Goal: Task Accomplishment & Management: Manage account settings

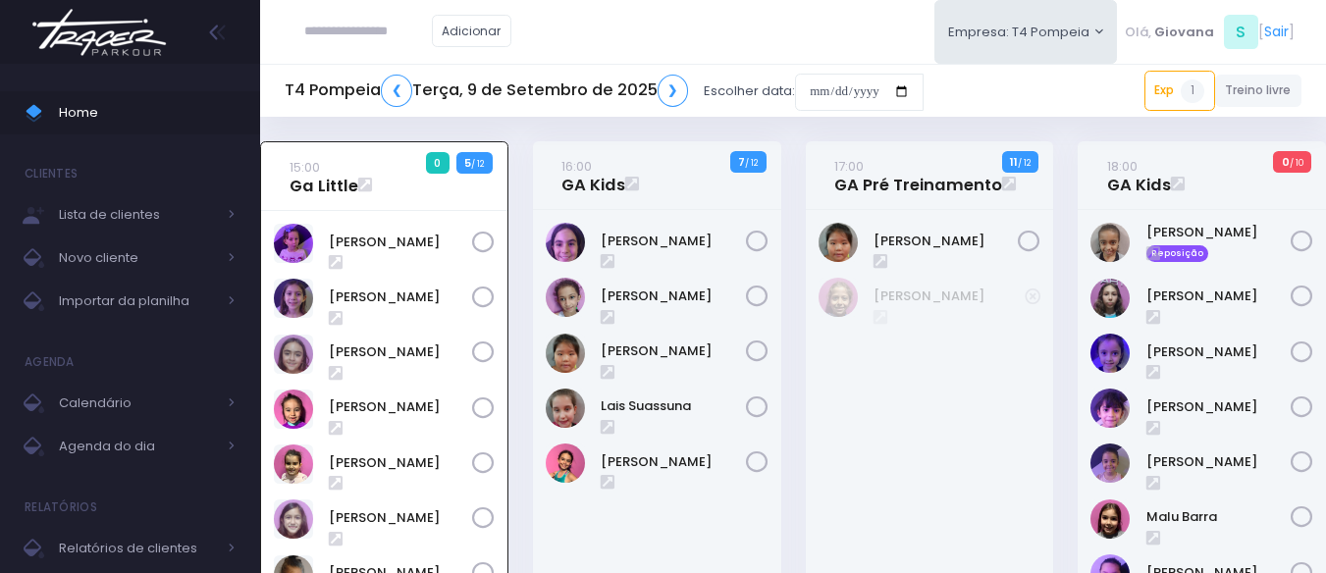
scroll to position [141, 0]
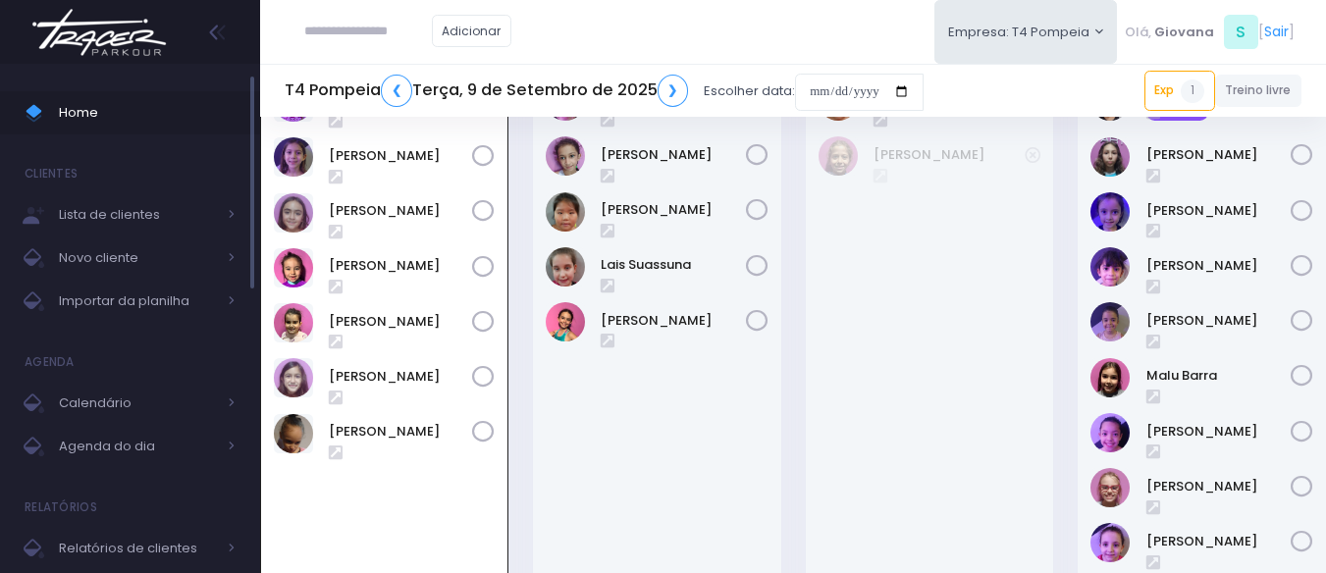
click at [117, 124] on span "Home" at bounding box center [147, 113] width 177 height 26
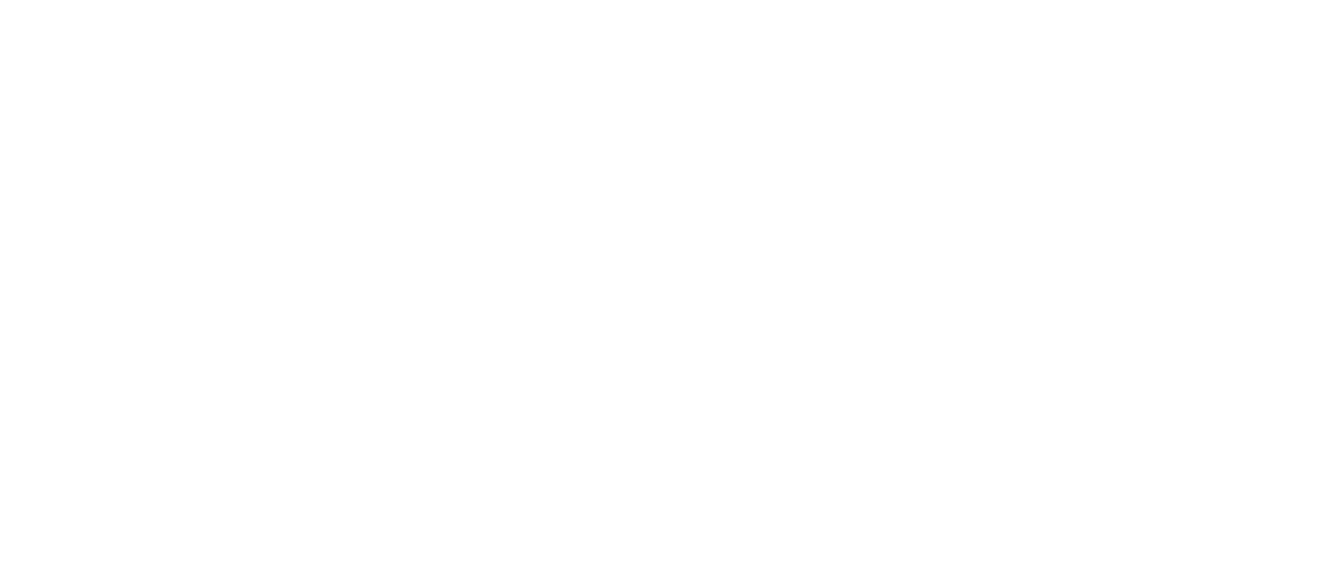
scroll to position [141, 0]
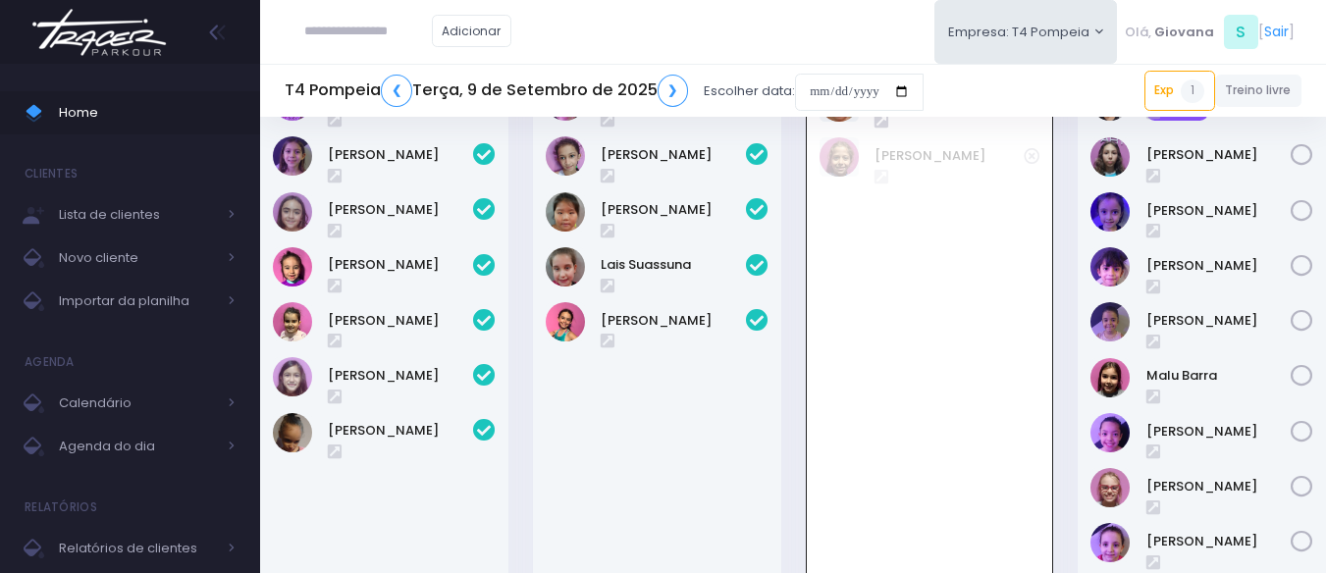
click at [341, 36] on input "text" at bounding box center [368, 31] width 128 height 37
type input "******"
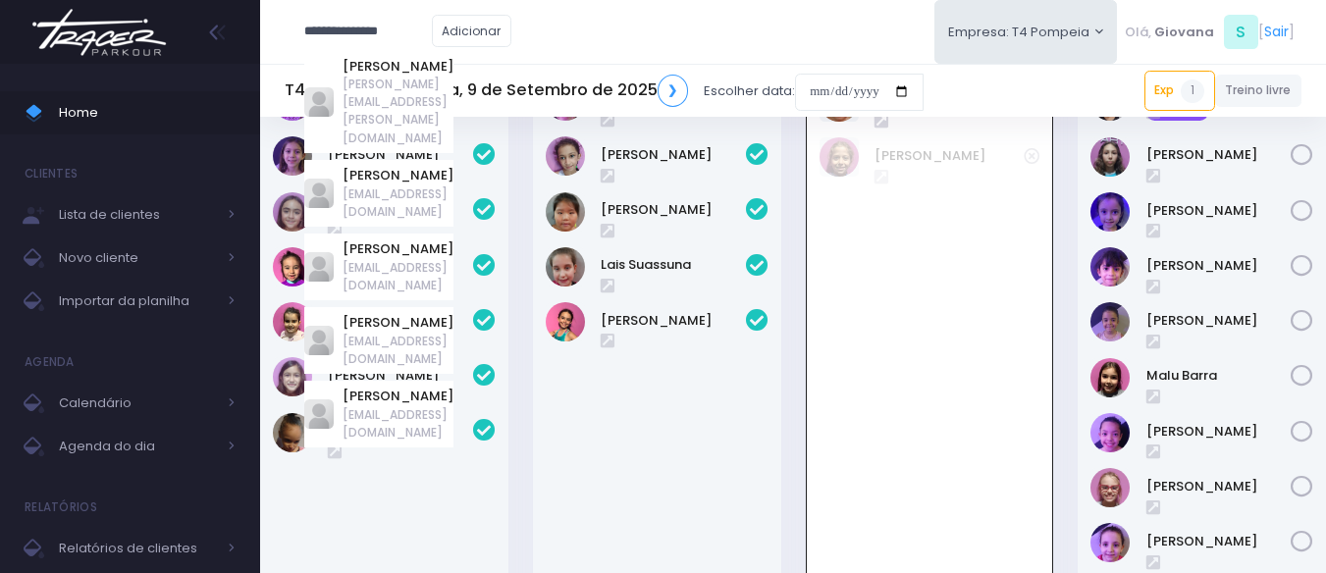
type input "**********"
type input "******"
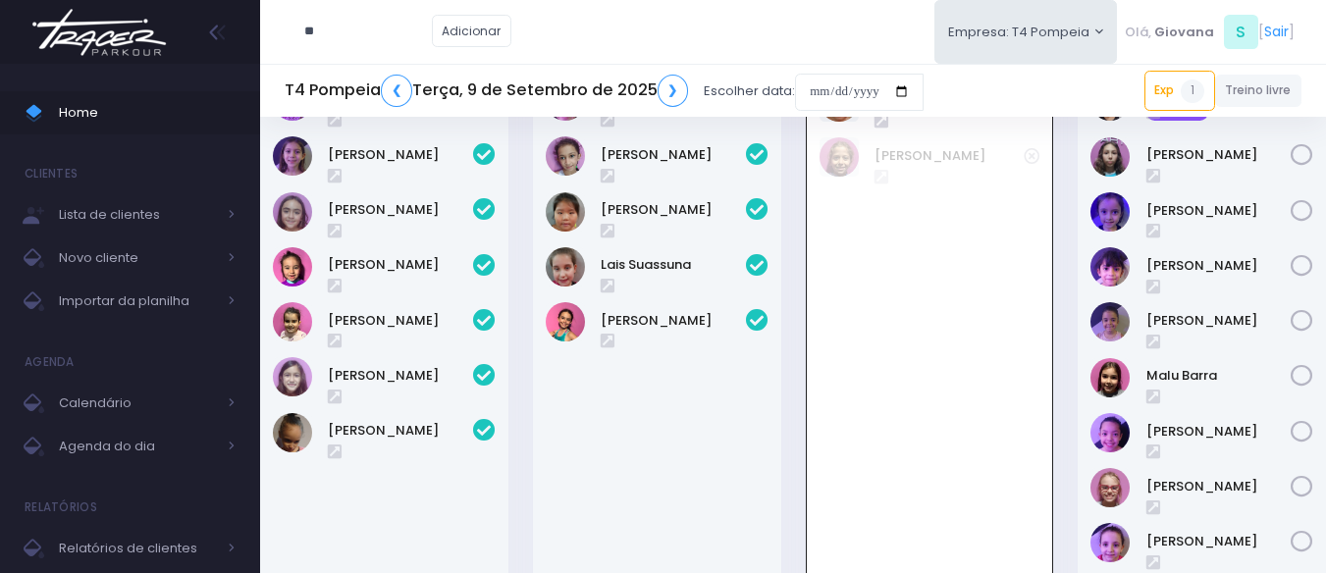
type input "*"
type input "**********"
click input "submit" at bounding box center [0, 0] width 0 height 0
type input "**********"
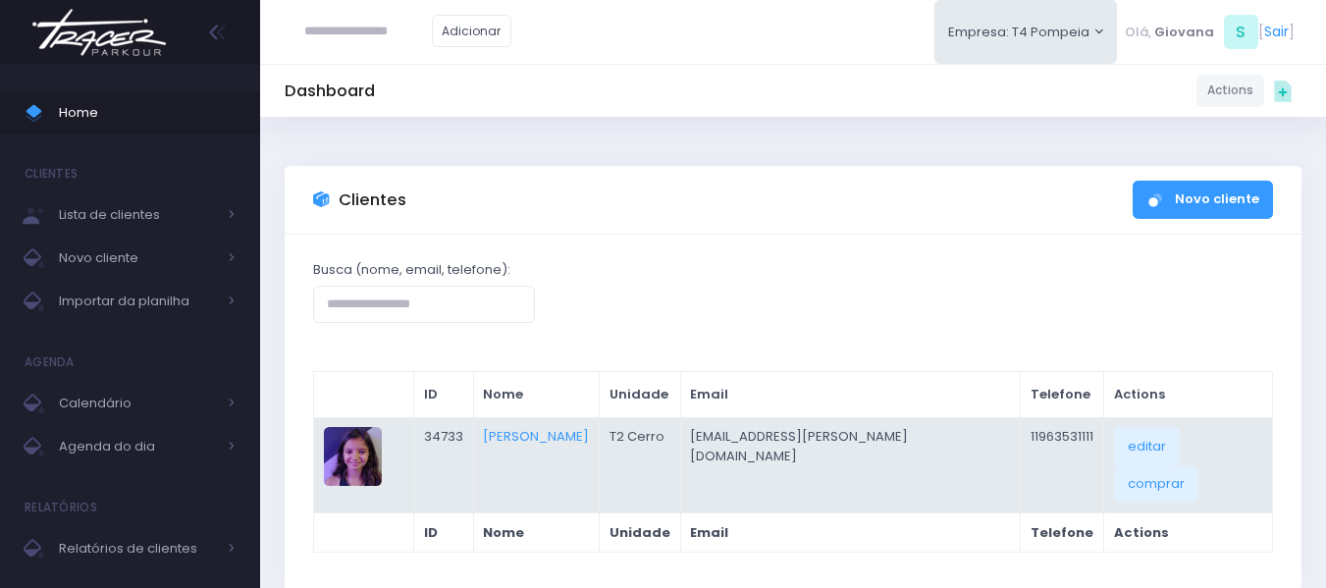
click at [1061, 439] on td "11963531111" at bounding box center [1062, 464] width 83 height 95
copy table "11963531111 editar comprar"
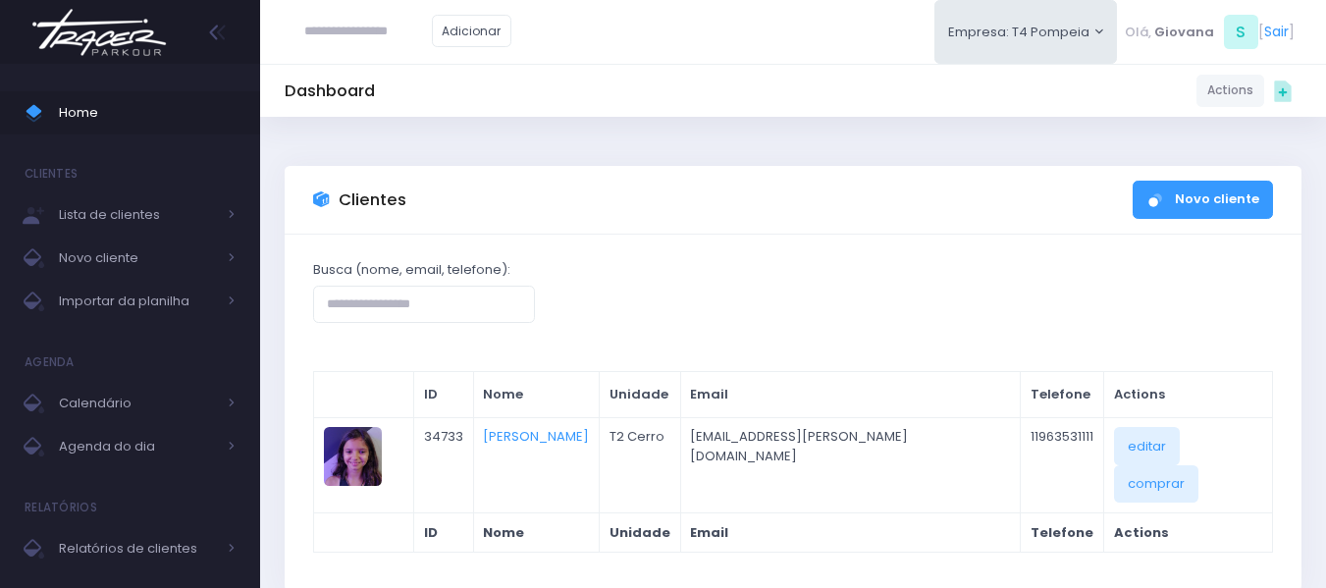
click at [344, 25] on input "text" at bounding box center [368, 31] width 128 height 37
type input "**********"
click input "submit" at bounding box center [0, 0] width 0 height 0
type input "**********"
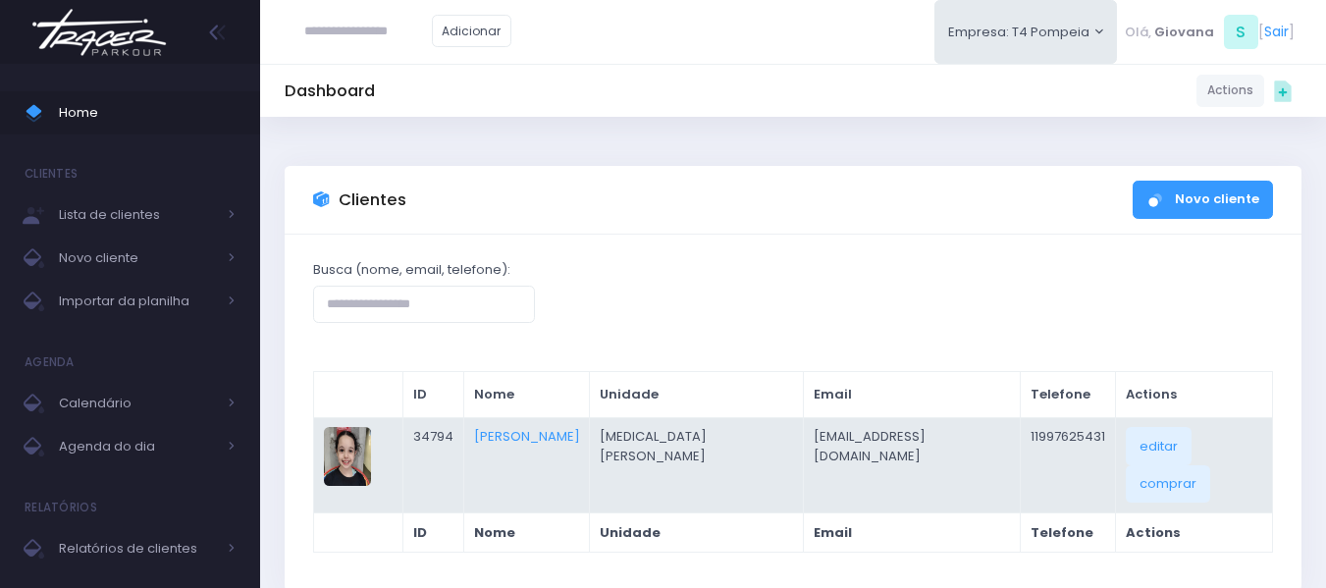
click at [1031, 439] on td "11997625431" at bounding box center [1068, 464] width 95 height 95
copy table "11997625431 editar comprar"
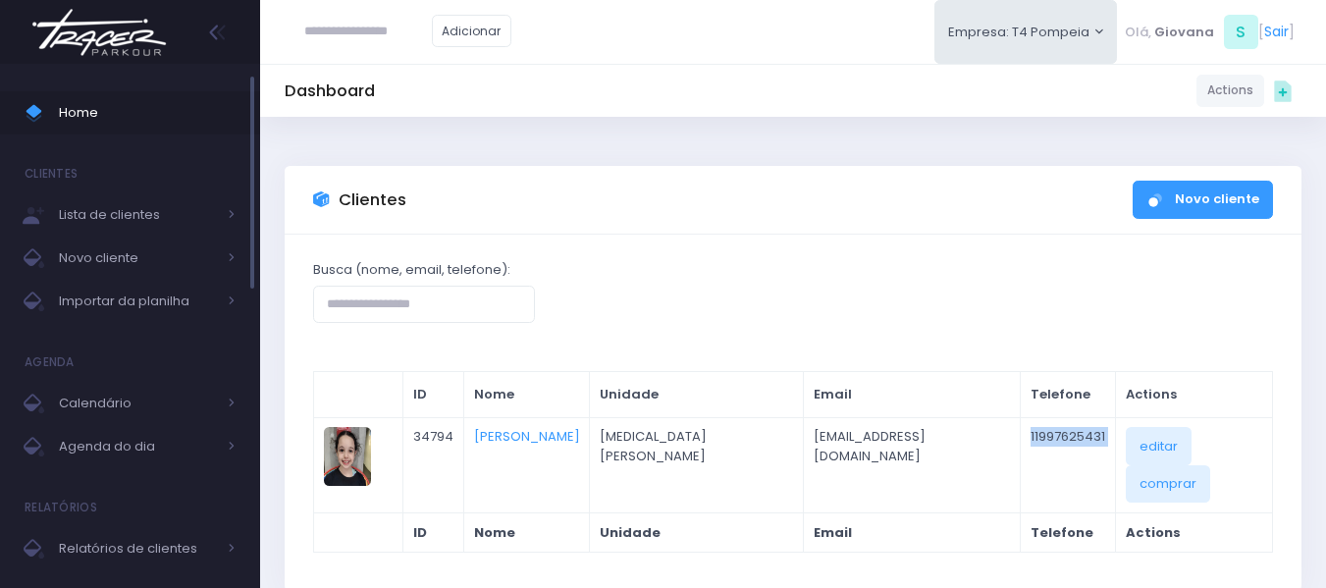
click at [106, 111] on span "Home" at bounding box center [147, 113] width 177 height 26
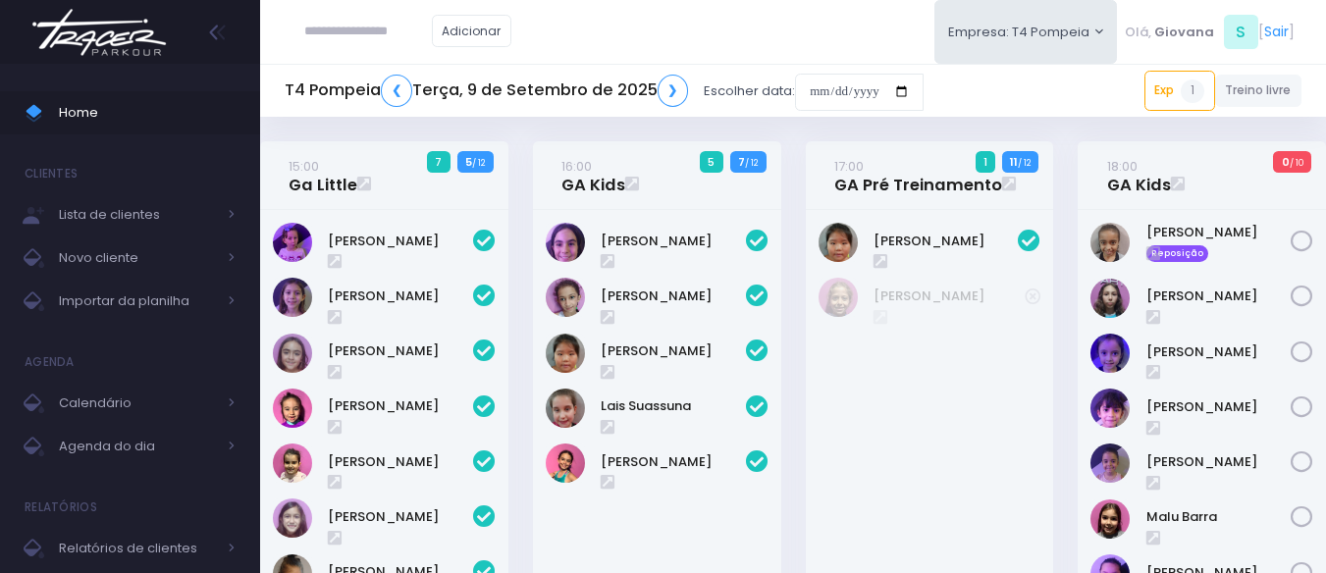
drag, startPoint x: 808, startPoint y: 384, endPoint x: 797, endPoint y: 387, distance: 11.2
click at [804, 384] on div "17:00 GA Pré Treinamento 1 11 / 12" at bounding box center [929, 476] width 273 height 671
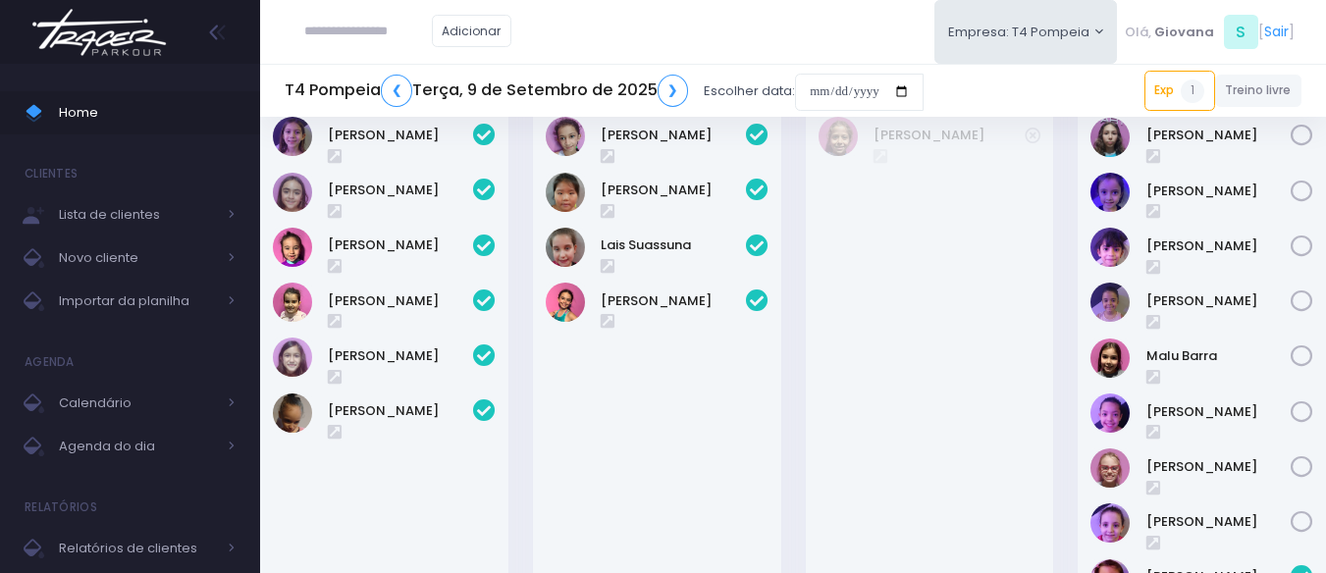
scroll to position [63, 0]
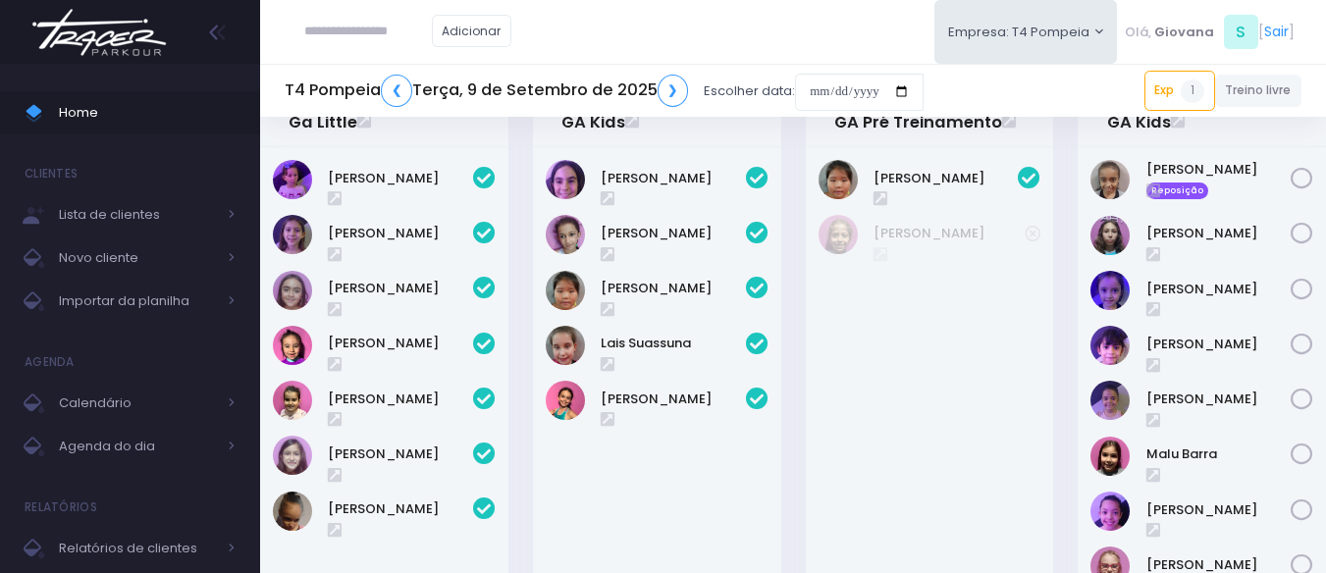
click at [1078, 286] on div "Beatriz Marques Reposição" at bounding box center [1202, 436] width 248 height 578
click at [1077, 285] on div "18:00 GA Kids 0 / 10 Reposição" at bounding box center [1202, 414] width 273 height 671
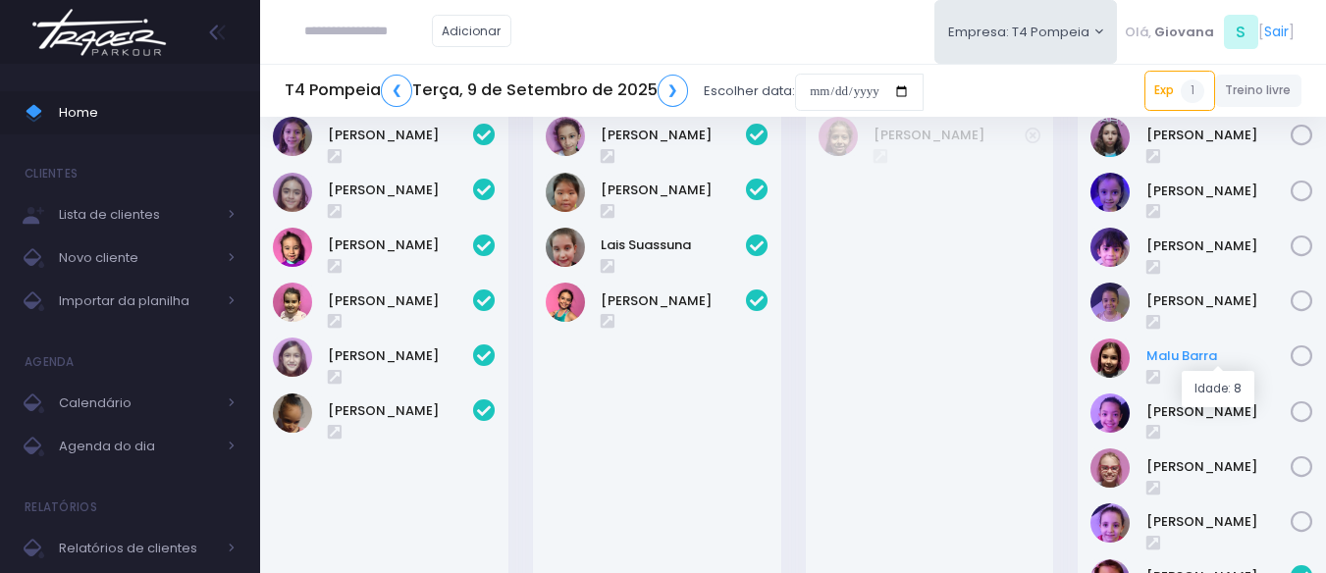
click at [1205, 361] on link "Malu Barra" at bounding box center [1218, 356] width 145 height 20
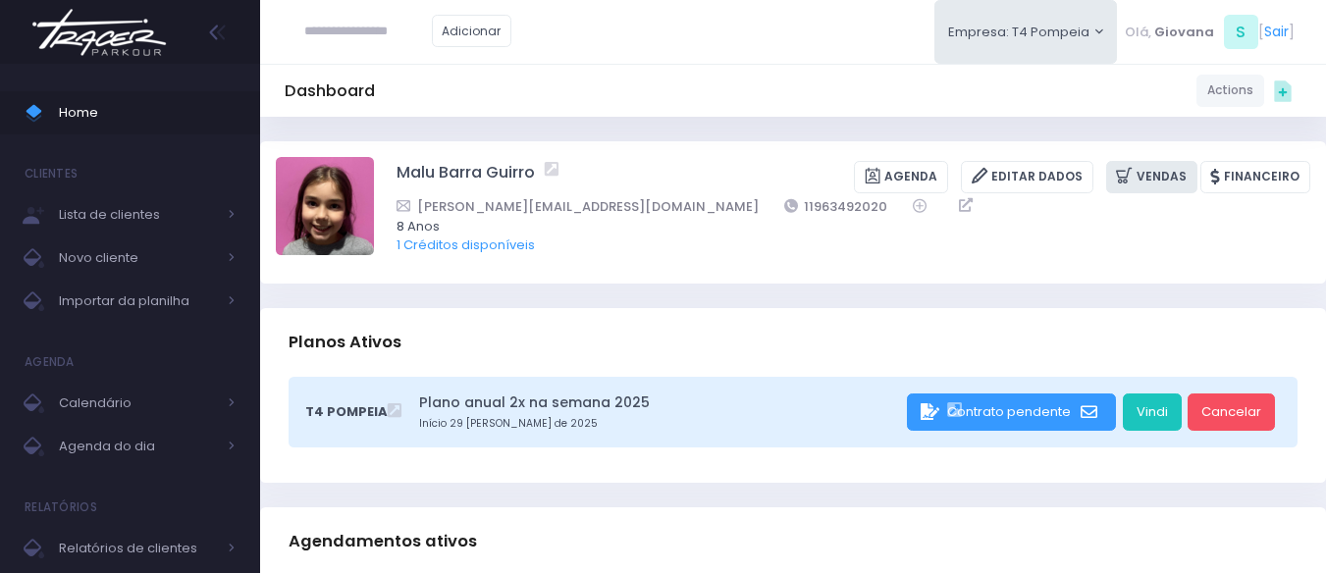
click at [1148, 185] on link "Vendas" at bounding box center [1151, 177] width 91 height 32
click at [1172, 171] on link "Vendas" at bounding box center [1151, 177] width 91 height 32
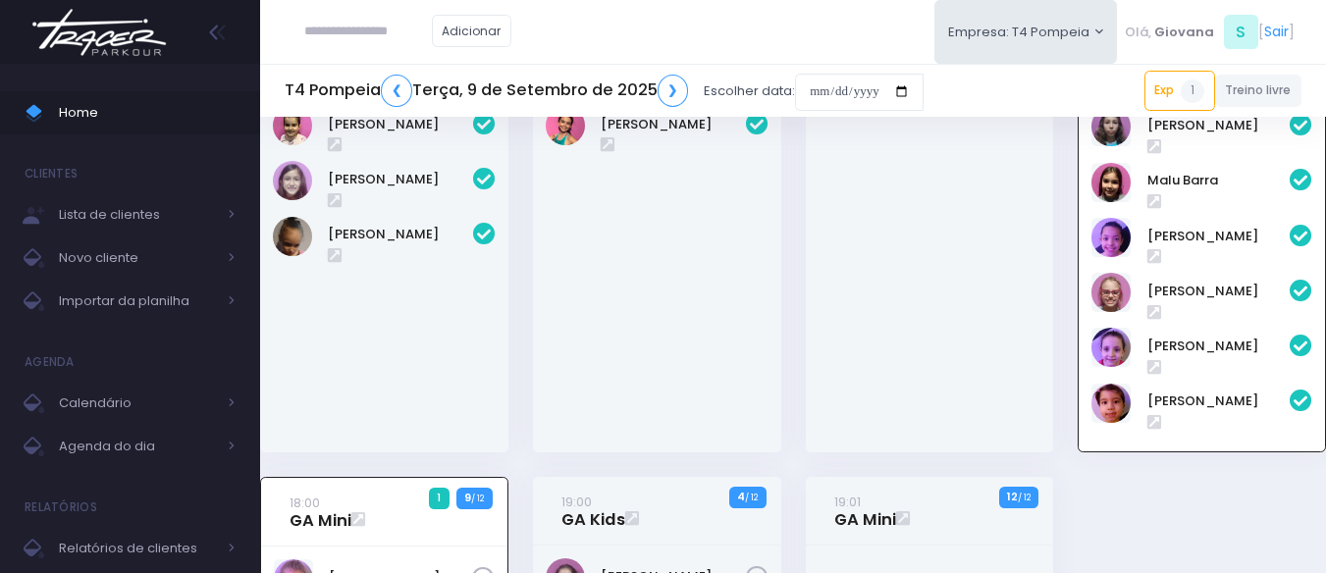
scroll to position [534, 0]
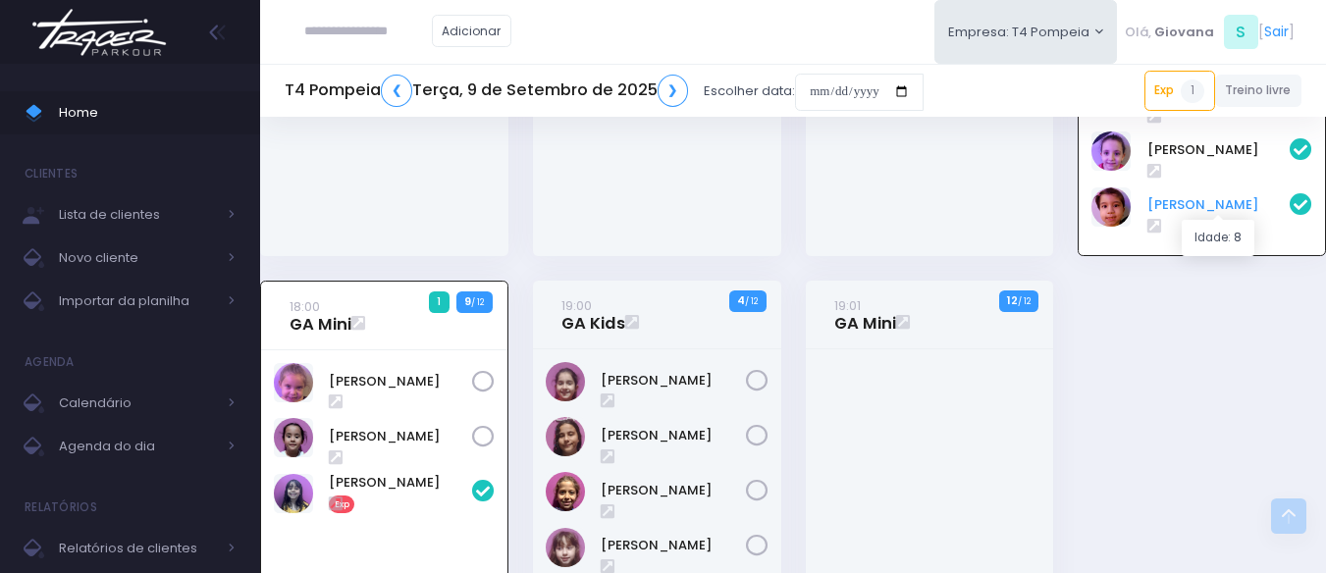
click at [1183, 210] on link "[PERSON_NAME]" at bounding box center [1218, 205] width 143 height 20
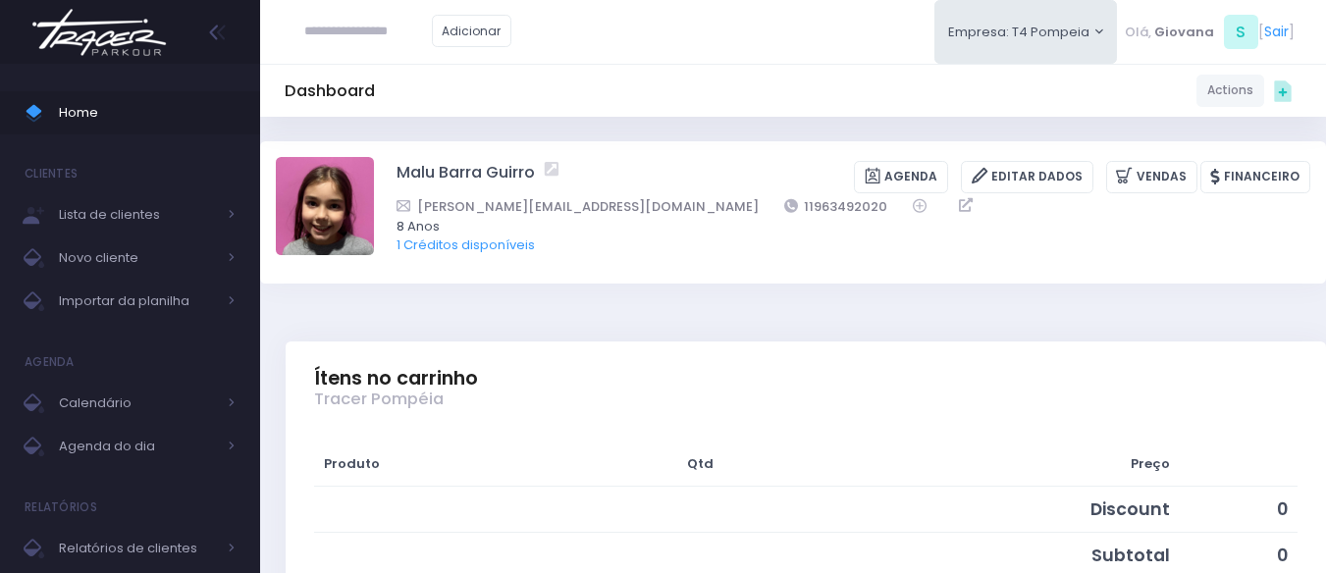
scroll to position [294, 0]
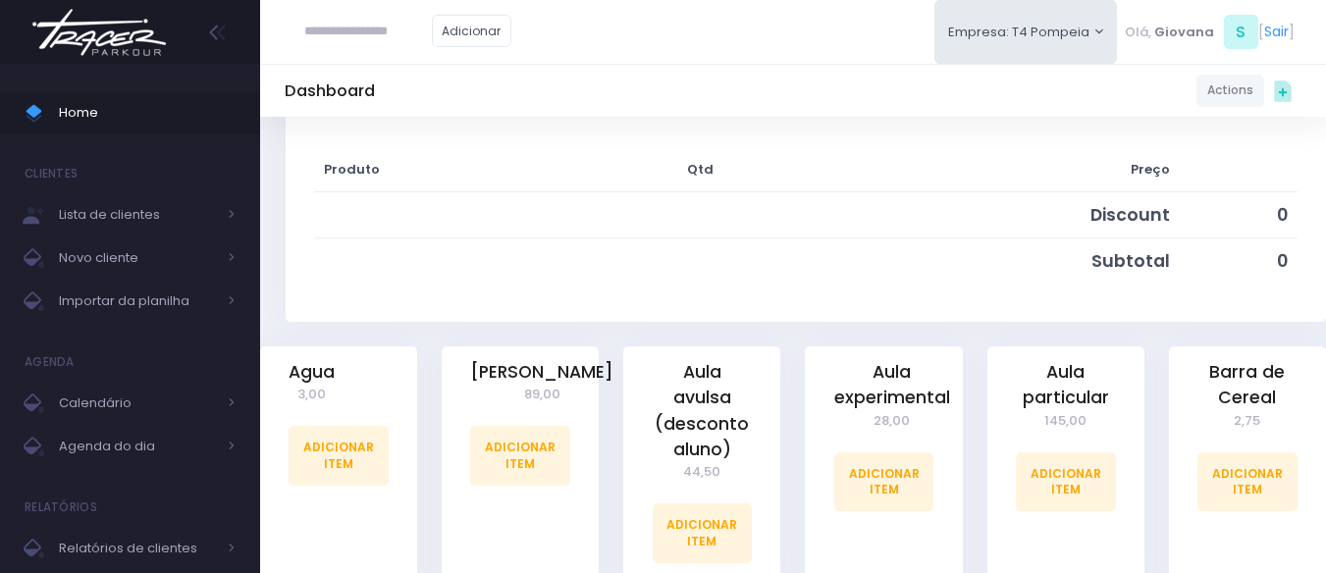
click at [799, 345] on div "Ítens no carrinho Tracer Pompéia Produto Qtd Preço Discount 0 Subtotal" at bounding box center [806, 196] width 1040 height 299
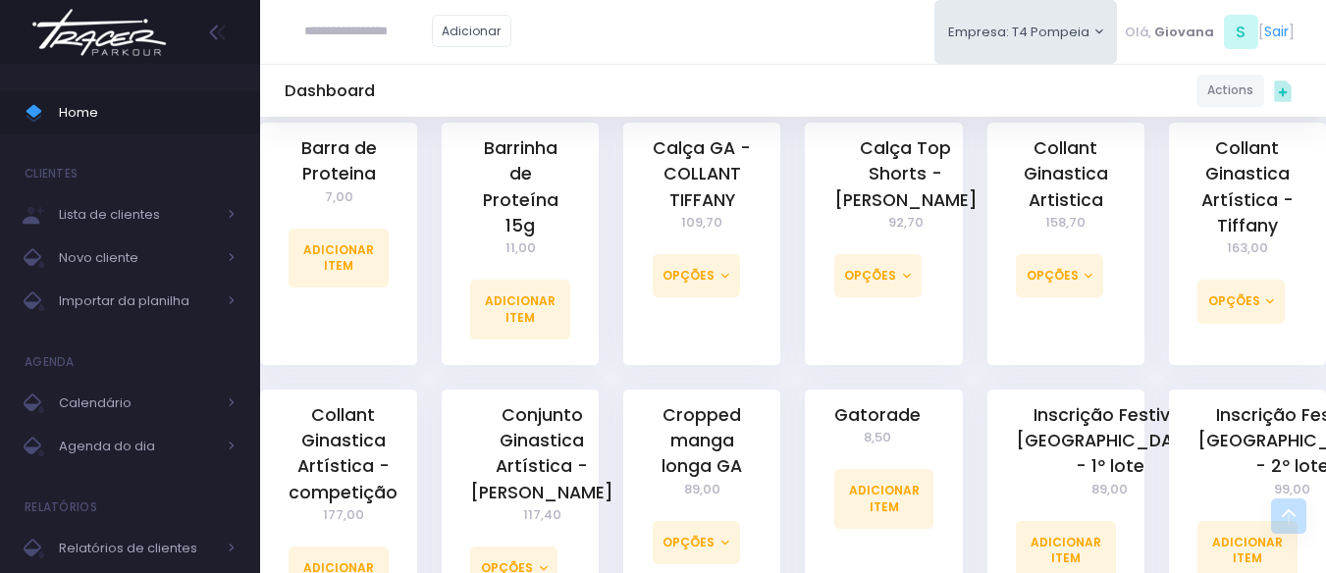
scroll to position [1080, 0]
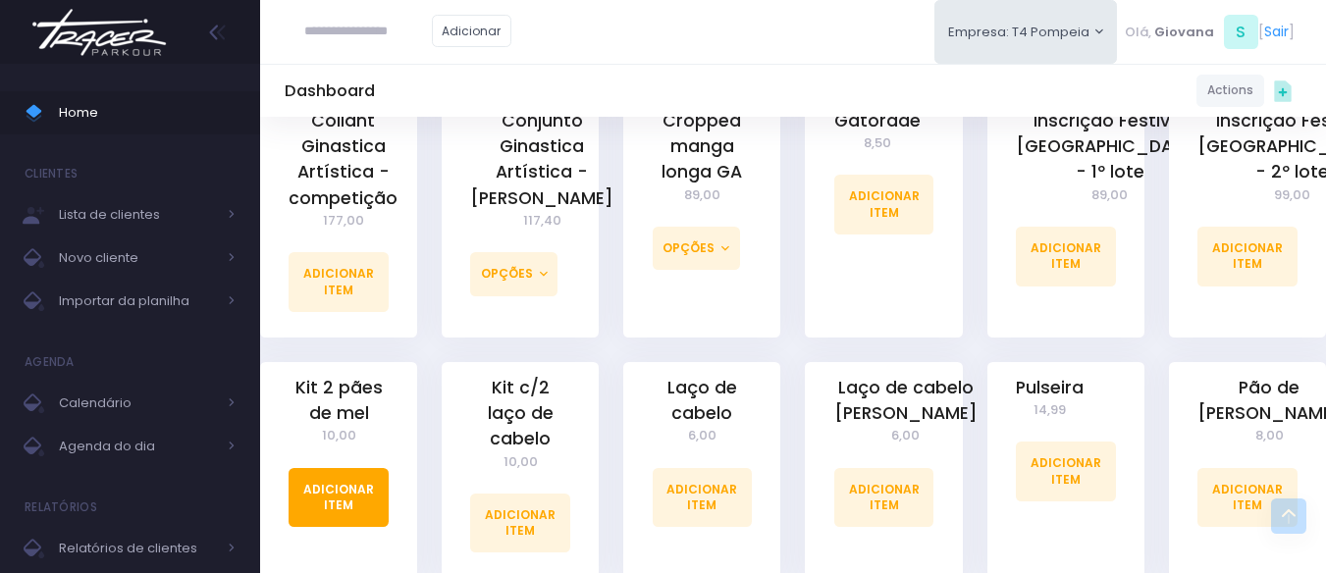
click at [336, 468] on link "Adicionar Item" at bounding box center [339, 497] width 100 height 59
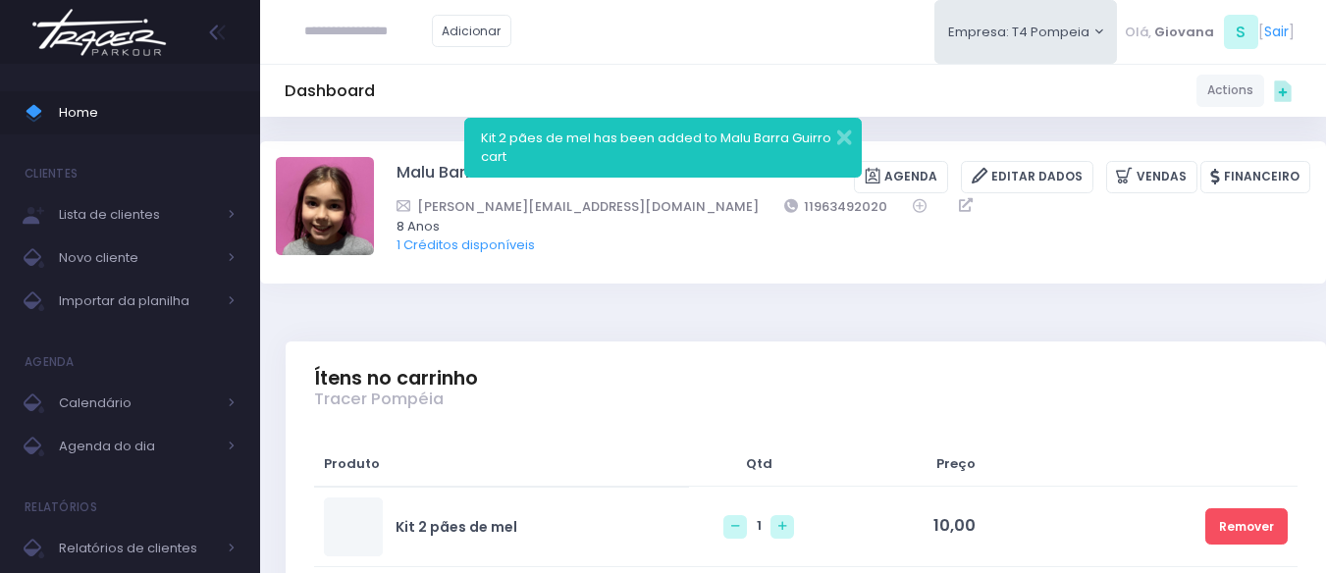
scroll to position [393, 0]
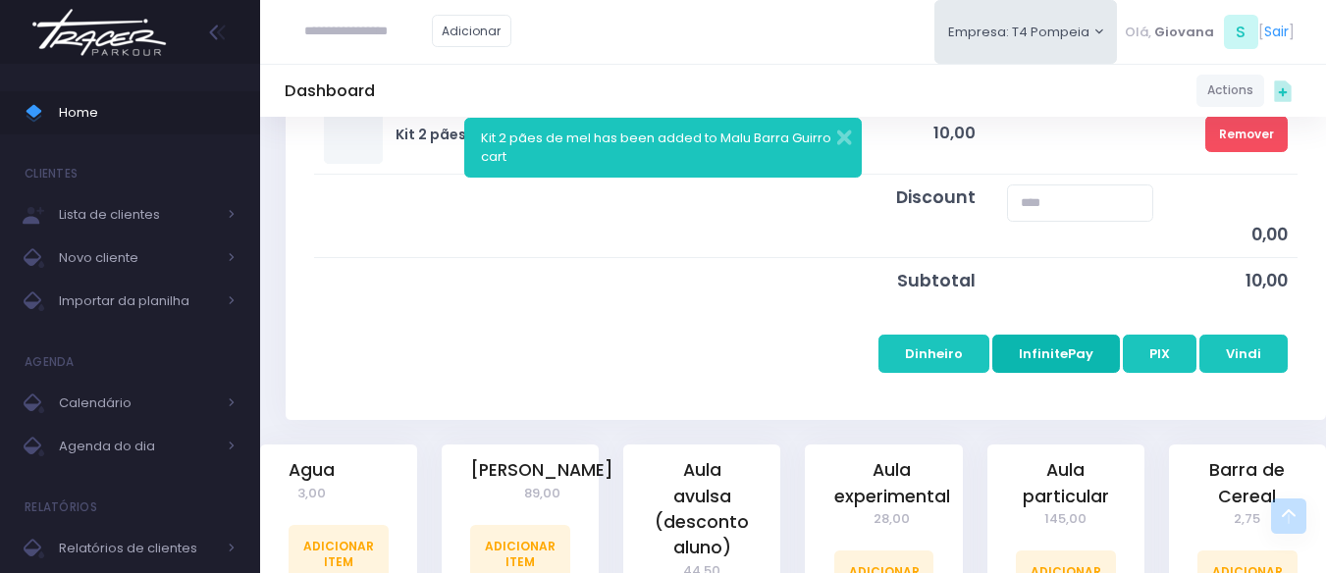
click at [1044, 360] on button "InfinitePay" at bounding box center [1056, 353] width 128 height 37
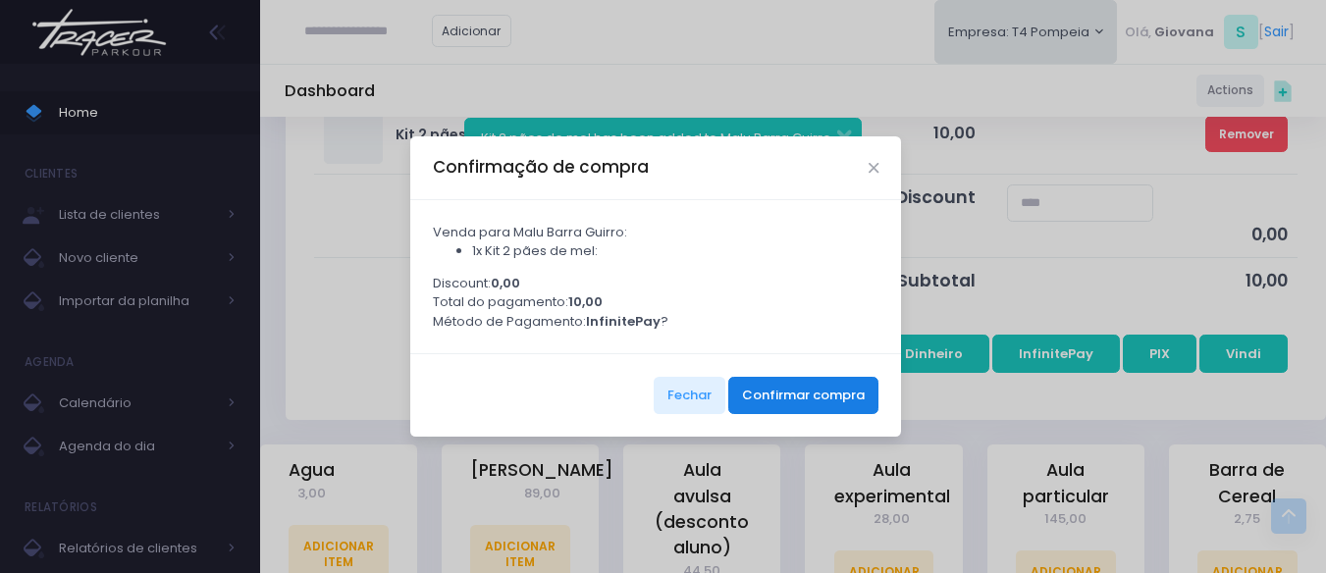
click at [830, 395] on button "Confirmar compra" at bounding box center [803, 395] width 150 height 37
click at [834, 405] on button "Confirmar compra" at bounding box center [803, 395] width 150 height 37
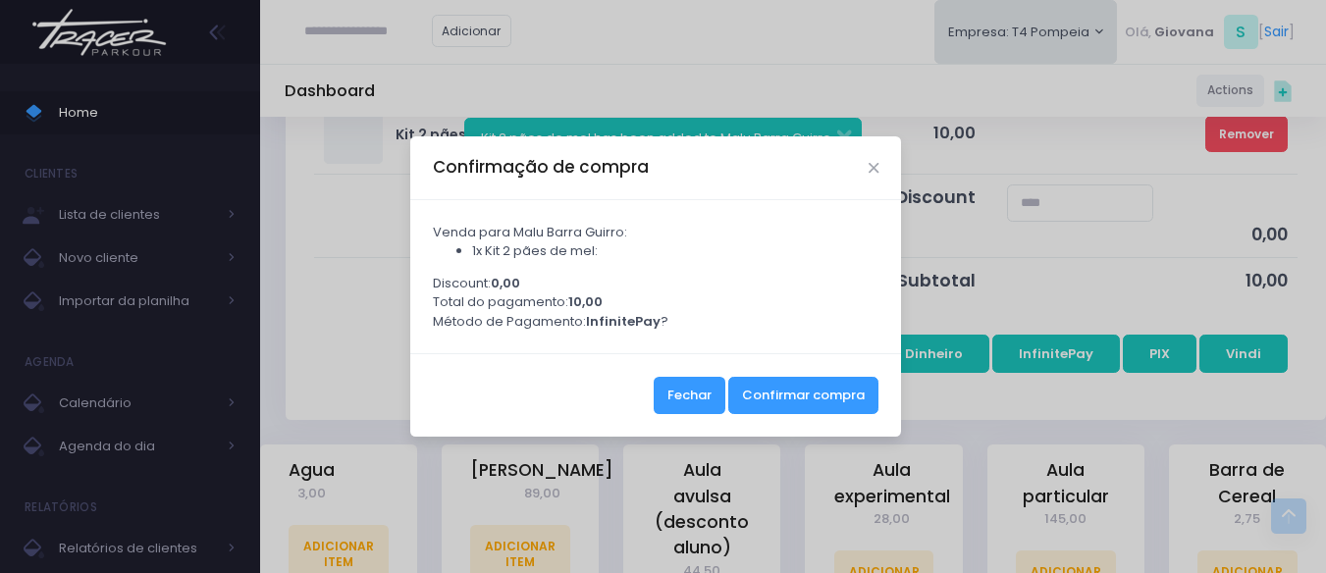
click at [707, 409] on button "Fechar" at bounding box center [690, 395] width 72 height 37
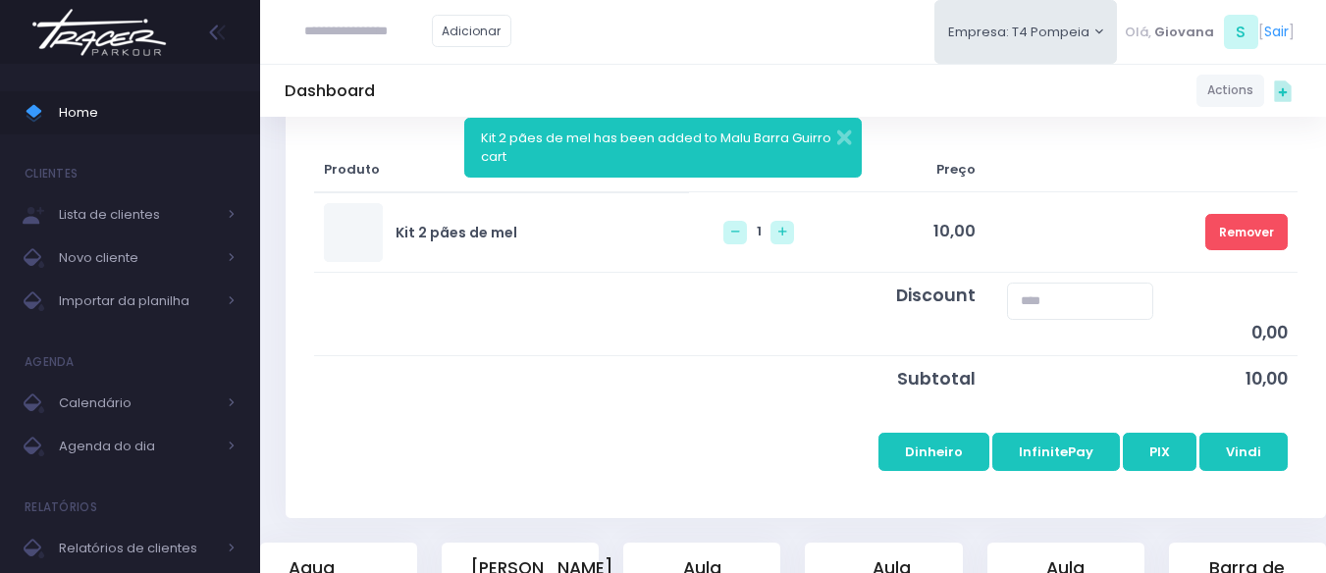
scroll to position [0, 0]
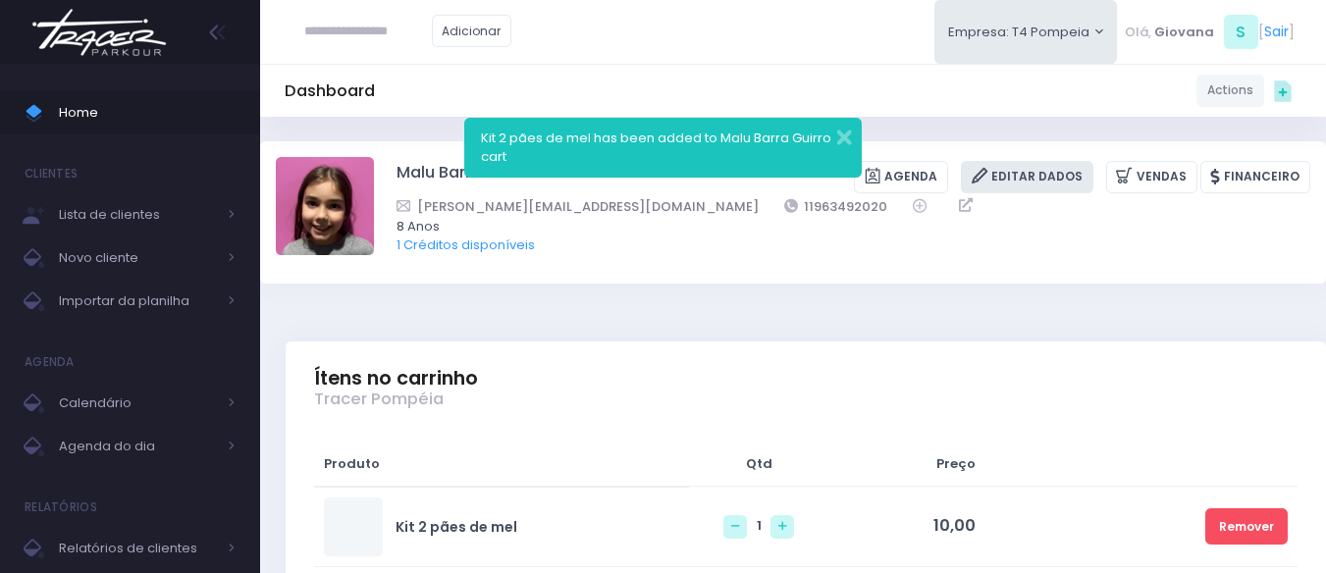
click at [1059, 171] on link "Editar Dados" at bounding box center [1027, 177] width 133 height 32
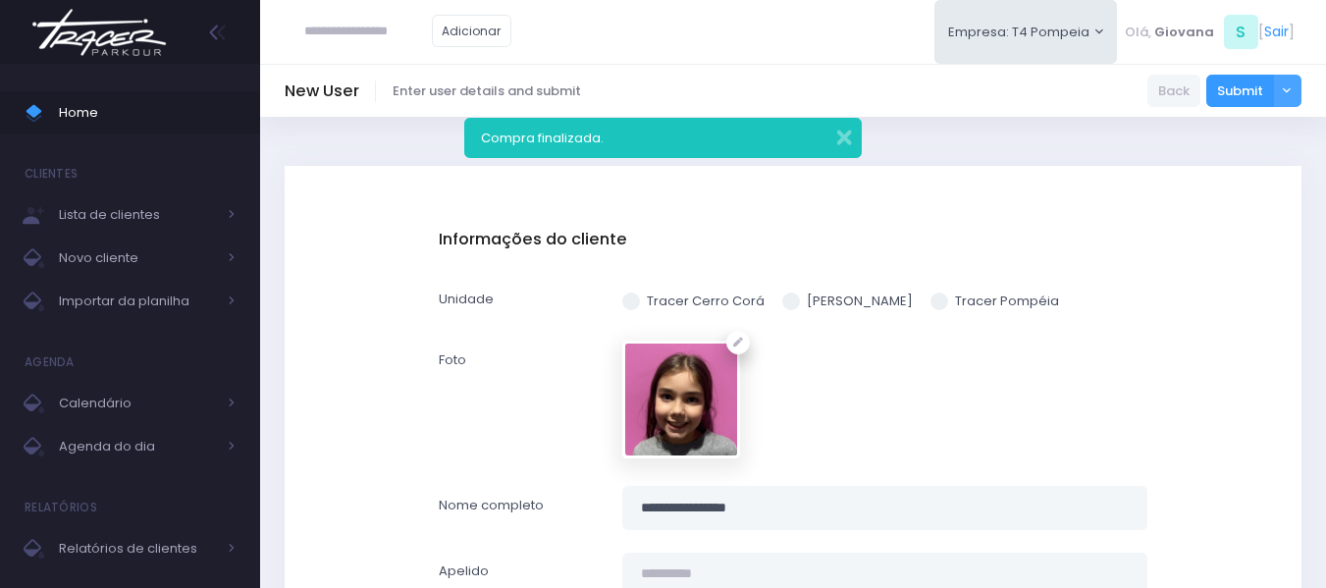
click at [977, 300] on label "Tracer Pompéia" at bounding box center [995, 302] width 129 height 20
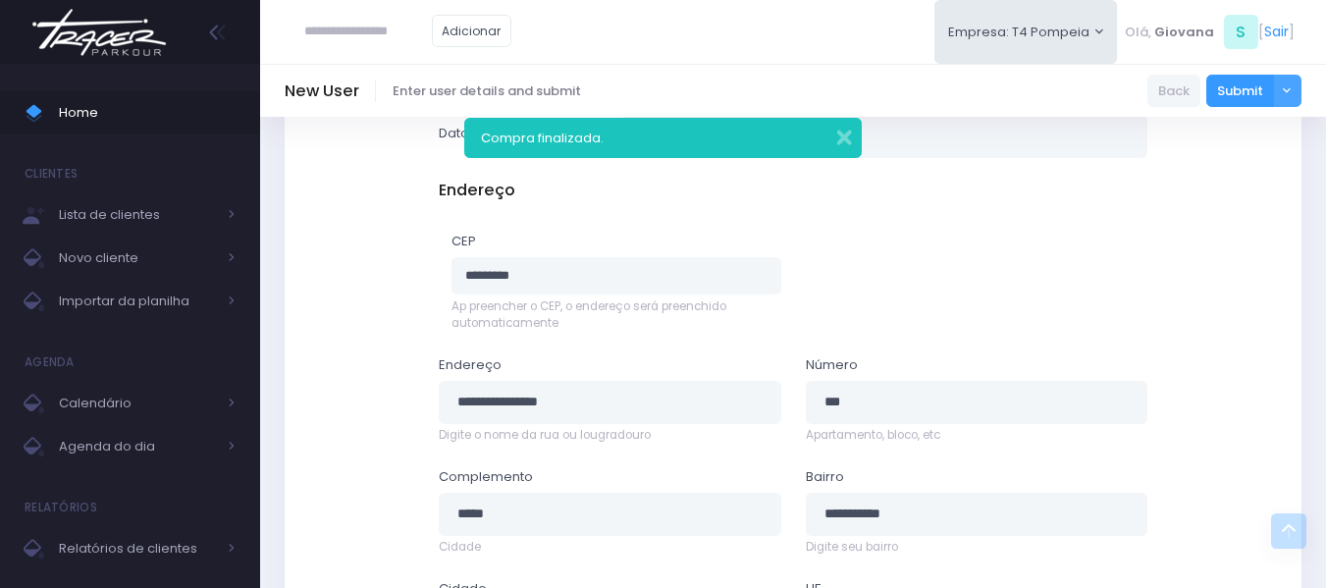
scroll to position [1176, 0]
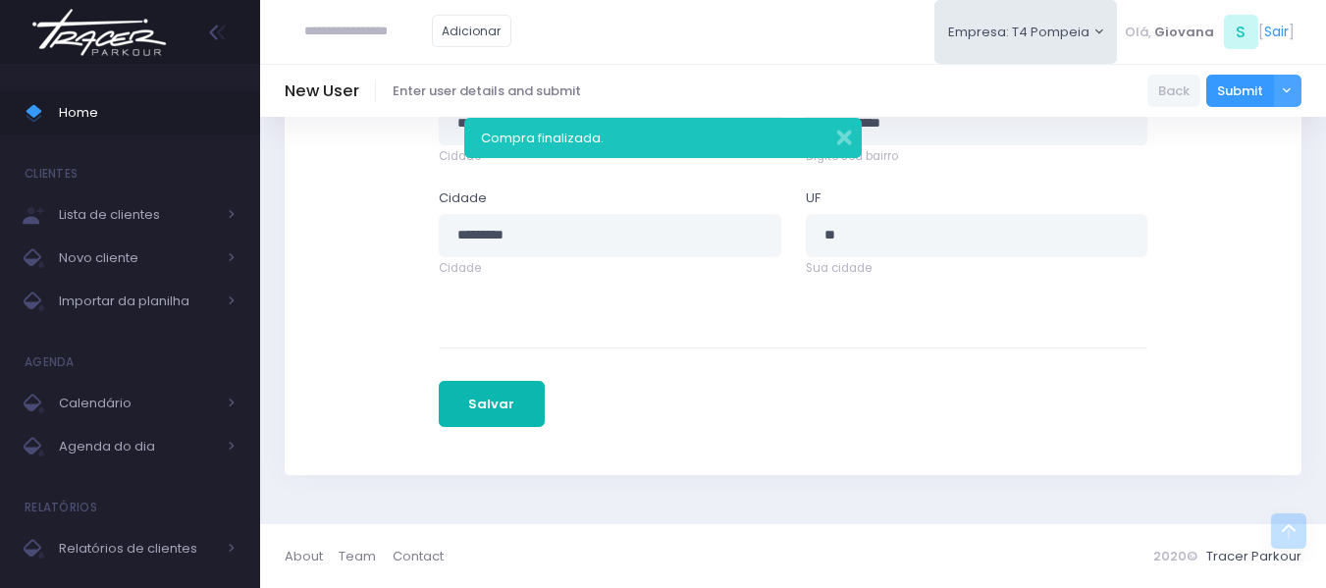
click at [502, 410] on button "Salvar" at bounding box center [492, 404] width 106 height 47
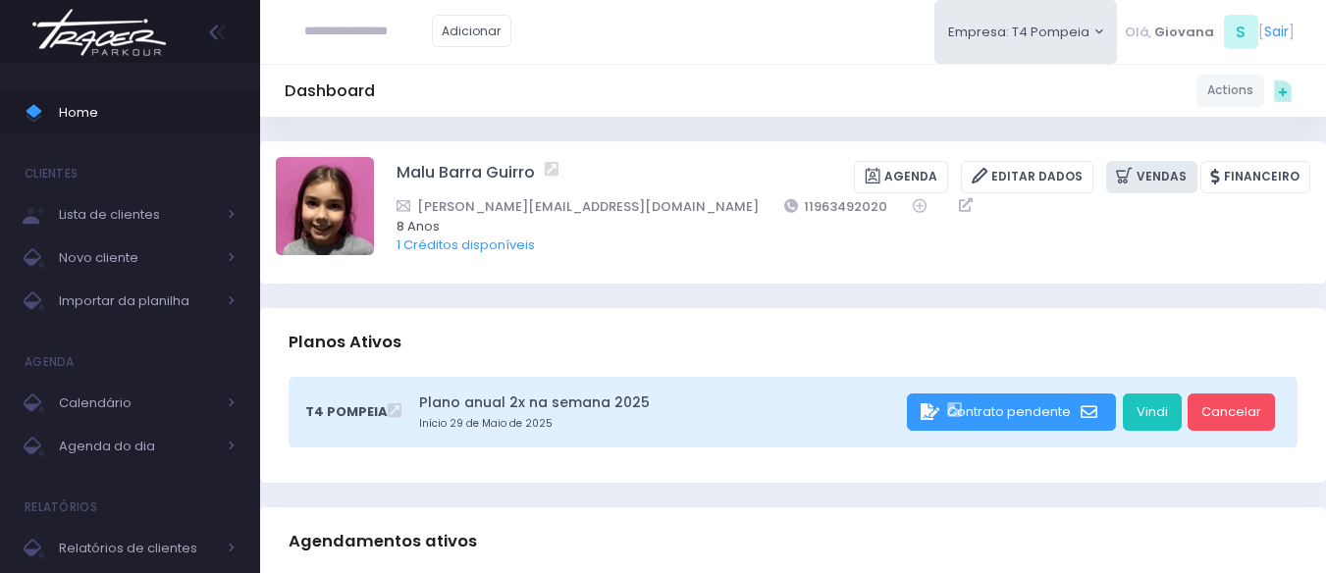
click at [1156, 181] on link "Vendas" at bounding box center [1151, 177] width 91 height 32
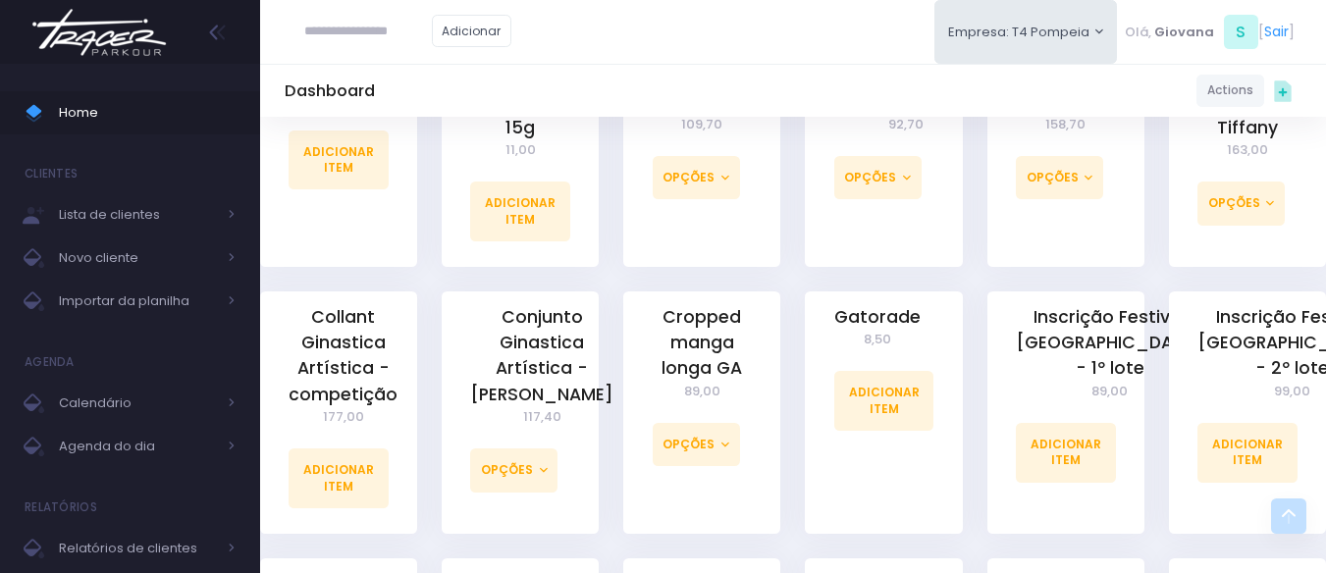
scroll to position [1178, 0]
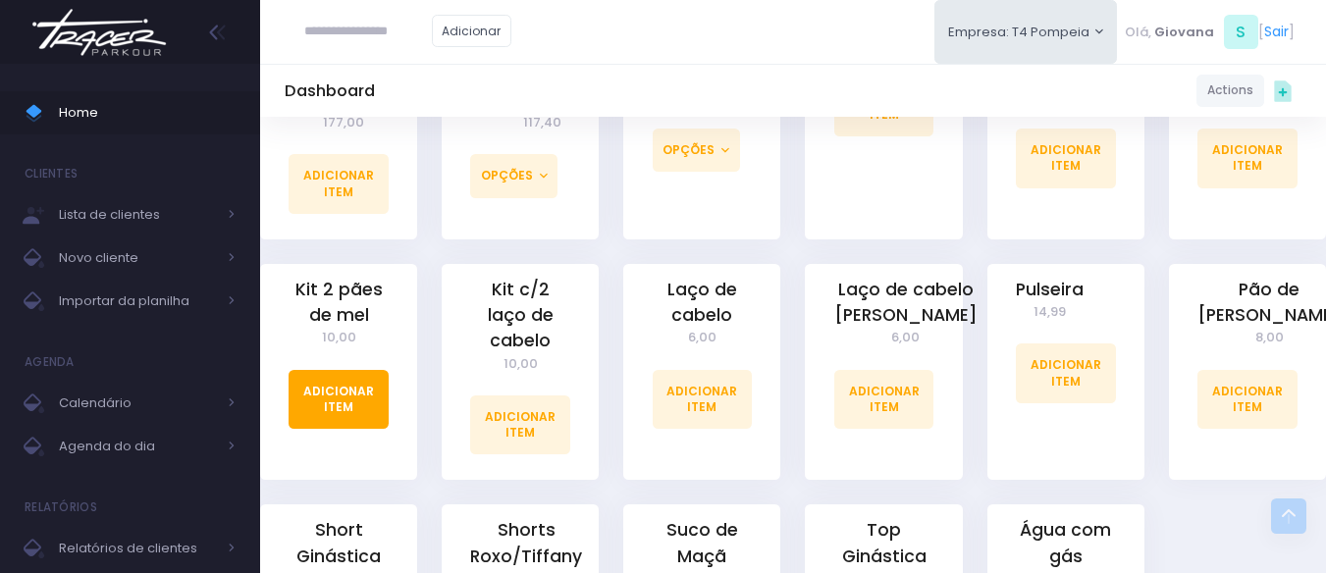
click at [357, 388] on link "Adicionar Item" at bounding box center [339, 399] width 100 height 59
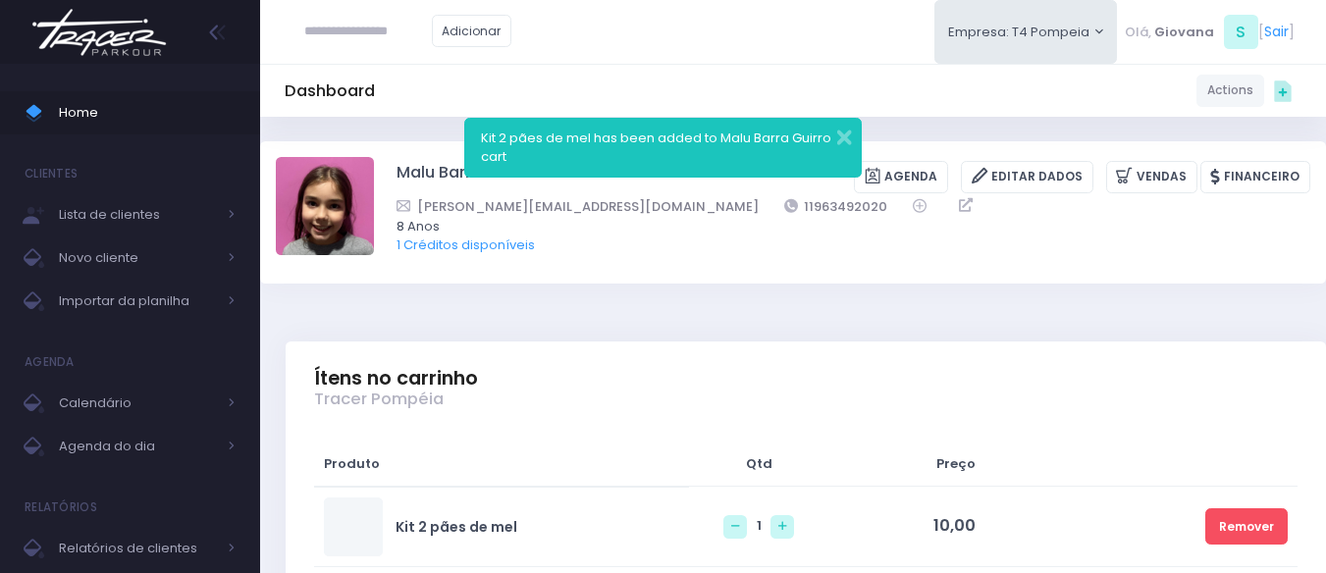
scroll to position [294, 0]
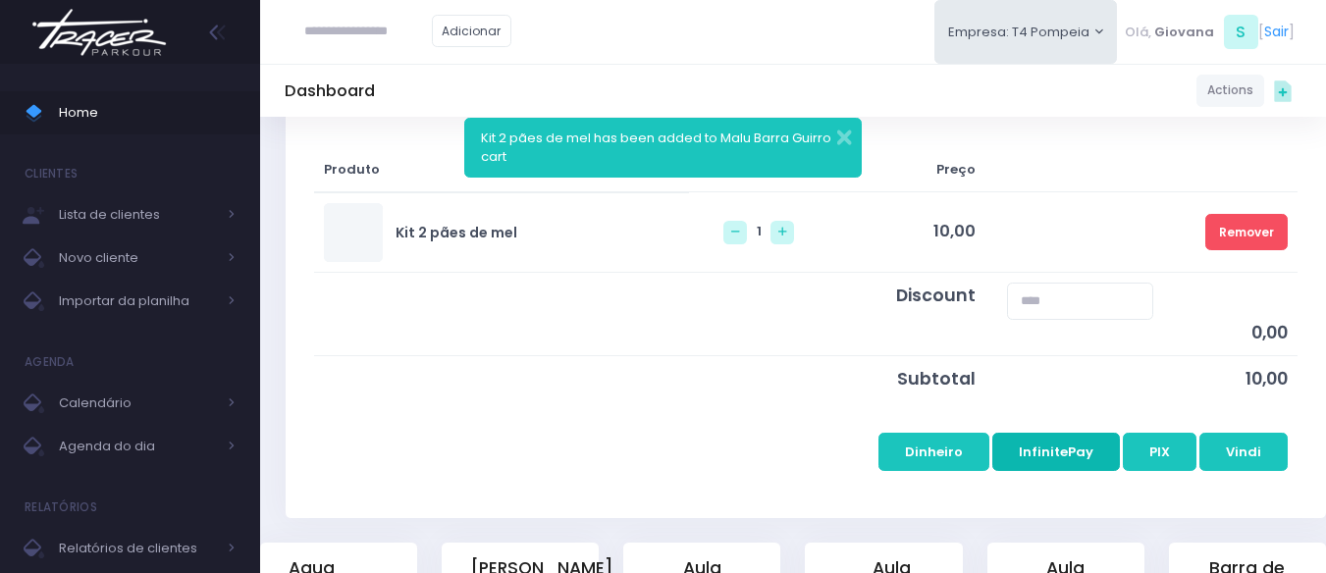
click at [1078, 461] on button "InfinitePay" at bounding box center [1056, 451] width 128 height 37
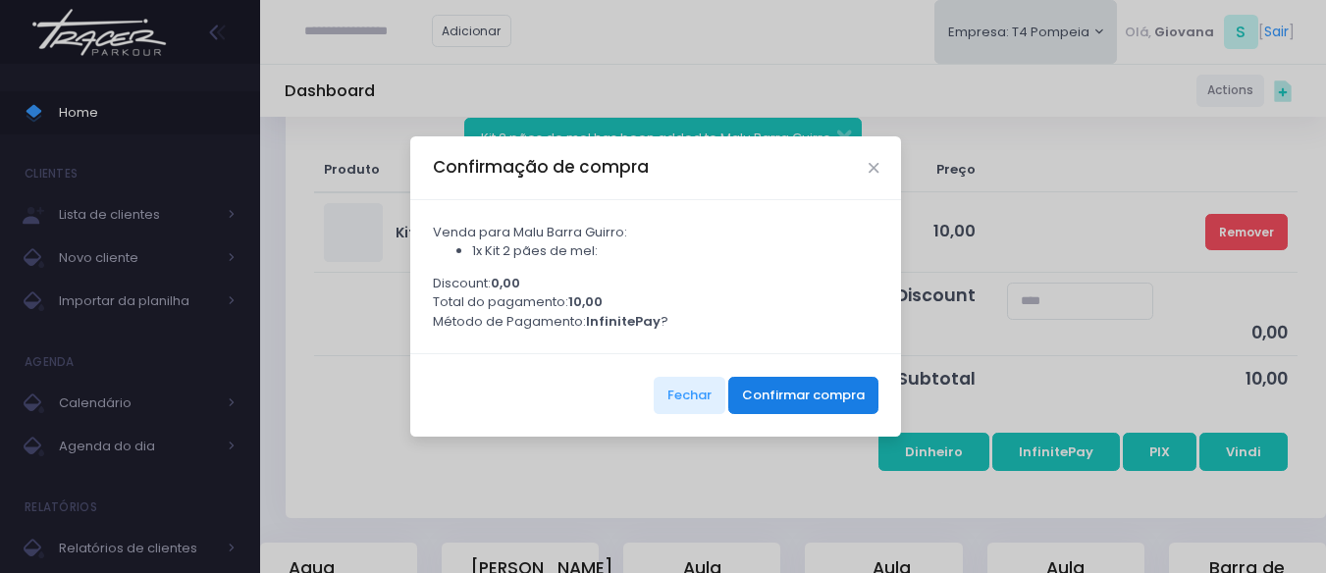
click at [774, 398] on button "Confirmar compra" at bounding box center [803, 395] width 150 height 37
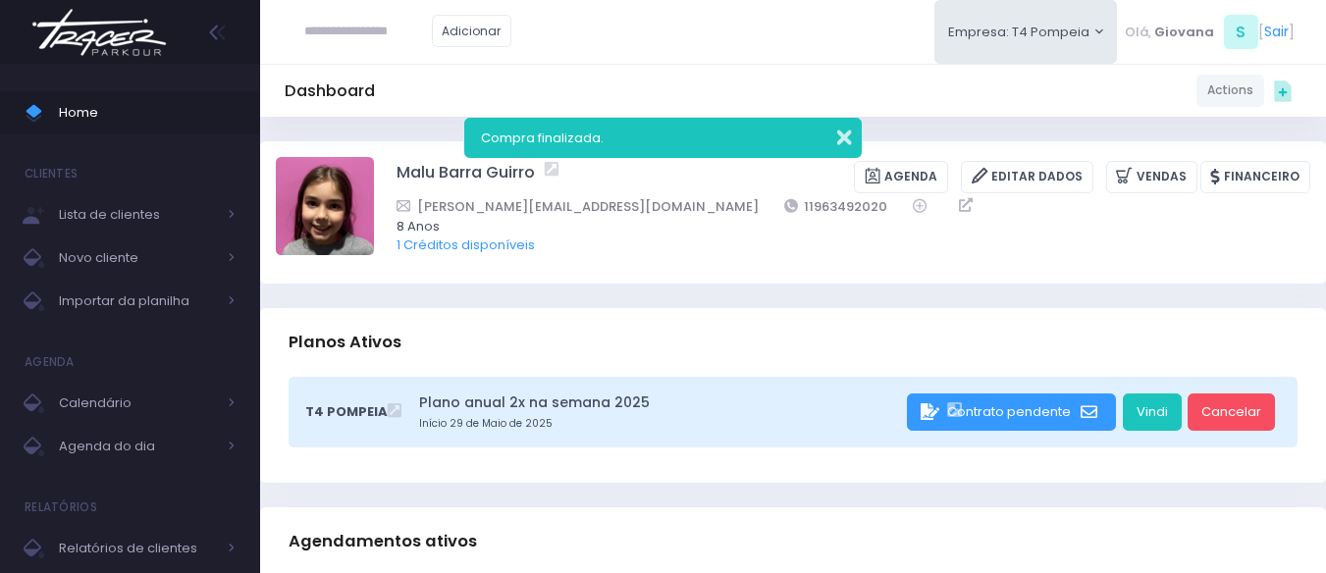
click at [847, 144] on button "button" at bounding box center [831, 135] width 39 height 23
click at [183, 112] on span "Home" at bounding box center [147, 113] width 177 height 26
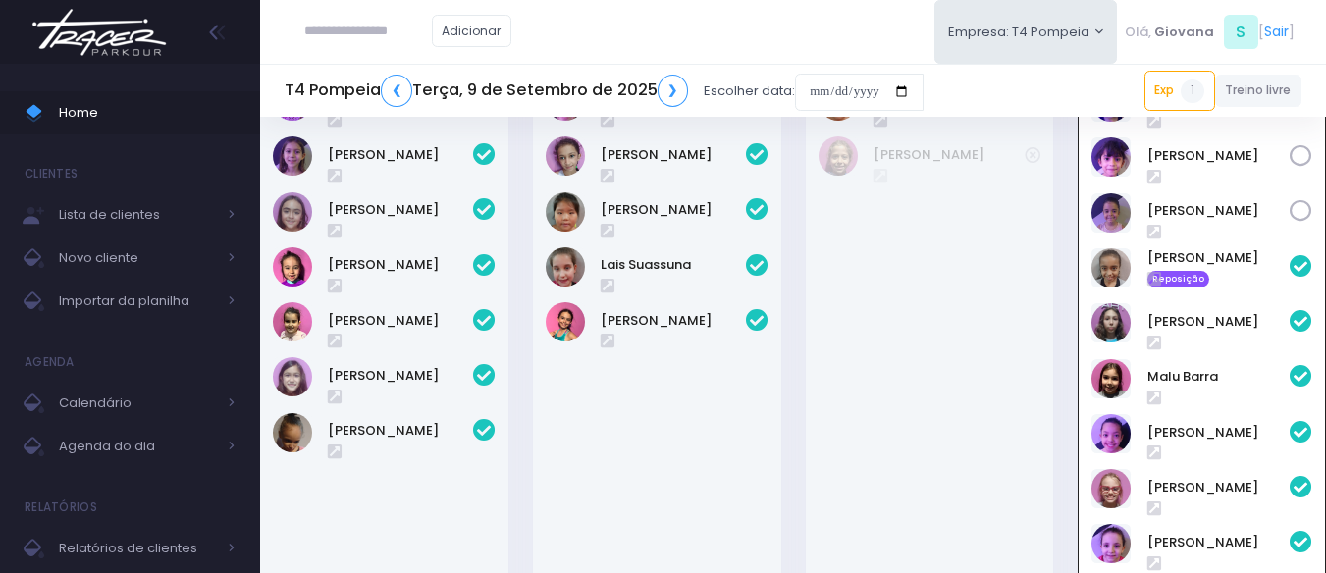
scroll to position [141, 0]
click at [119, 110] on span "Home" at bounding box center [147, 113] width 177 height 26
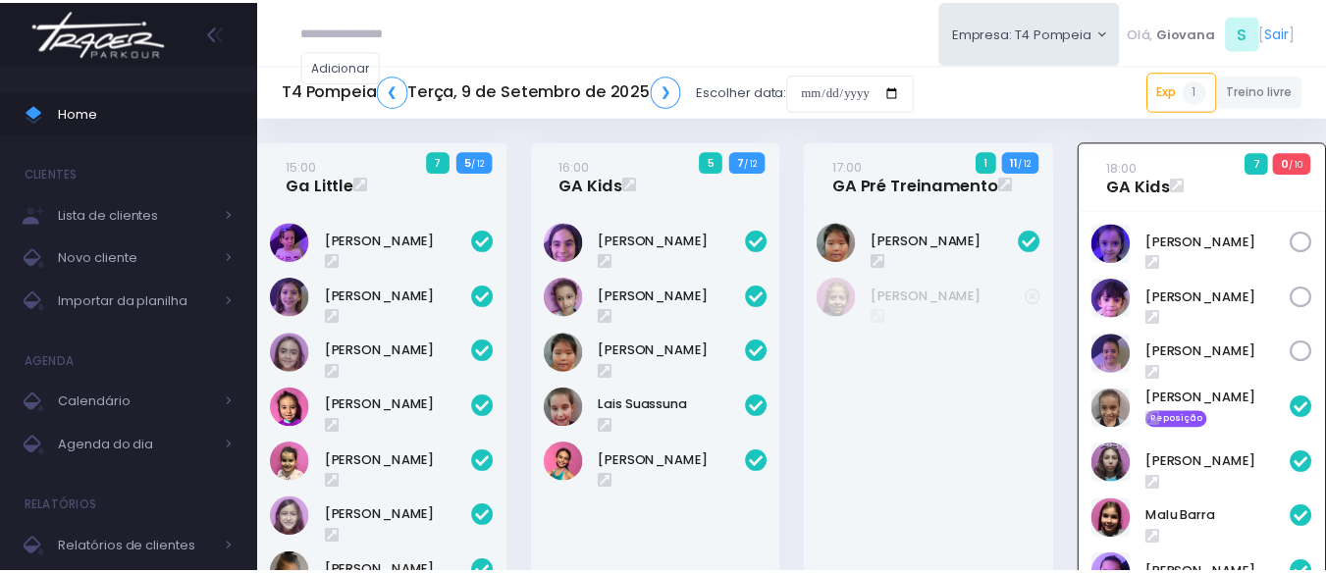
scroll to position [141, 0]
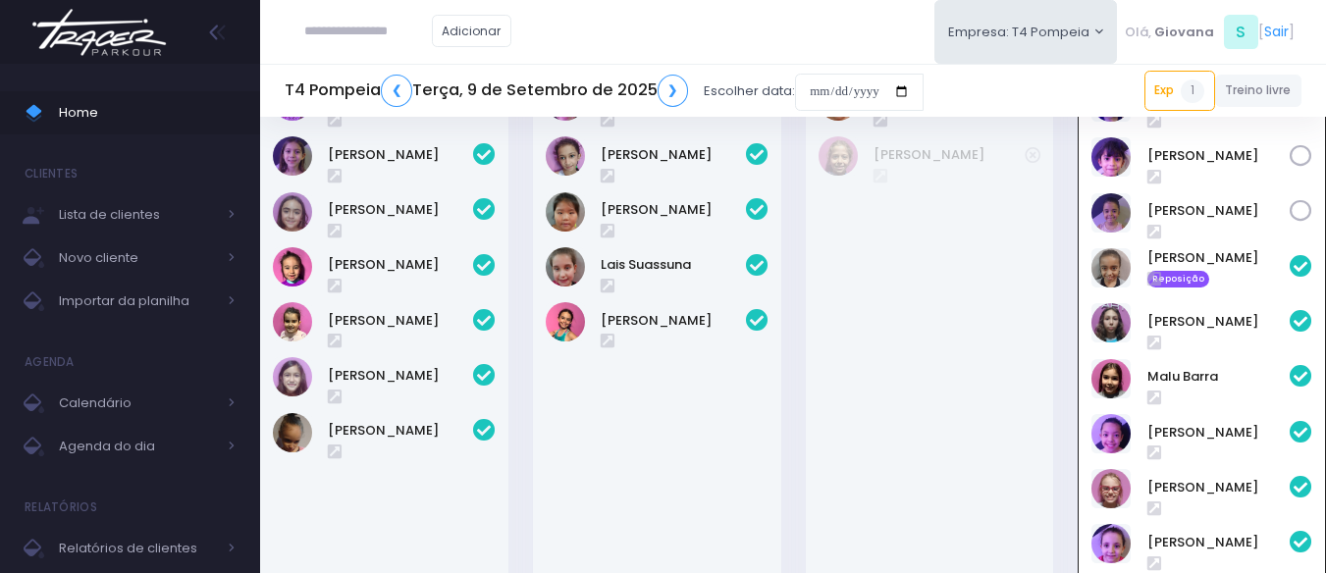
click at [806, 342] on div "[PERSON_NAME]" at bounding box center [930, 359] width 248 height 580
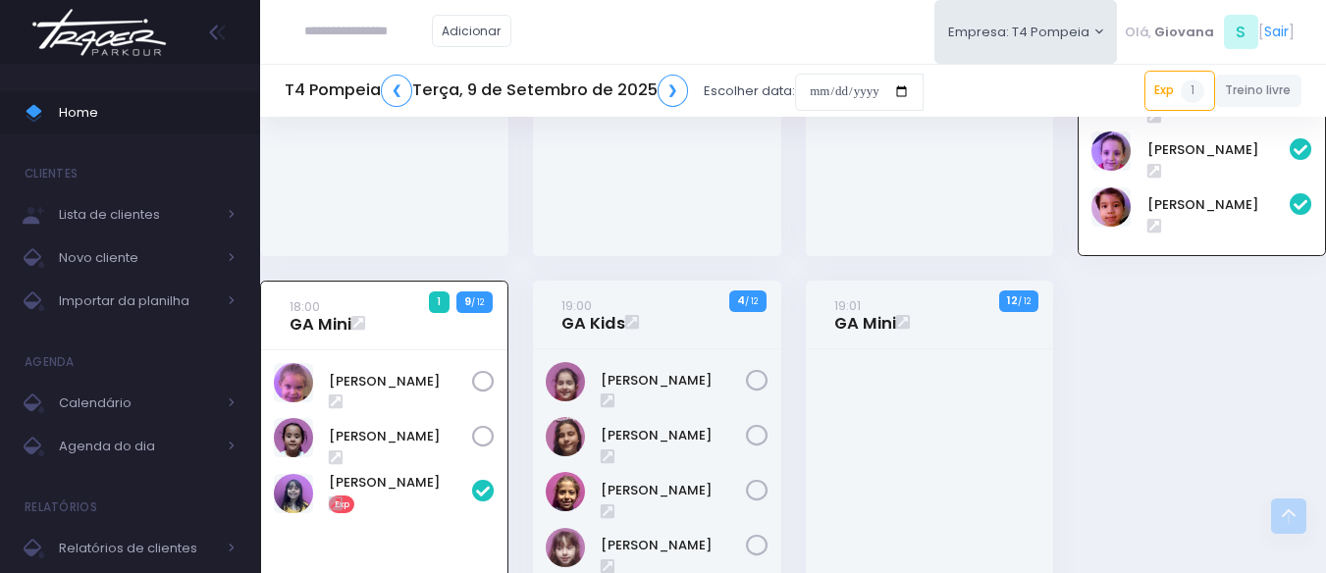
scroll to position [730, 0]
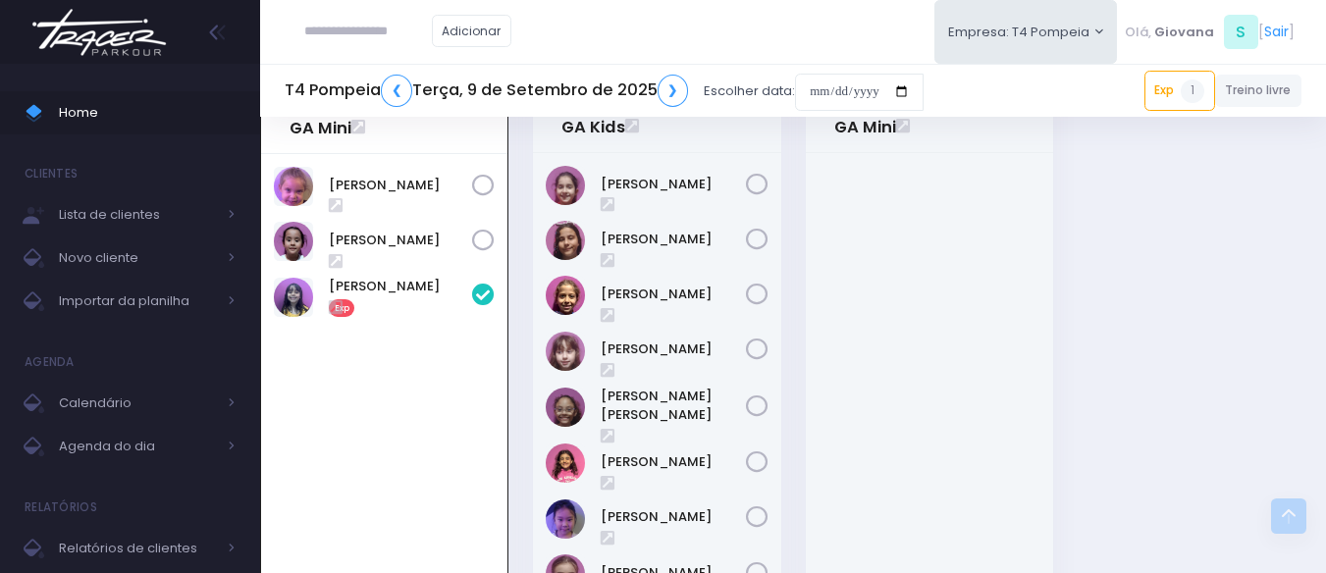
click at [794, 368] on div "19:01 GA Mini 12 / 12" at bounding box center [929, 393] width 273 height 618
click at [524, 337] on div "19:00 GA Kids 4 / 12" at bounding box center [656, 393] width 273 height 618
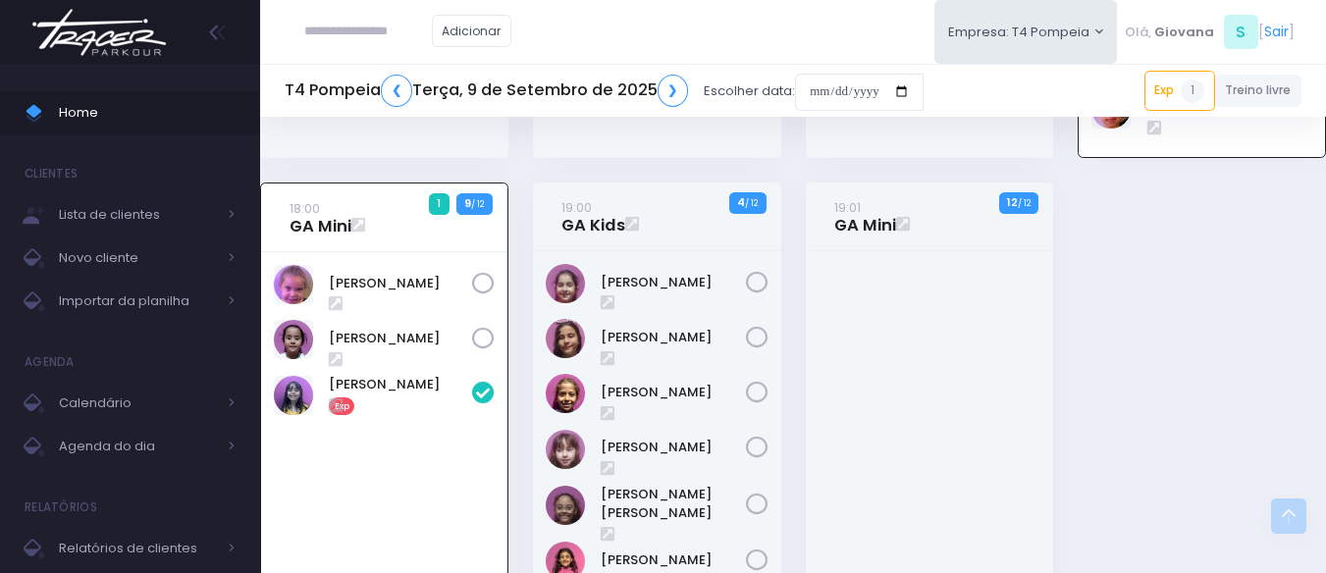
click at [528, 314] on div "19:00 GA Kids 4 / 12" at bounding box center [656, 492] width 273 height 618
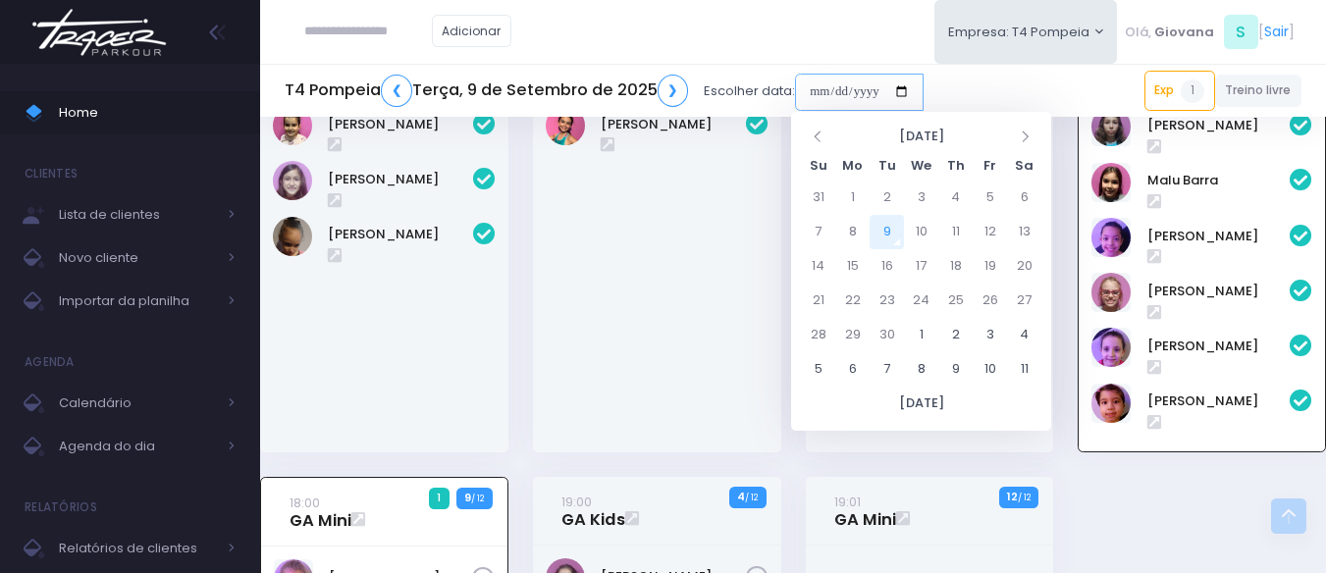
click at [831, 92] on input "date" at bounding box center [859, 92] width 129 height 37
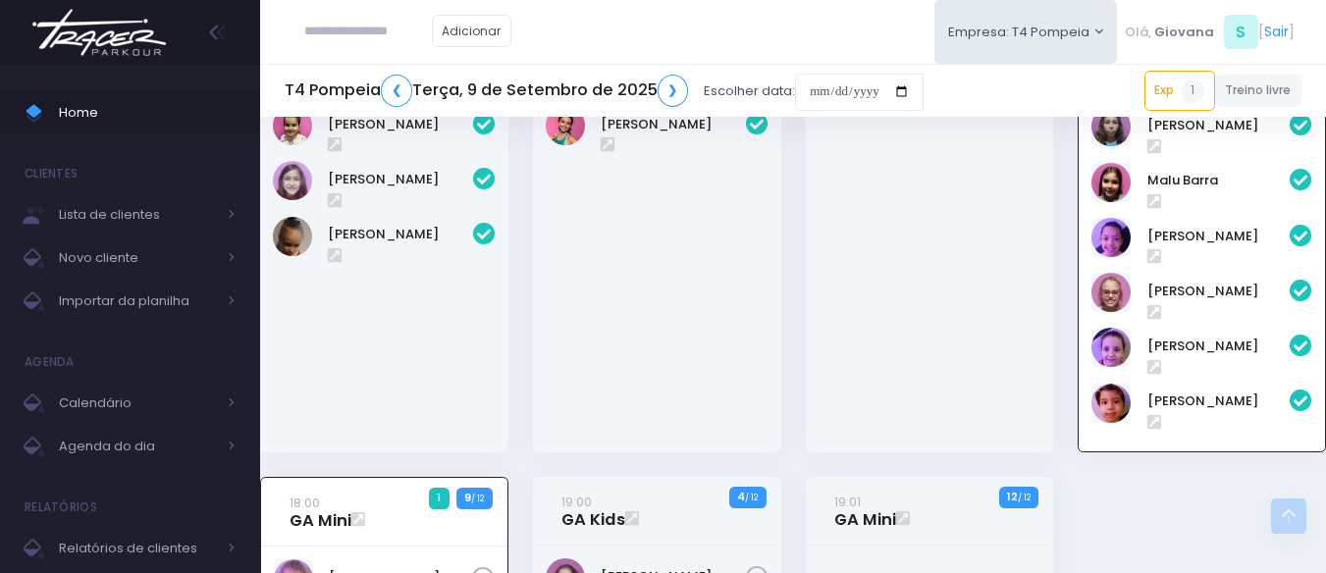
click at [780, 328] on div "[PERSON_NAME]" at bounding box center [657, 162] width 248 height 580
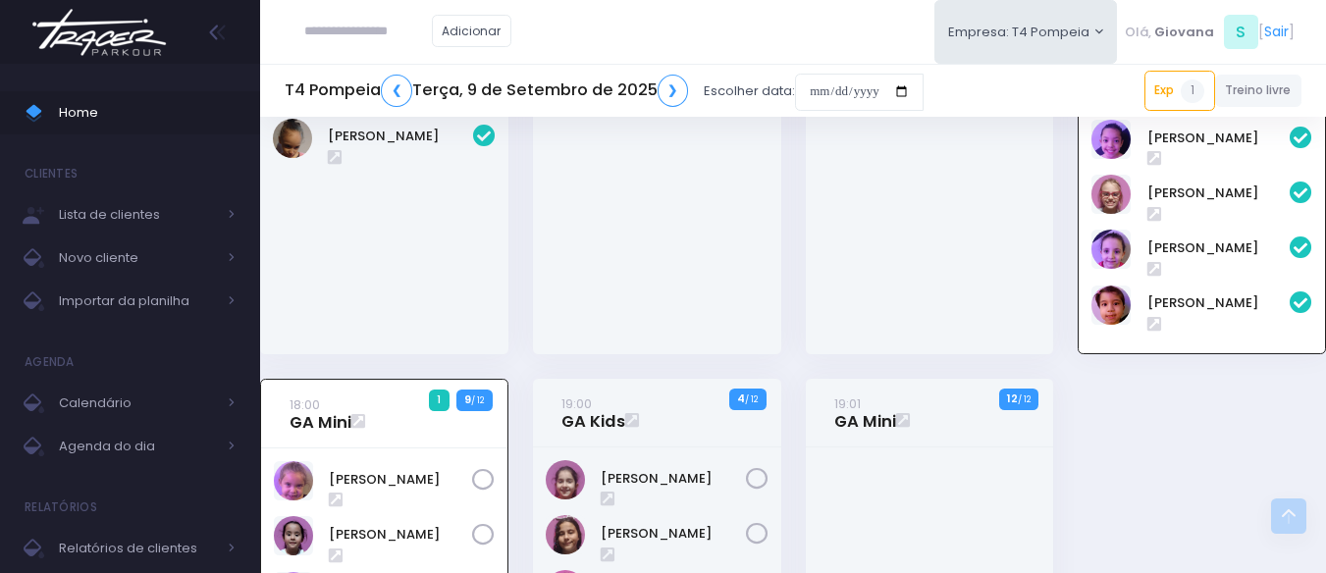
scroll to position [534, 0]
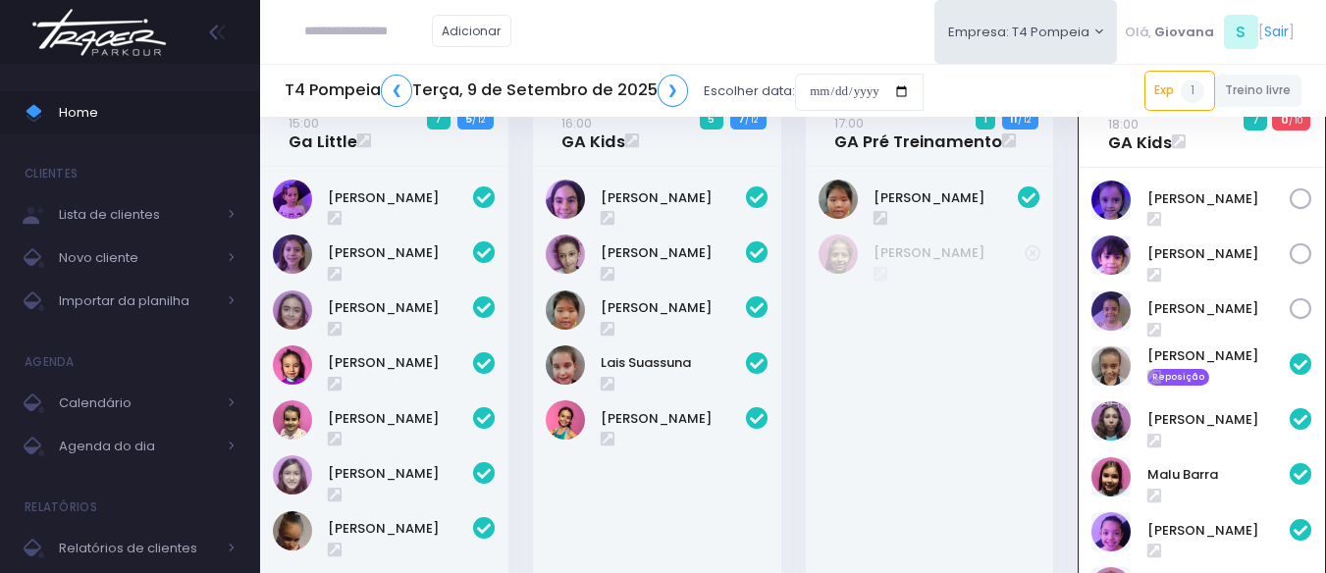
scroll to position [0, 0]
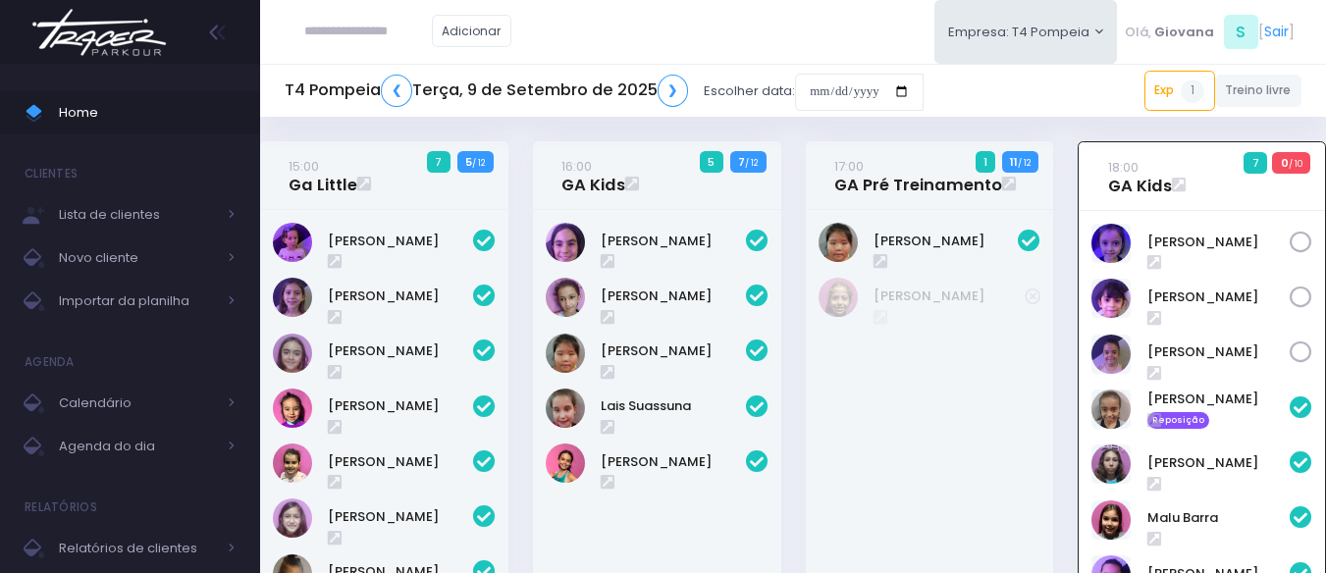
click at [798, 359] on div "17:00 GA Pré Treinamento 1 11 / 12" at bounding box center [929, 477] width 273 height 673
click at [837, 92] on input "date" at bounding box center [859, 92] width 129 height 37
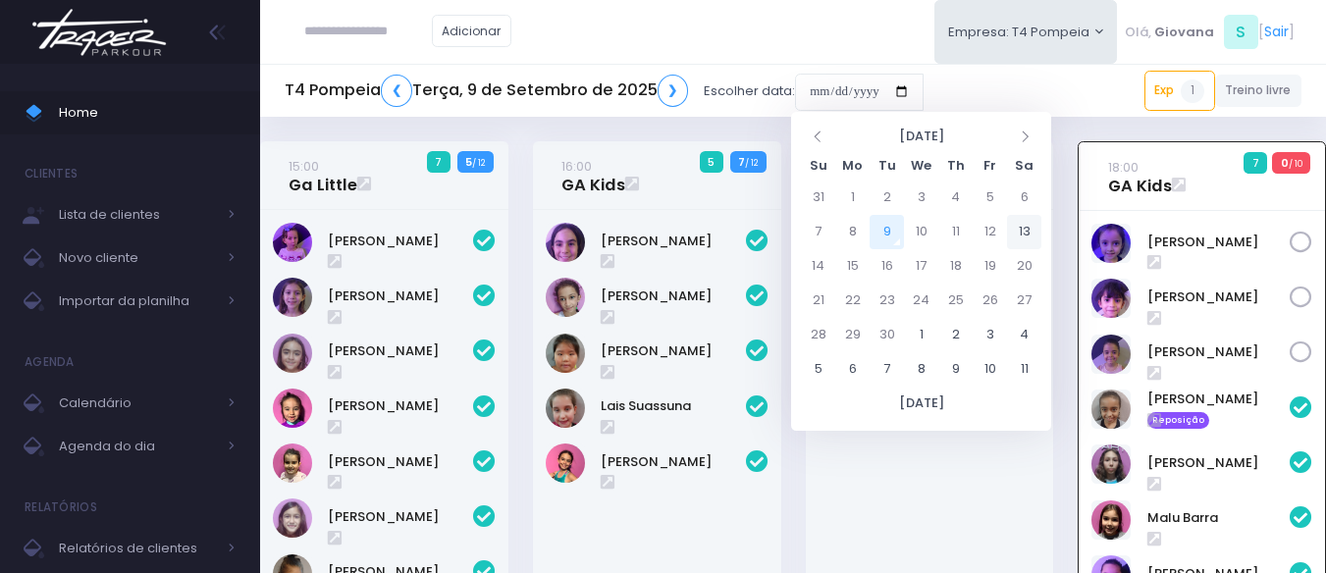
click at [1021, 237] on td "13" at bounding box center [1024, 232] width 34 height 34
type input "**********"
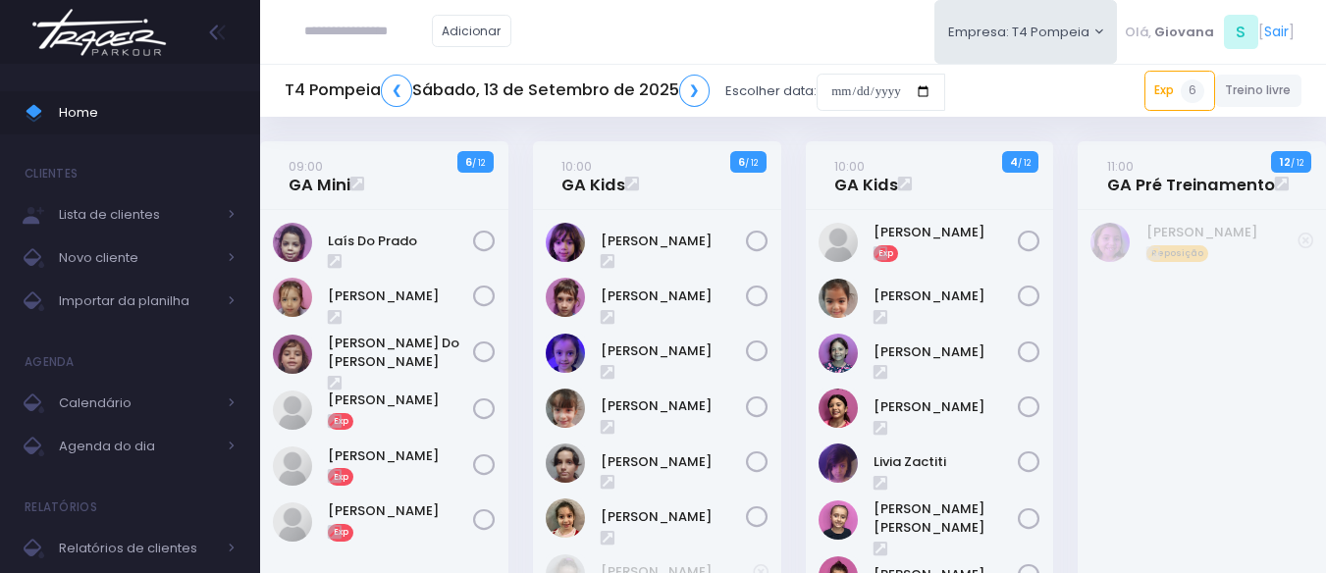
click at [800, 299] on div "10:00 GA Kids 4 / 12 Exp" at bounding box center [929, 422] width 273 height 563
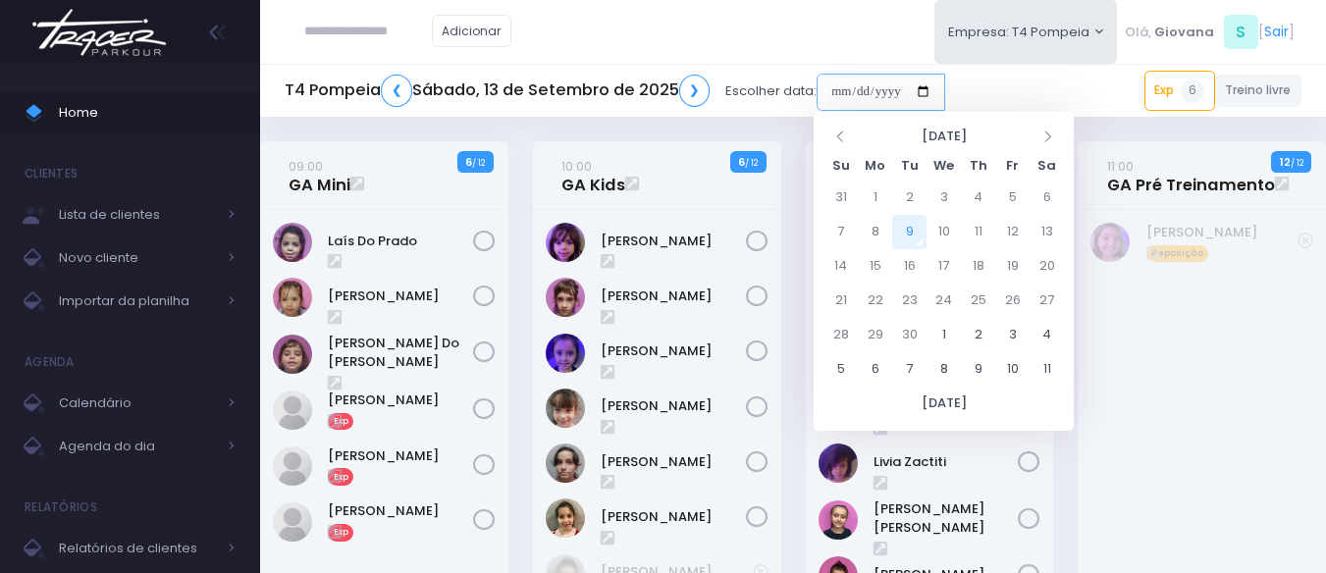
click at [874, 80] on input "date" at bounding box center [881, 92] width 129 height 37
click at [947, 265] on td "17" at bounding box center [944, 266] width 34 height 34
type input "**********"
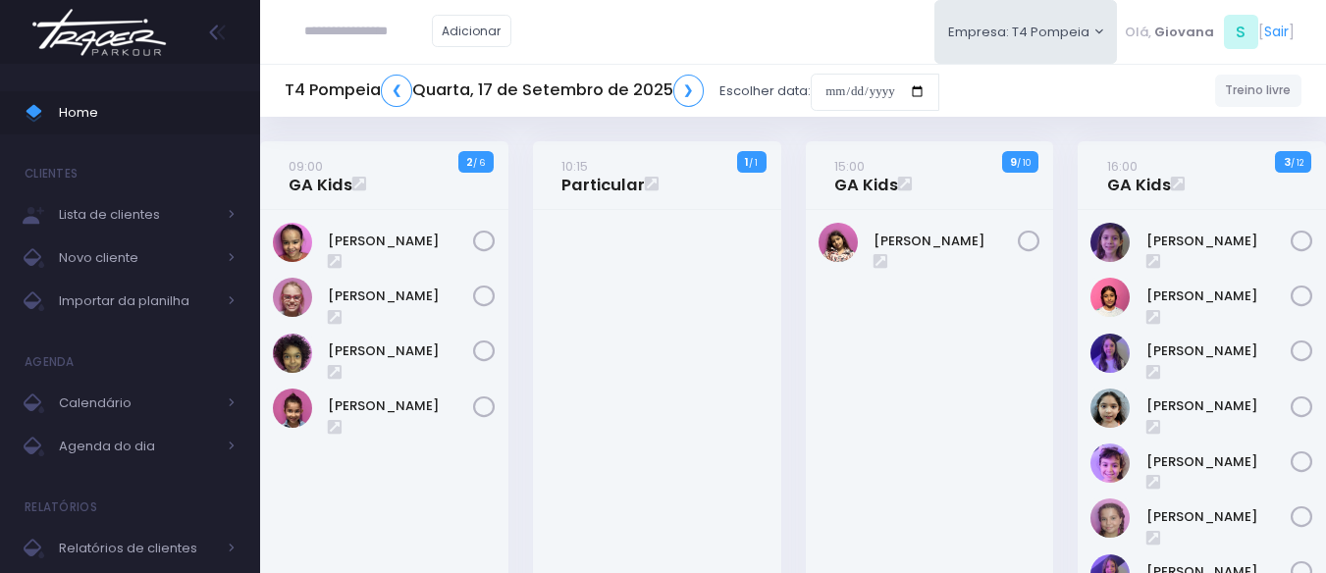
click at [786, 252] on div "10:15 Particular 1 / 1" at bounding box center [656, 448] width 273 height 615
click at [786, 259] on div "10:15 Particular 1 / 1" at bounding box center [656, 448] width 273 height 615
drag, startPoint x: 216, startPoint y: 122, endPoint x: 213, endPoint y: 109, distance: 13.1
click at [216, 122] on span "Home" at bounding box center [147, 113] width 177 height 26
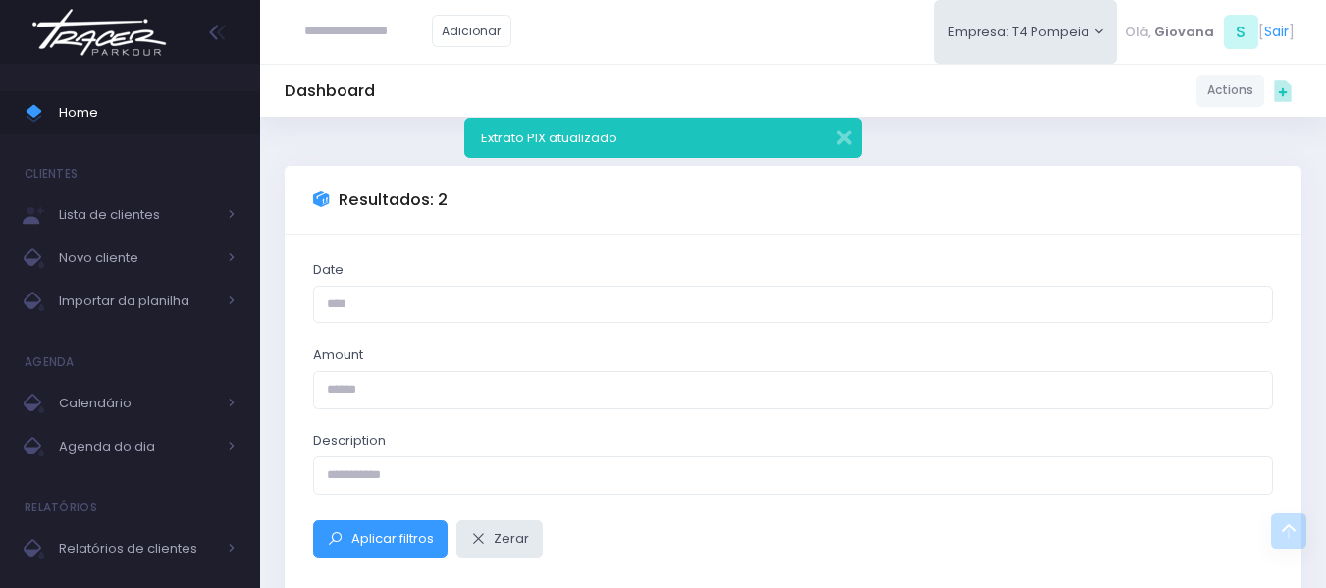
scroll to position [311, 0]
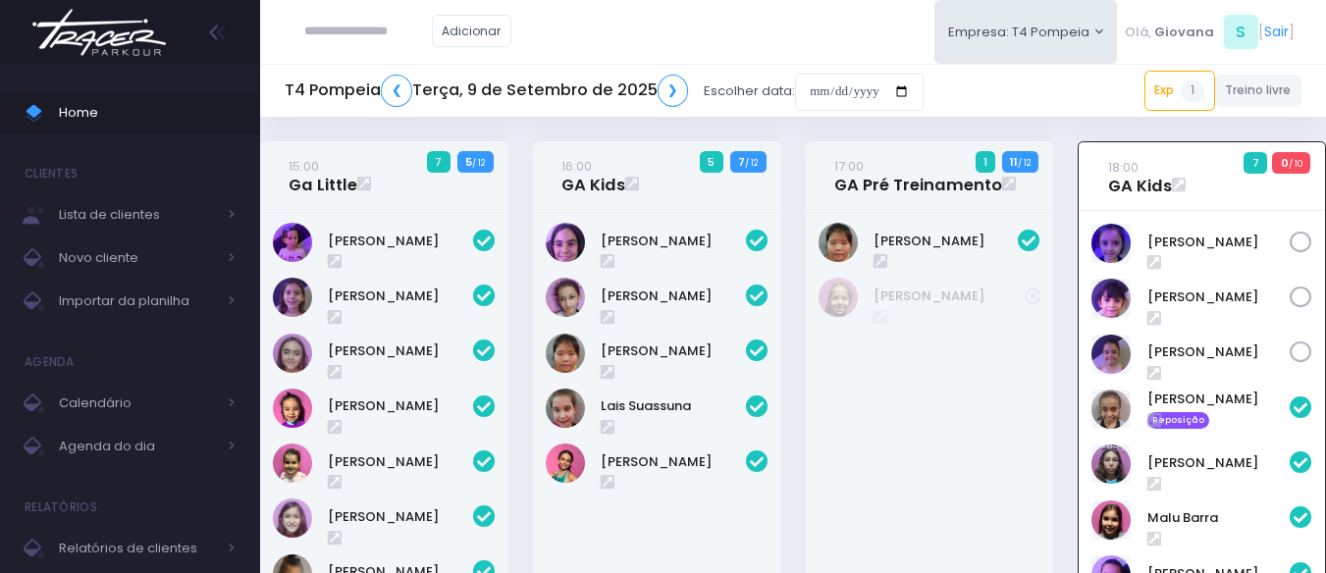
scroll to position [141, 0]
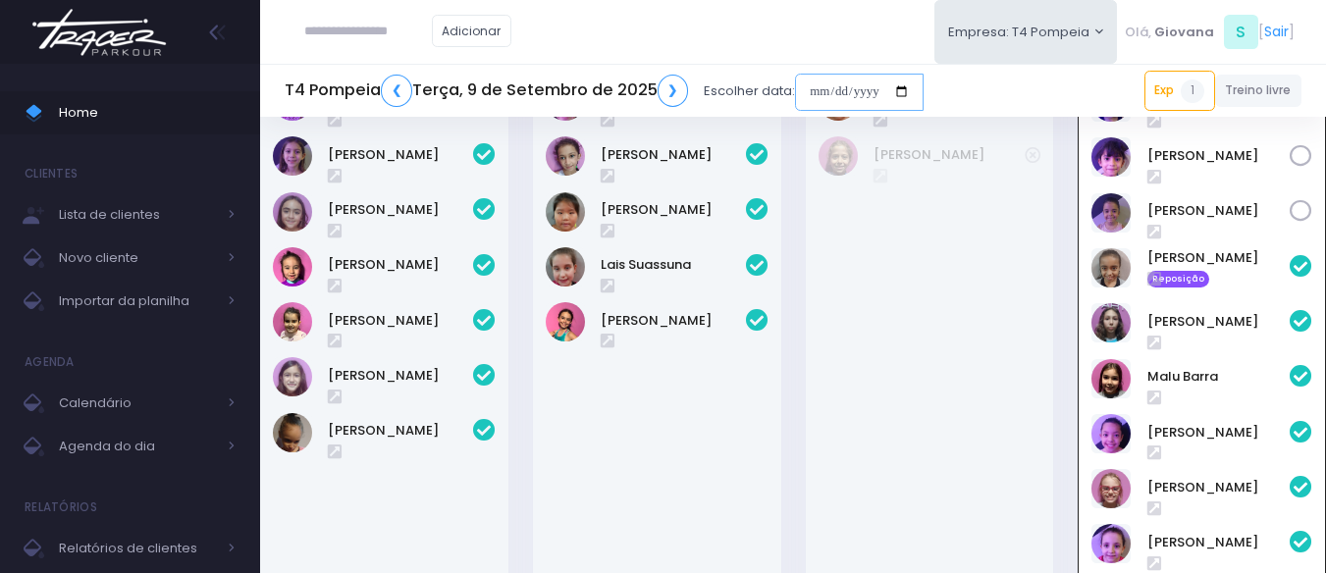
click at [834, 97] on input "date" at bounding box center [859, 92] width 129 height 37
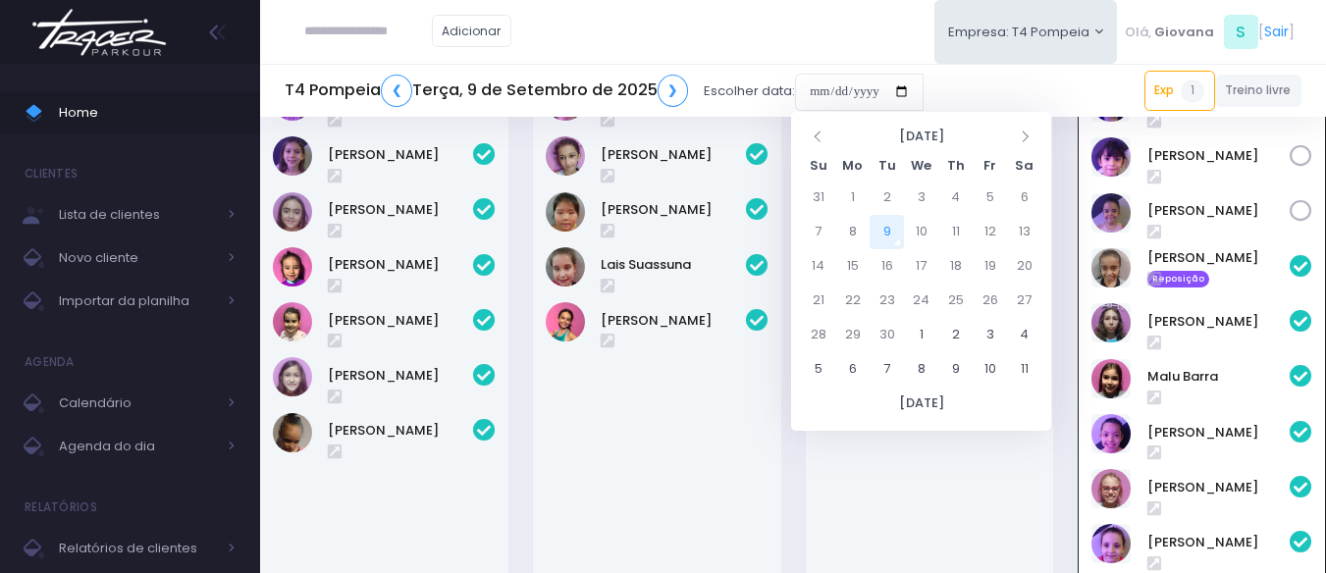
click at [796, 454] on div "17:00 GA Pré Treinamento 1 11 / 12" at bounding box center [929, 336] width 273 height 673
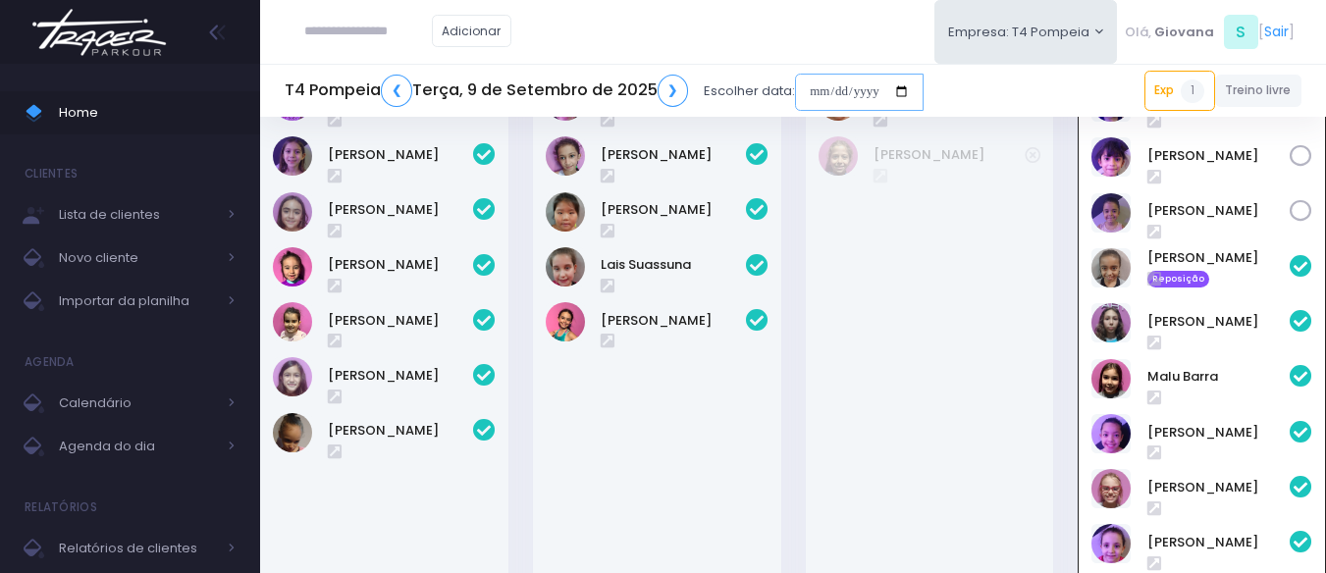
click at [855, 94] on input "date" at bounding box center [859, 92] width 129 height 37
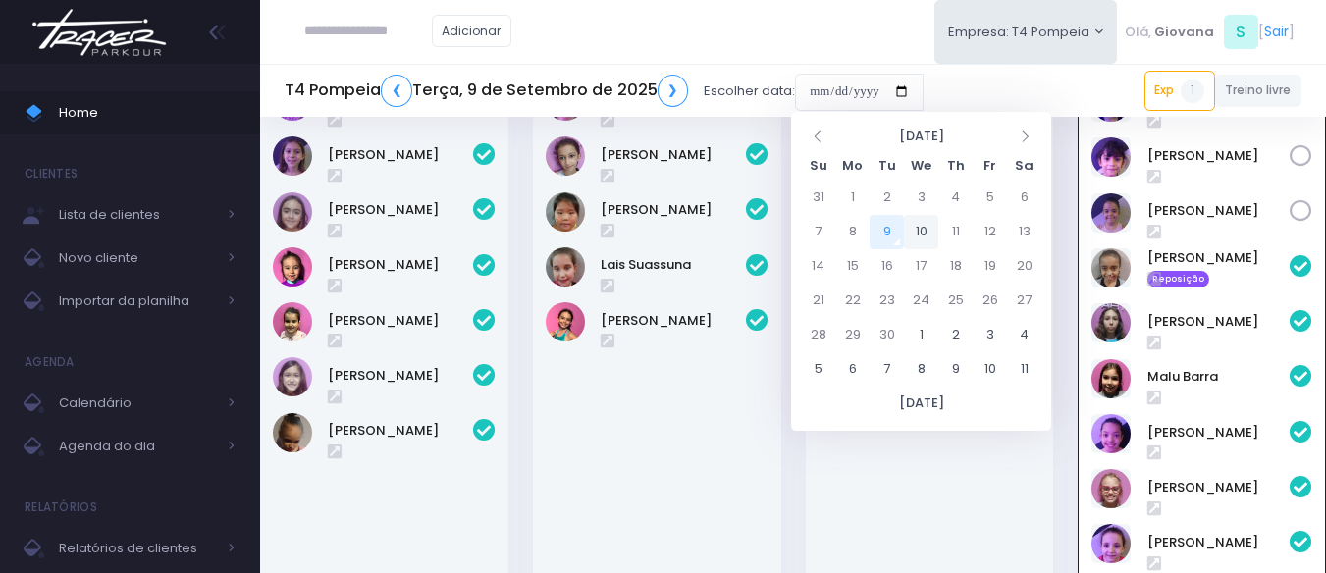
click at [926, 238] on td "10" at bounding box center [921, 232] width 34 height 34
type input "**********"
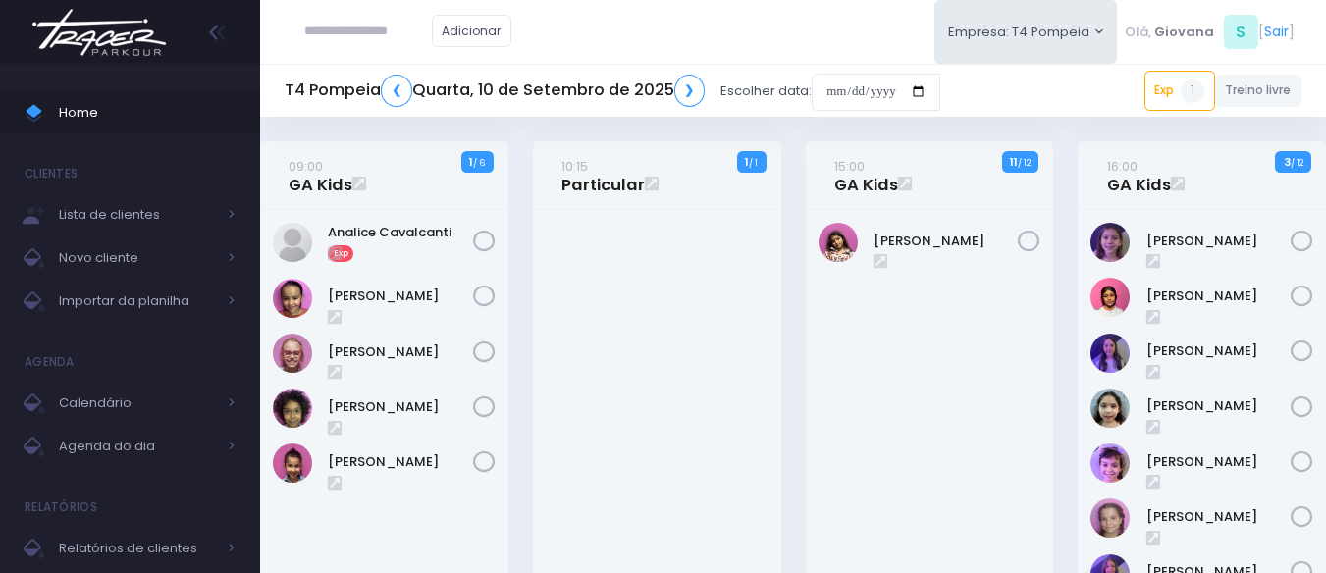
click at [807, 341] on div "[PERSON_NAME]" at bounding box center [930, 471] width 248 height 522
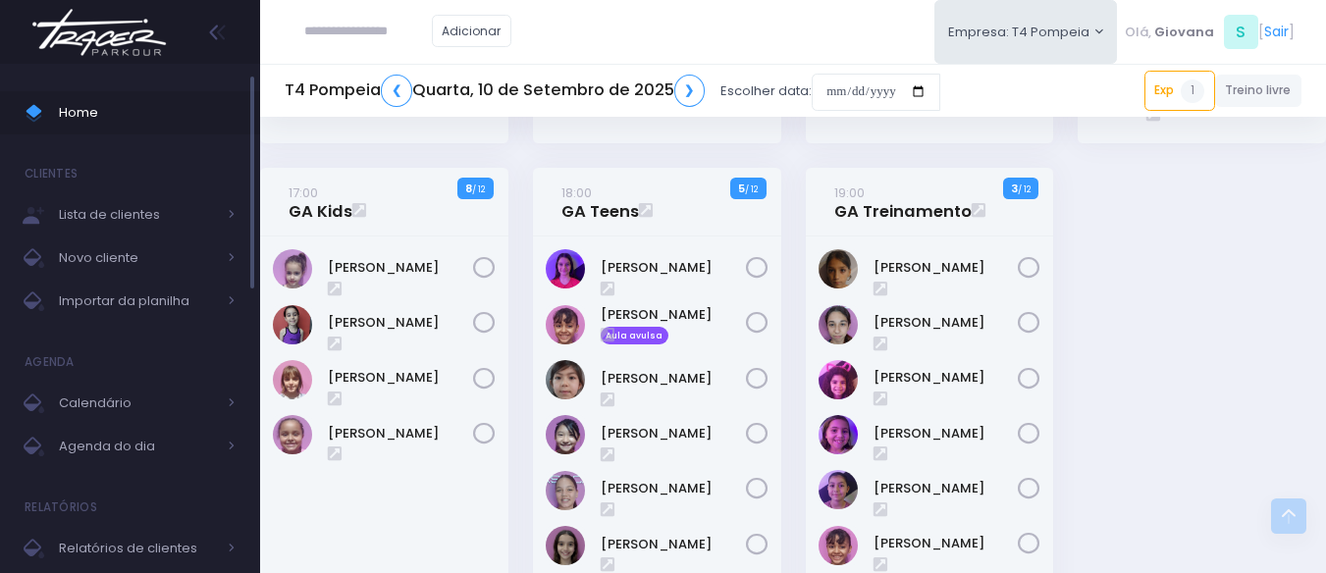
click at [59, 106] on span "Home" at bounding box center [147, 113] width 177 height 26
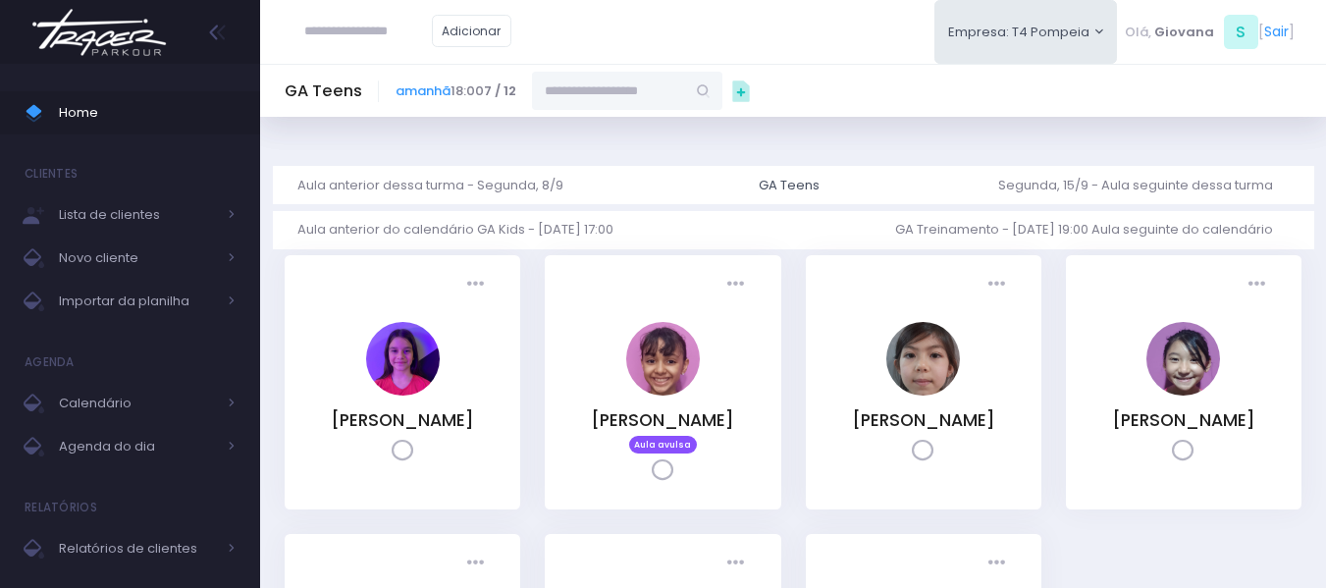
drag, startPoint x: 614, startPoint y: 95, endPoint x: 594, endPoint y: 92, distance: 20.8
click at [609, 98] on input "text" at bounding box center [608, 90] width 153 height 37
type input "********"
type input "**********"
click at [616, 134] on link "[PERSON_NAME] [PERSON_NAME]" at bounding box center [628, 126] width 114 height 20
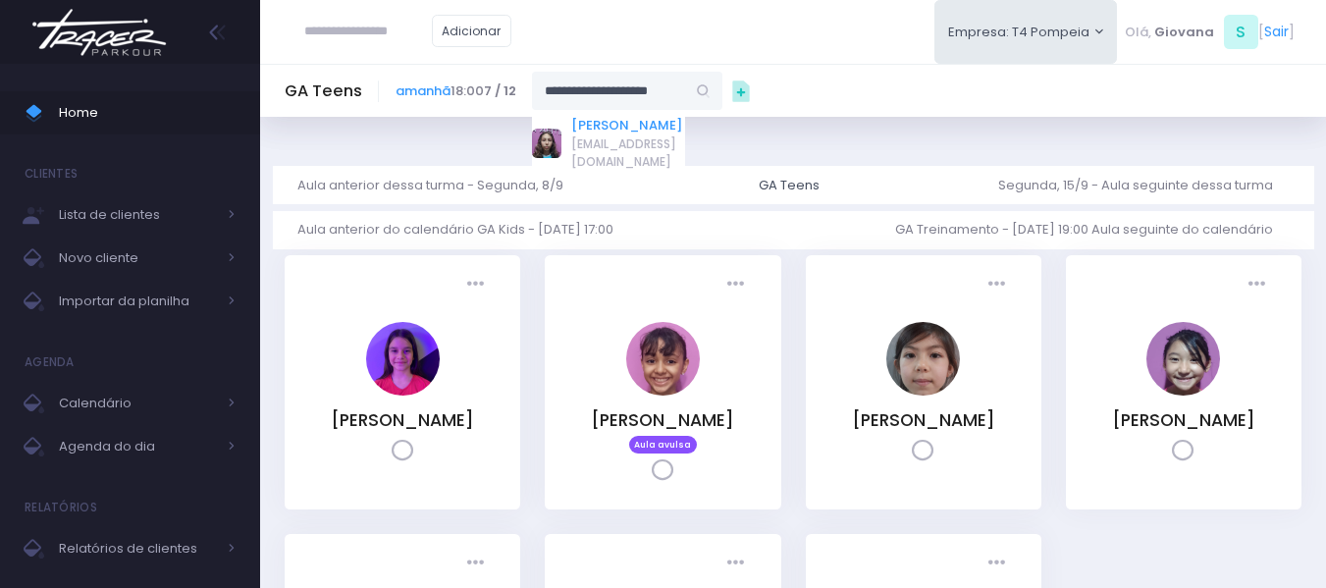
type input "**********"
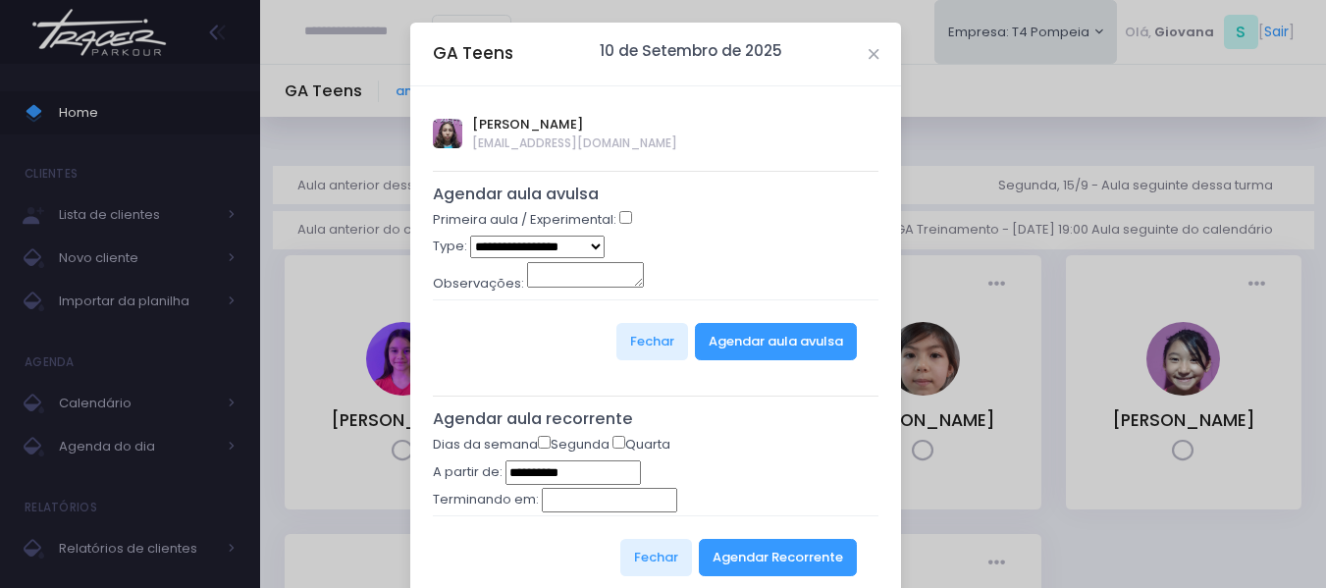
click at [579, 243] on select "**********" at bounding box center [537, 247] width 134 height 23
click at [654, 249] on div "**********" at bounding box center [656, 249] width 447 height 27
click at [737, 559] on button "Agendar Recorrente" at bounding box center [778, 557] width 158 height 37
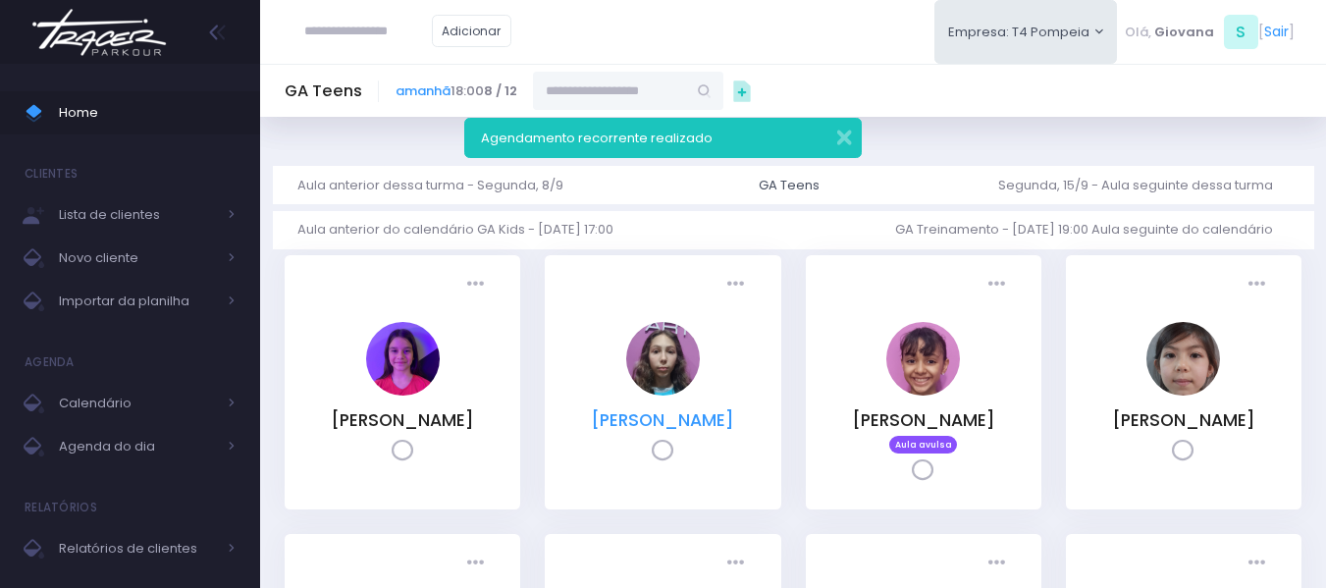
click at [676, 417] on link "[PERSON_NAME]" at bounding box center [662, 420] width 143 height 24
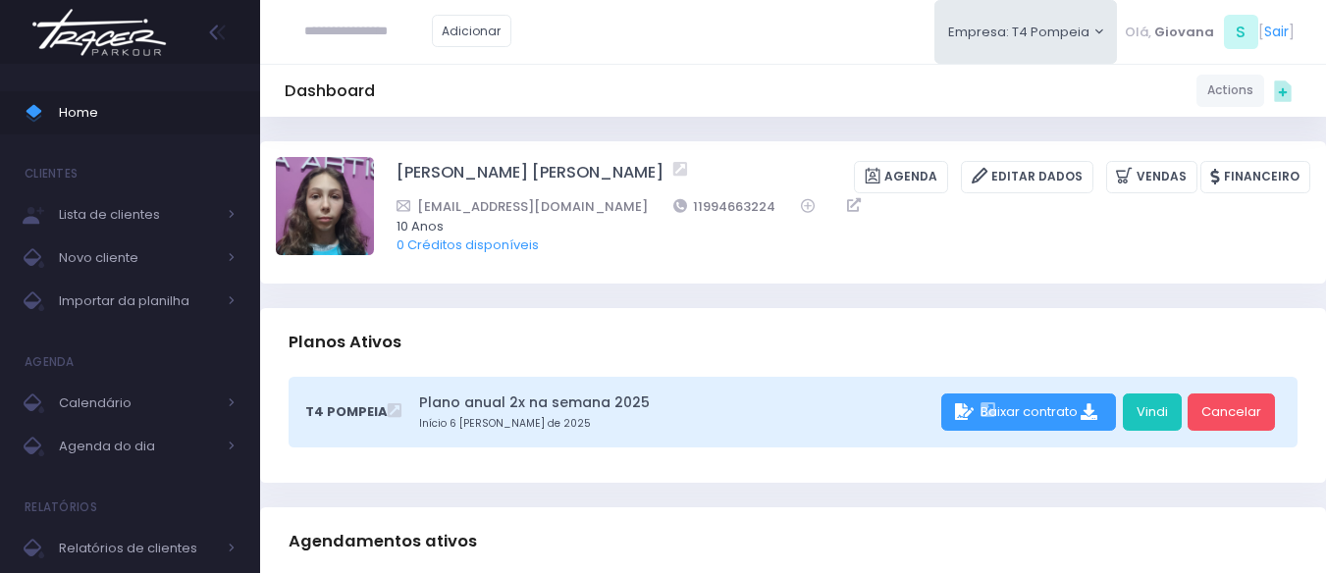
scroll to position [393, 0]
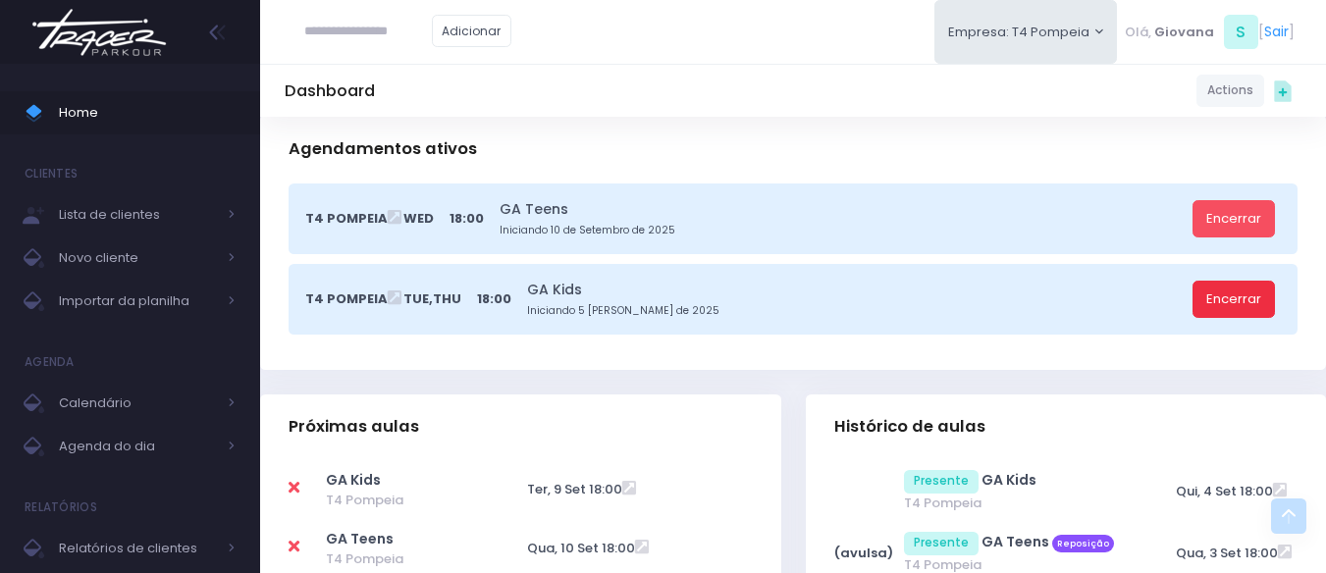
click at [1239, 306] on link "Encerrar" at bounding box center [1234, 299] width 82 height 37
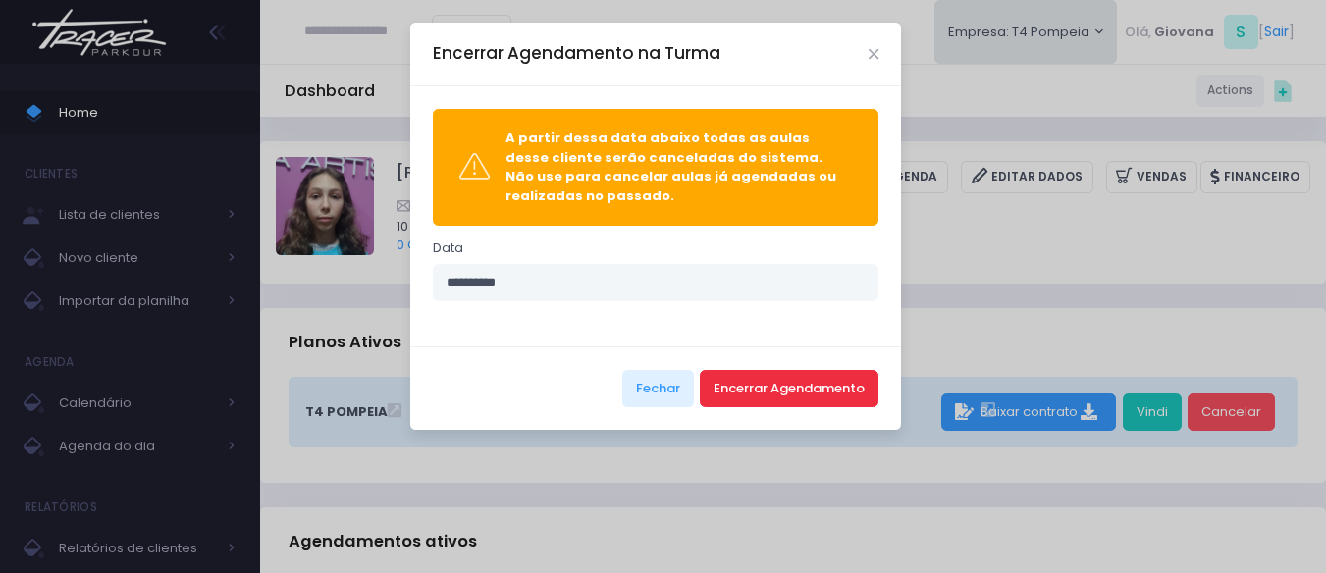
click at [757, 390] on button "Encerrar Agendamento" at bounding box center [789, 388] width 179 height 37
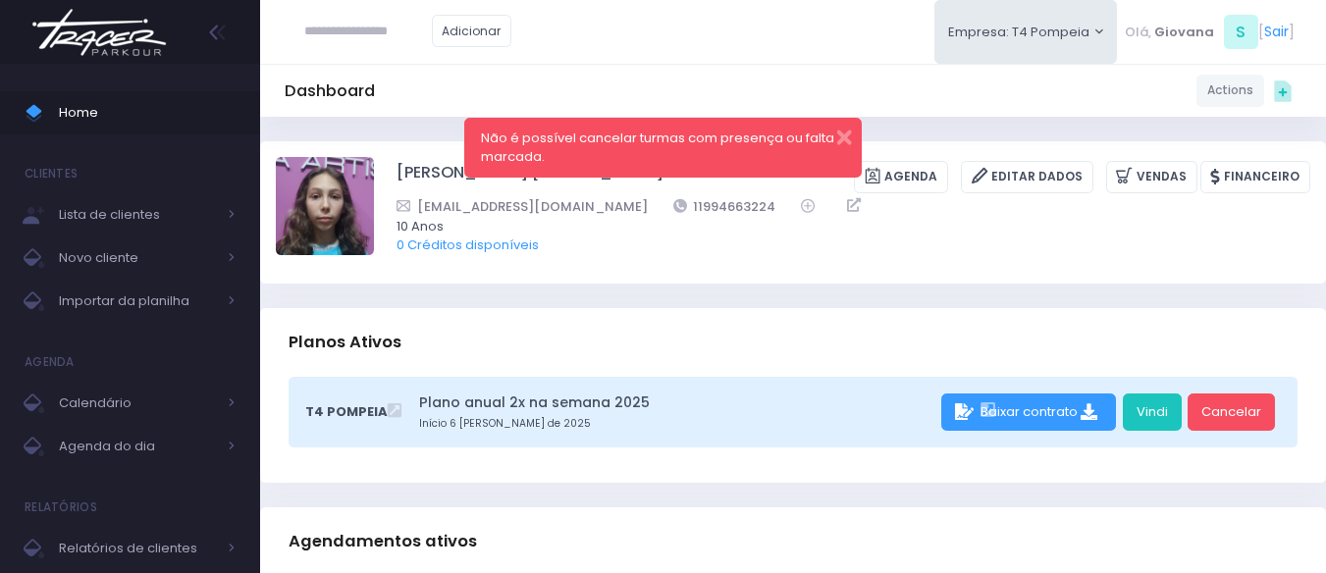
scroll to position [491, 0]
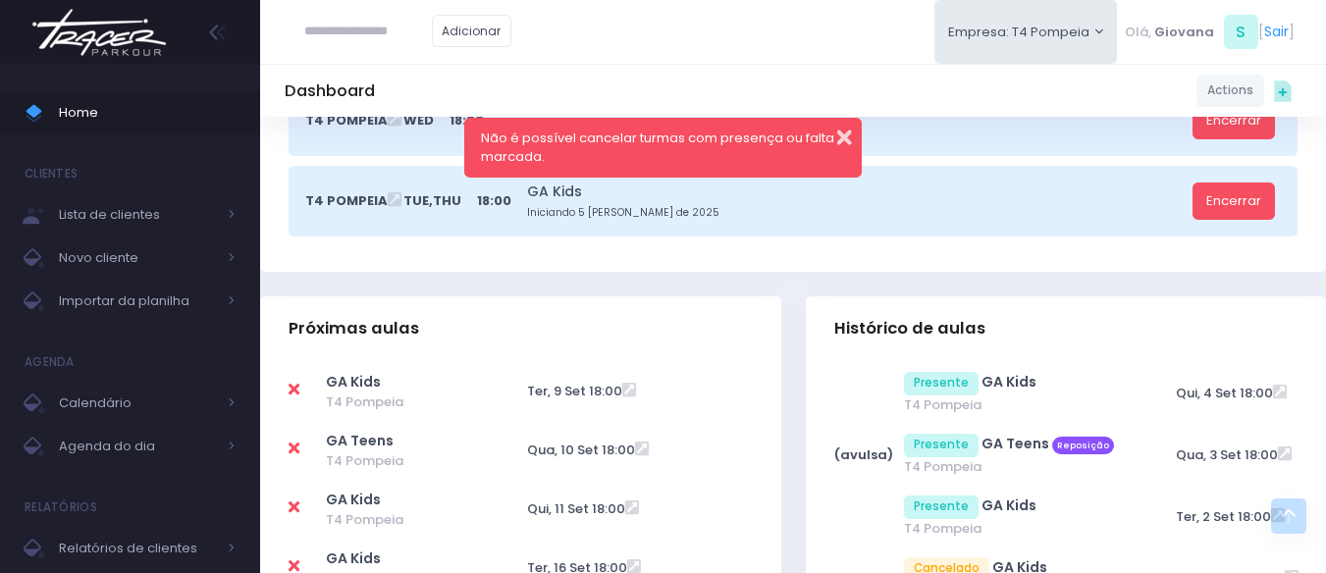
click at [849, 140] on button "button" at bounding box center [831, 135] width 39 height 23
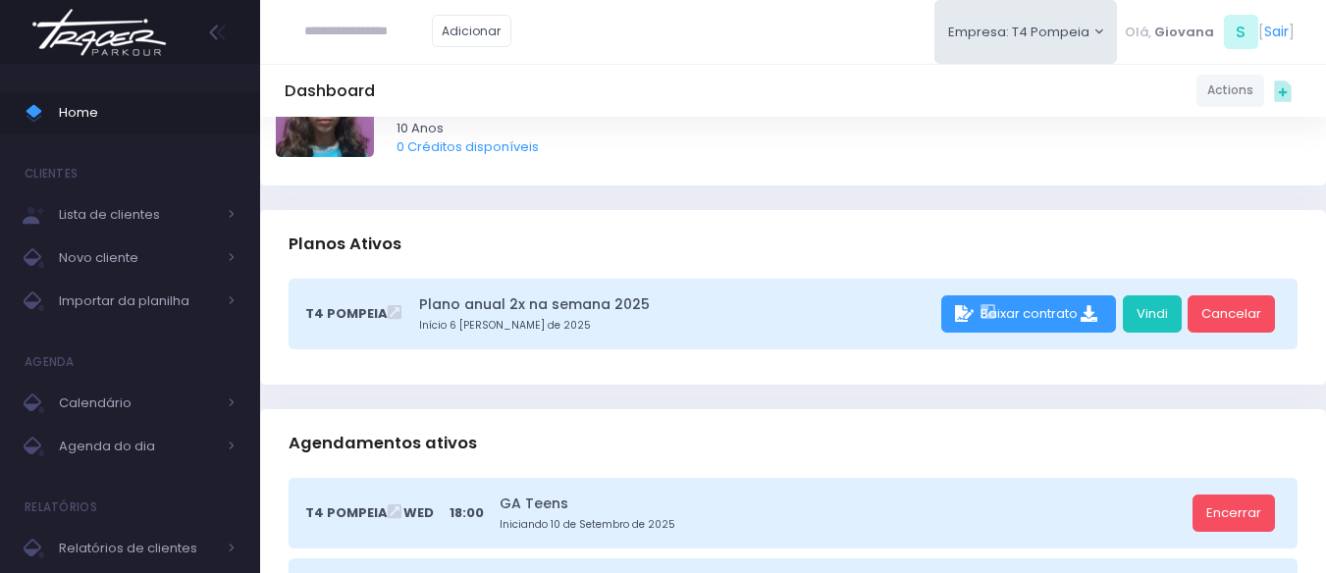
scroll to position [0, 0]
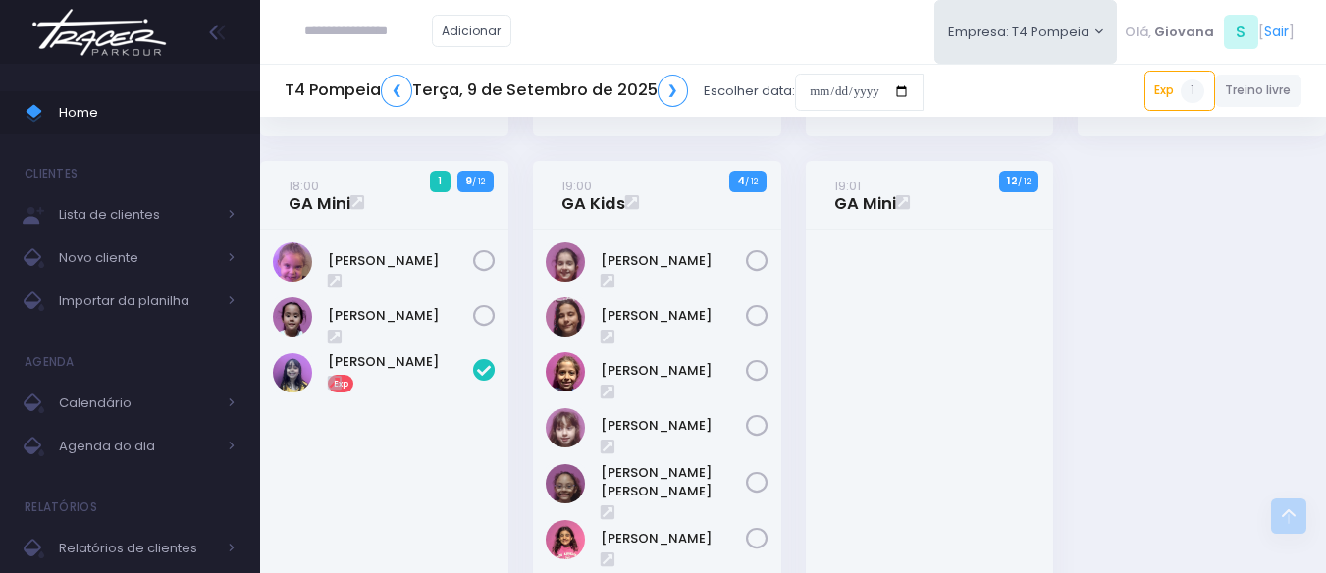
scroll to position [259, 0]
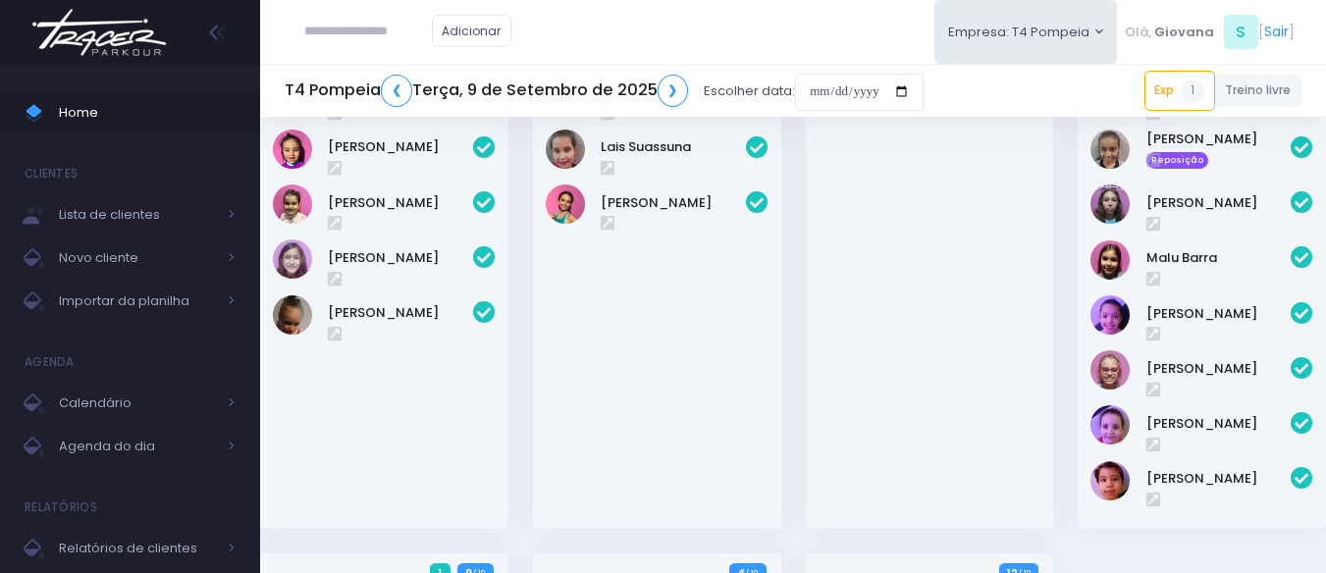
click at [1299, 204] on icon at bounding box center [1302, 203] width 23 height 23
click at [1217, 203] on link "[PERSON_NAME]" at bounding box center [1218, 203] width 145 height 20
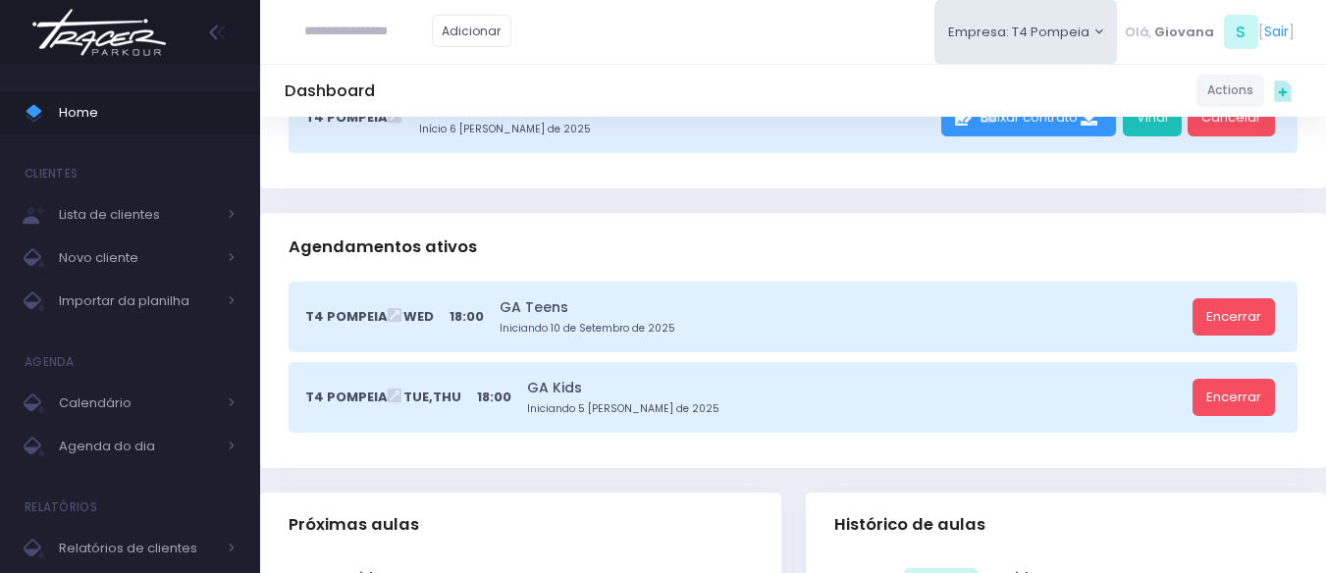
scroll to position [491, 0]
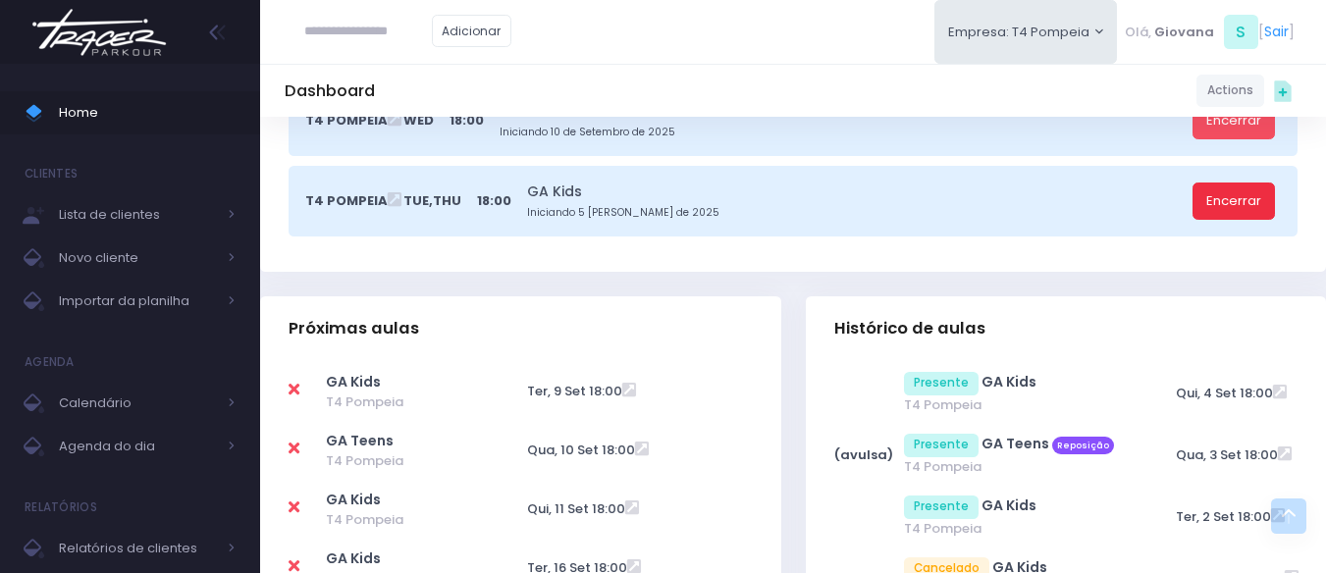
click at [1254, 203] on link "Encerrar" at bounding box center [1234, 201] width 82 height 37
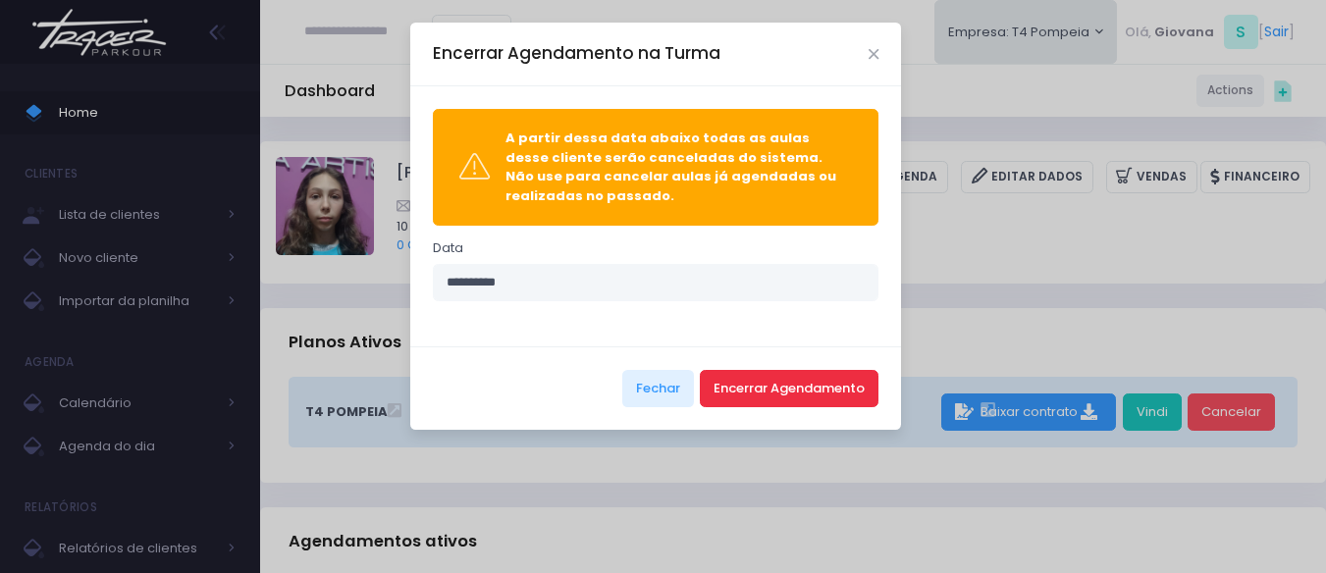
click at [815, 382] on button "Encerrar Agendamento" at bounding box center [789, 388] width 179 height 37
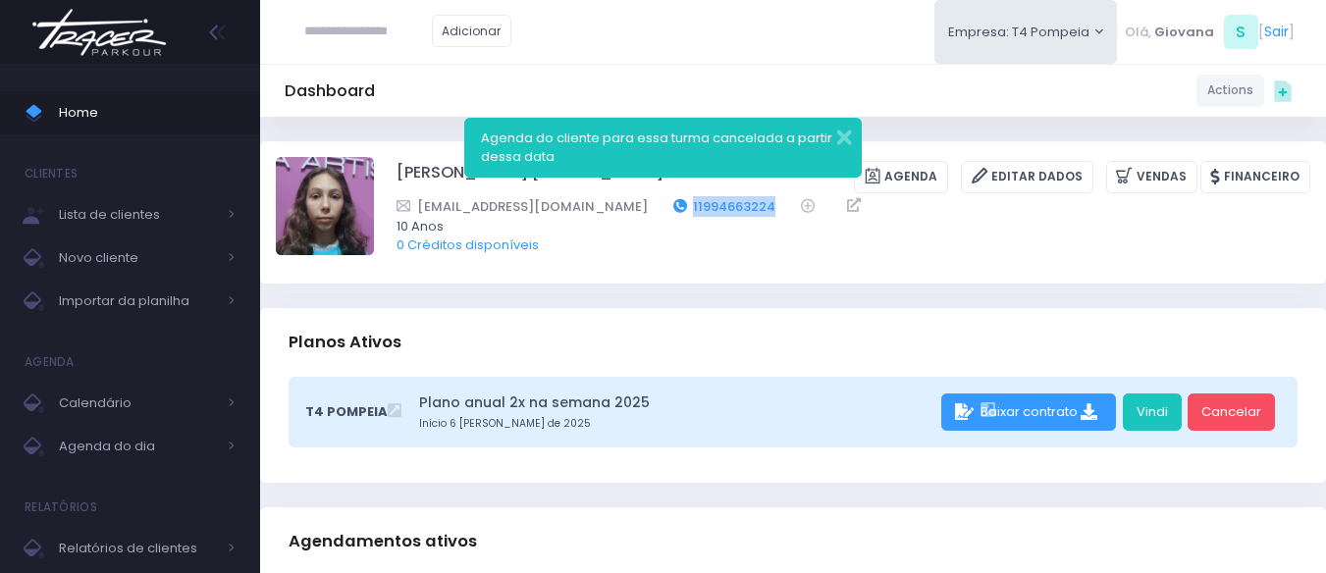
drag, startPoint x: 695, startPoint y: 201, endPoint x: 604, endPoint y: 207, distance: 91.5
click at [604, 207] on div "[EMAIL_ADDRESS][DOMAIN_NAME] 11994663224" at bounding box center [841, 206] width 888 height 21
copy link "11994663224"
click at [133, 112] on span "Home" at bounding box center [147, 113] width 177 height 26
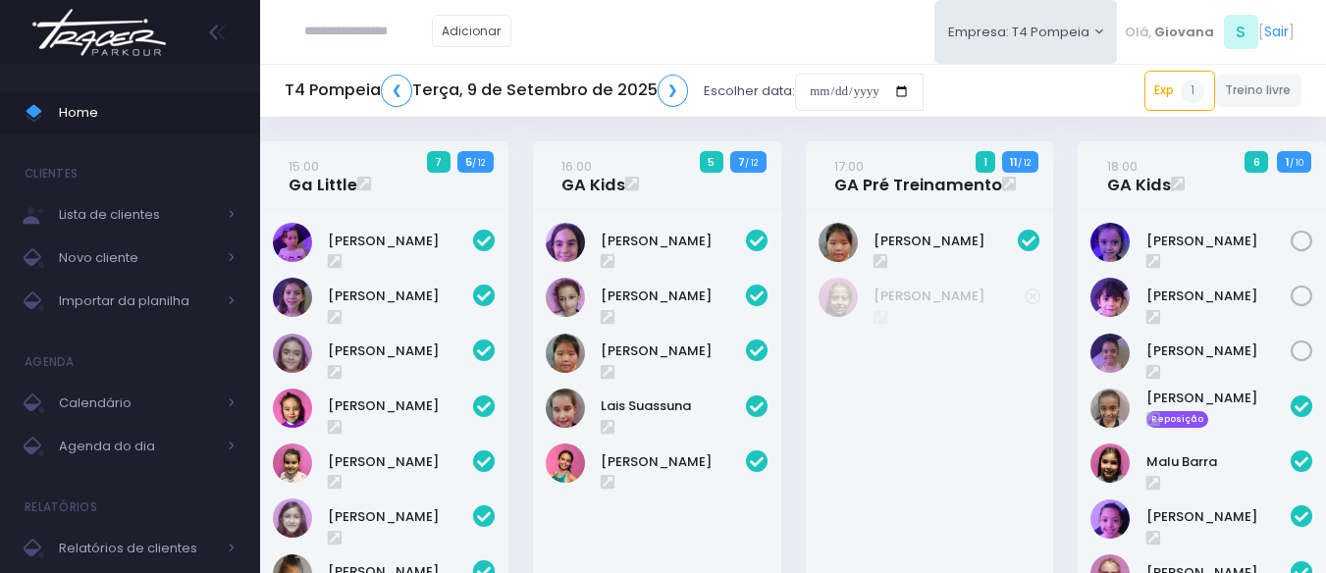
click at [1062, 258] on div "17:00 GA Pré Treinamento 1 11 / 12" at bounding box center [929, 449] width 273 height 616
click at [1109, 170] on small "18:00" at bounding box center [1122, 166] width 30 height 19
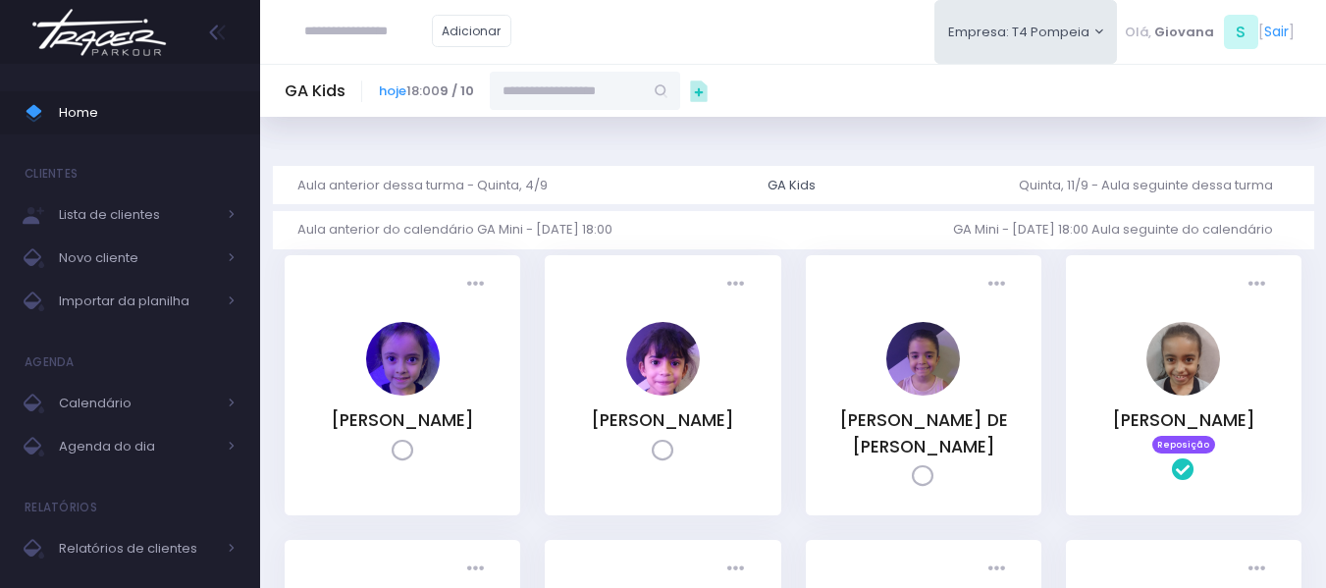
click at [623, 83] on input "text" at bounding box center [566, 90] width 153 height 37
click at [582, 135] on link "[PERSON_NAME]" at bounding box center [586, 126] width 114 height 20
type input "**********"
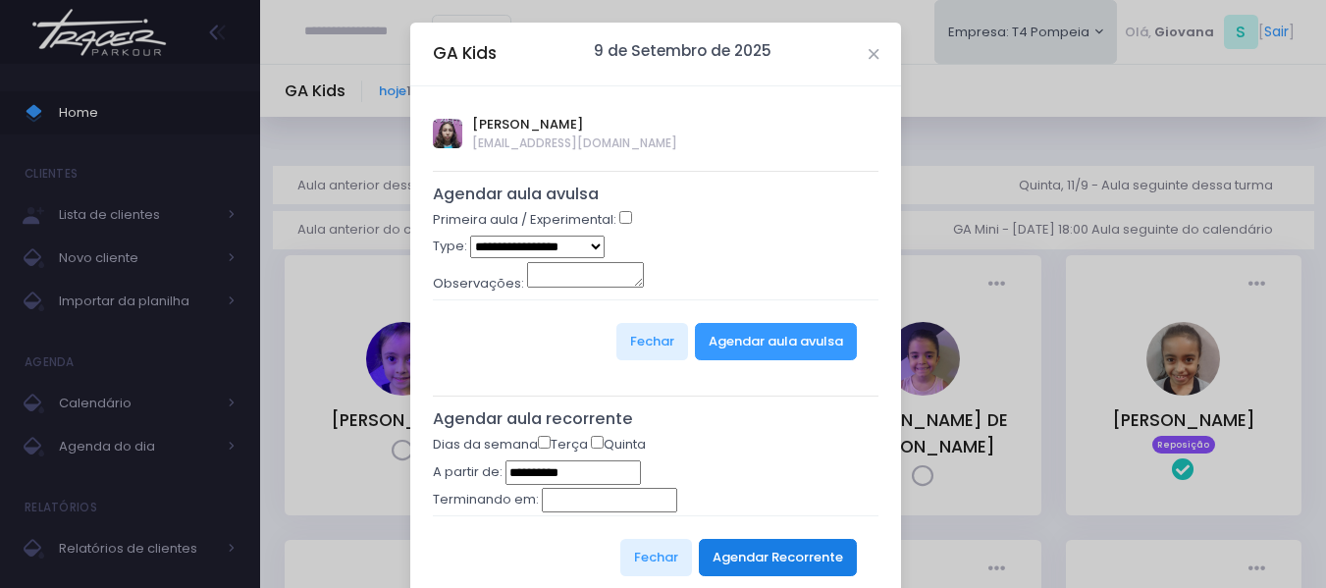
click at [796, 545] on button "Agendar Recorrente" at bounding box center [778, 557] width 158 height 37
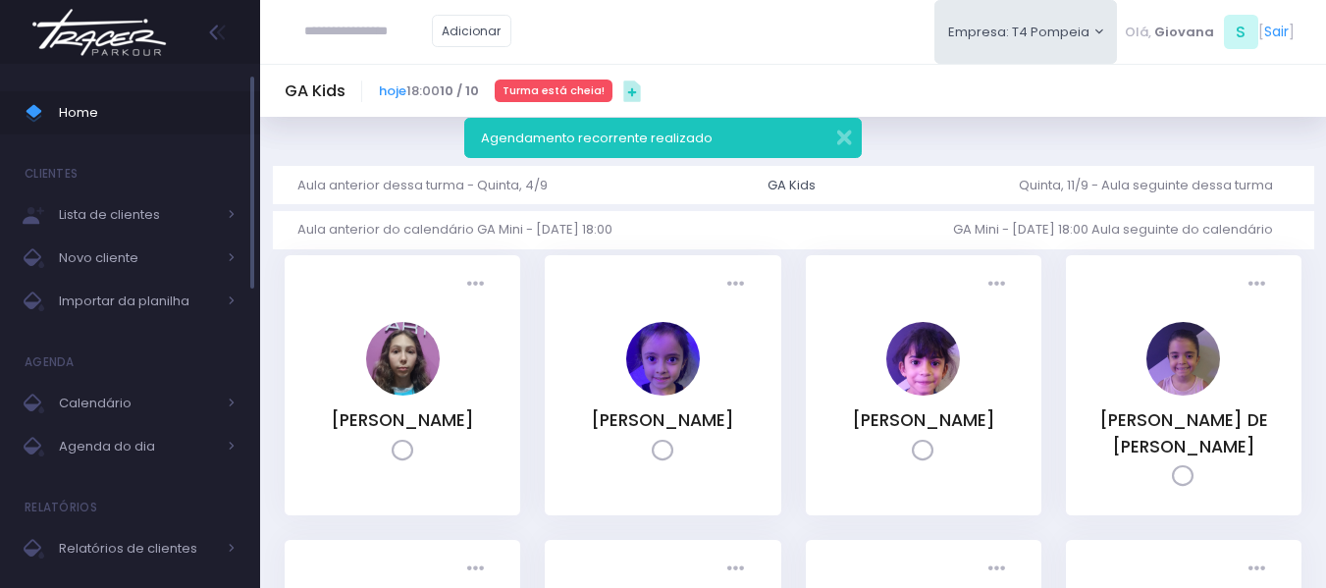
click at [98, 109] on span "Home" at bounding box center [147, 113] width 177 height 26
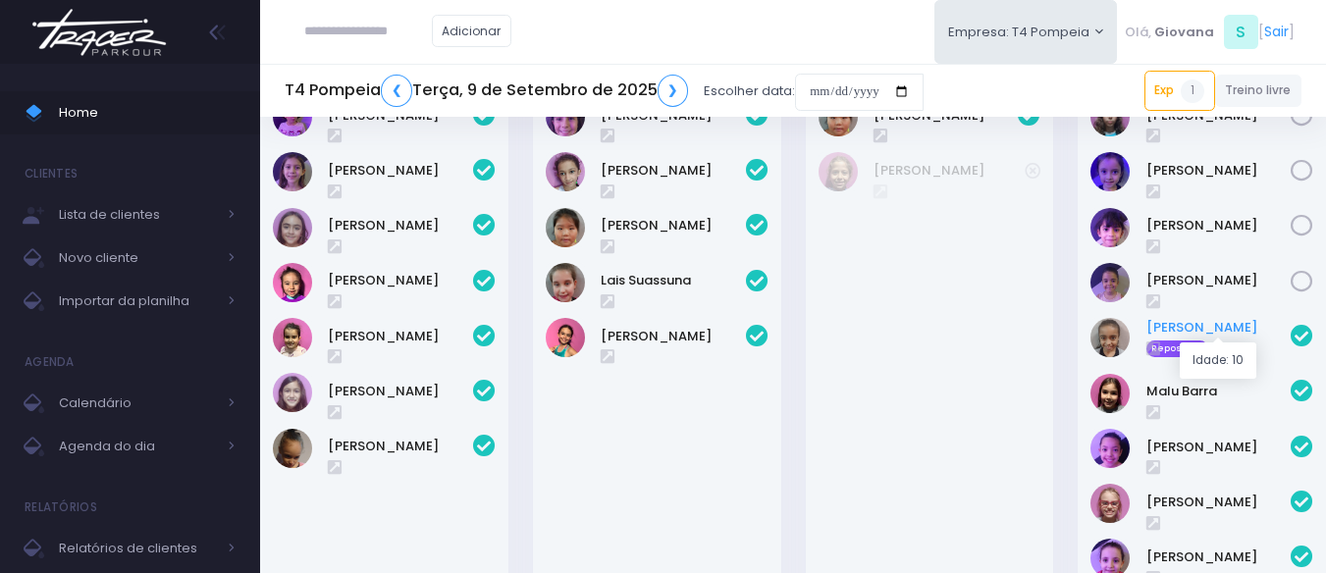
scroll to position [27, 0]
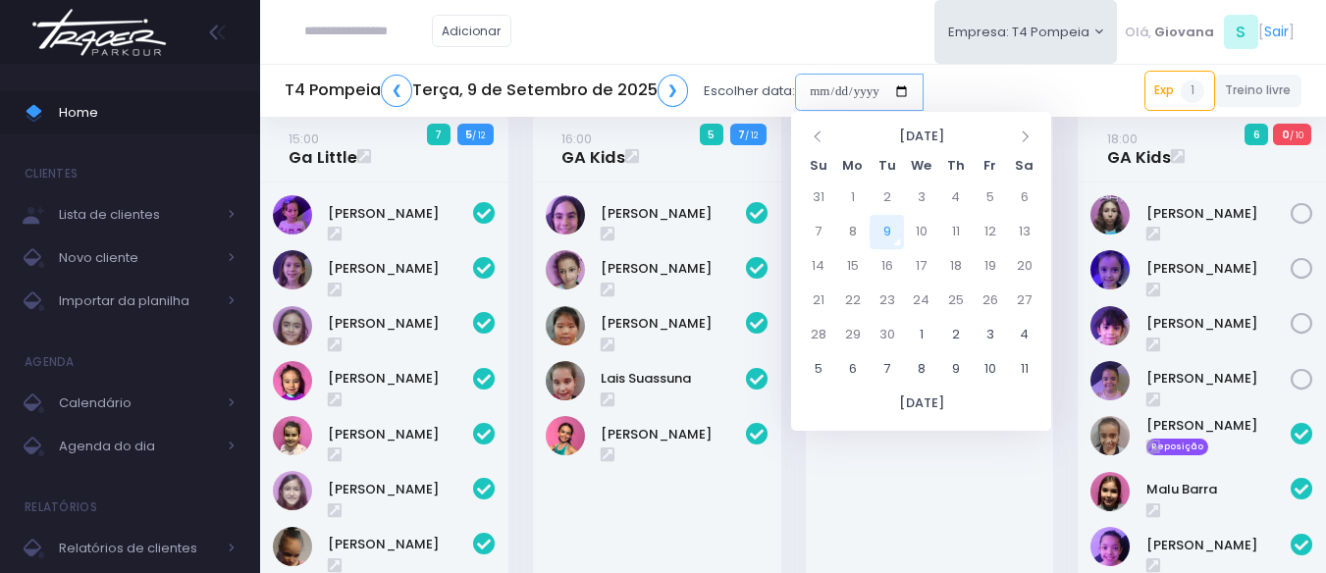
click at [872, 88] on input "date" at bounding box center [859, 92] width 129 height 37
click at [1025, 236] on td "13" at bounding box center [1024, 232] width 34 height 34
type input "**********"
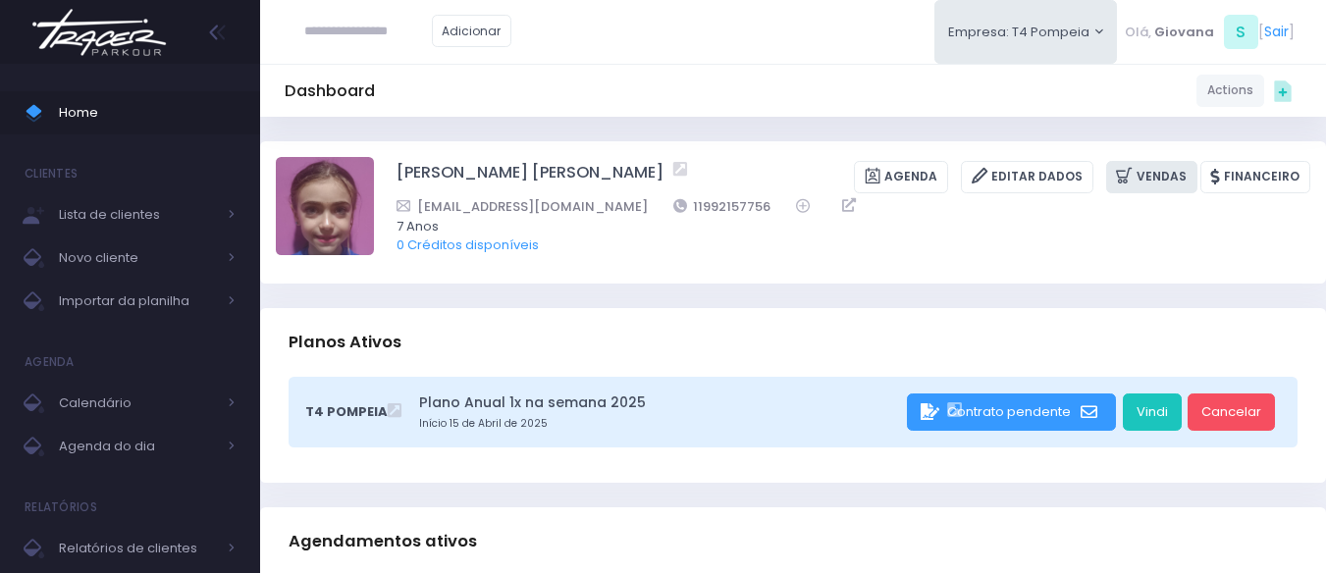
click at [1149, 172] on link "Vendas" at bounding box center [1151, 177] width 91 height 32
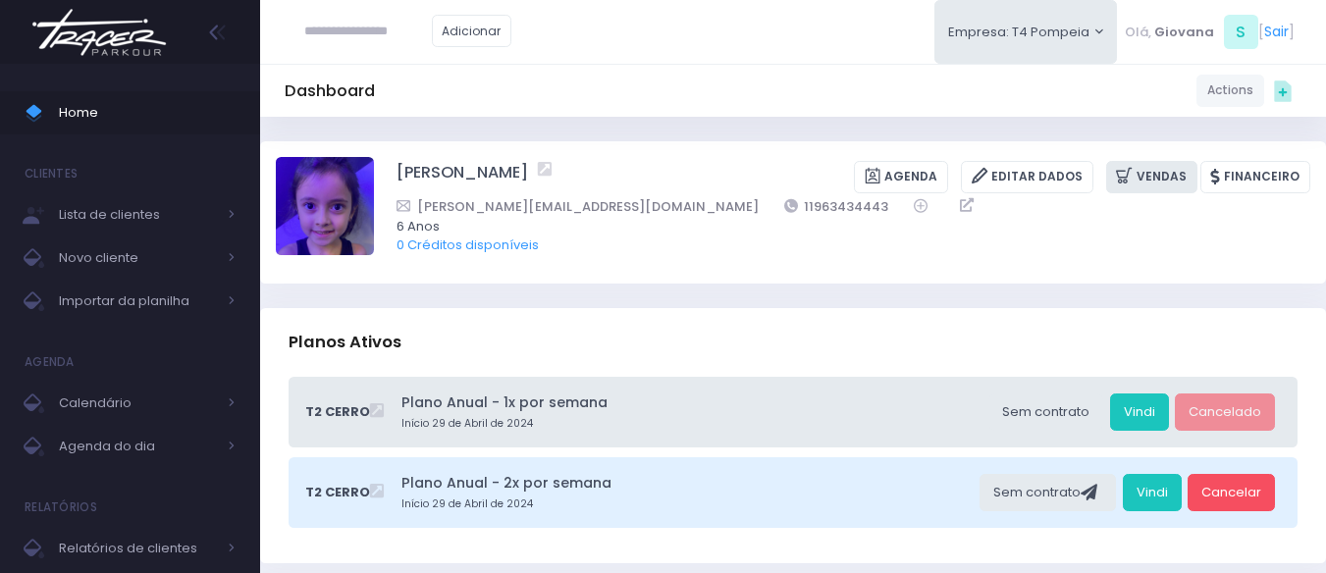
click at [1153, 175] on link "Vendas" at bounding box center [1151, 177] width 91 height 32
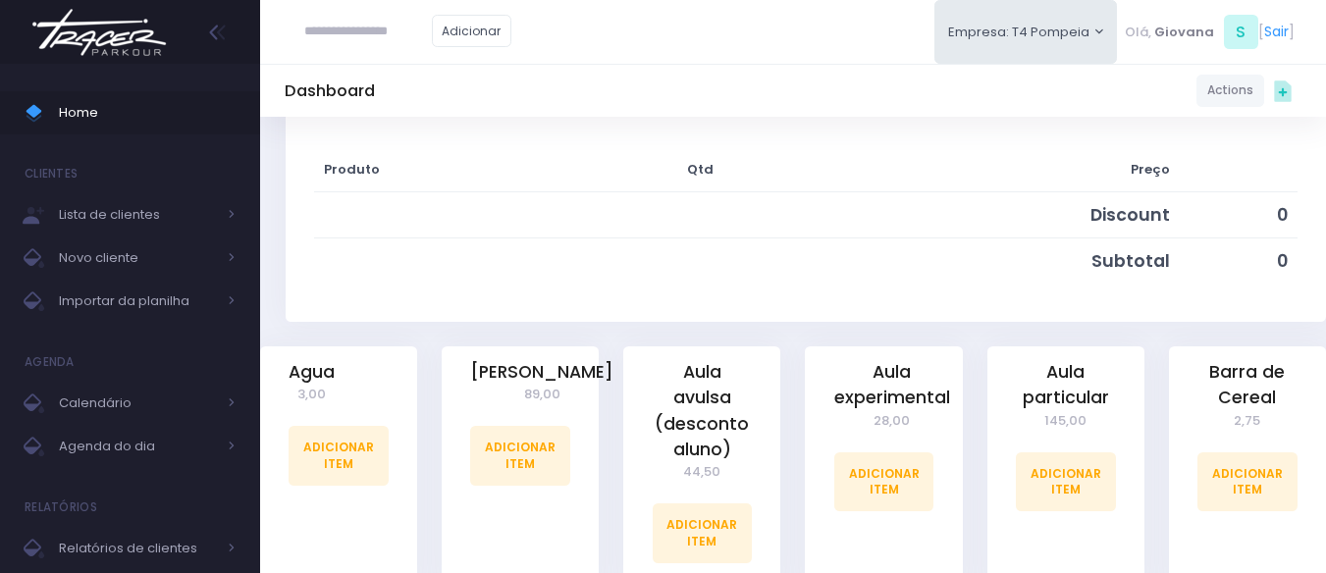
scroll to position [491, 0]
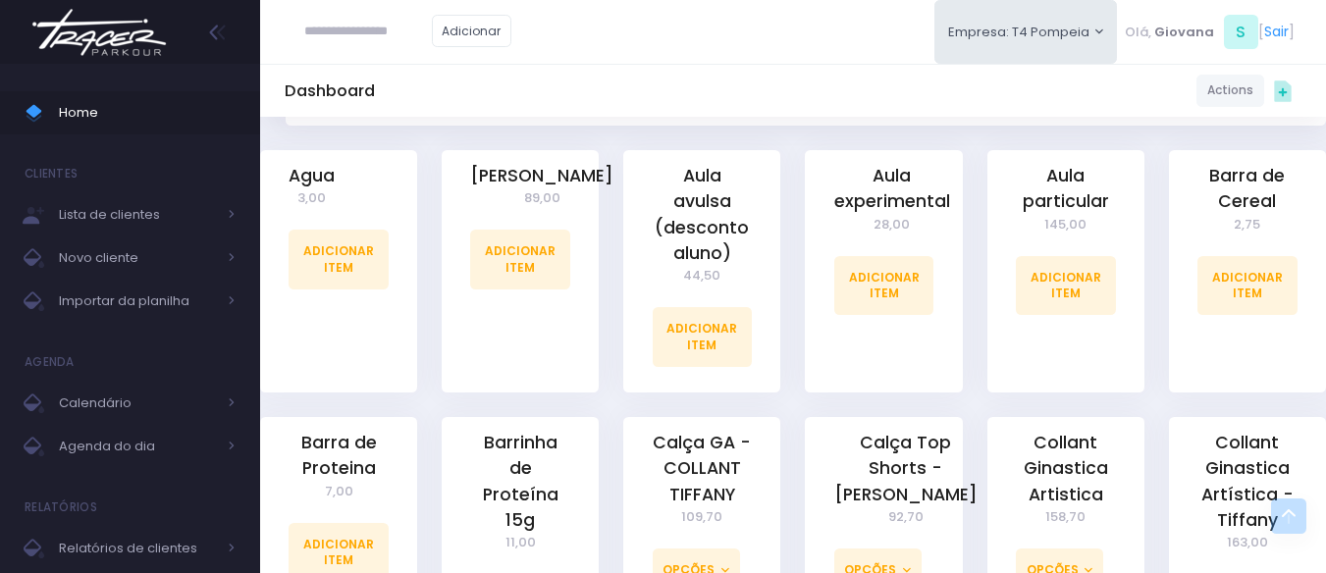
click at [972, 279] on div "Aula experimental 28,00 Adicionar Item" at bounding box center [884, 283] width 182 height 267
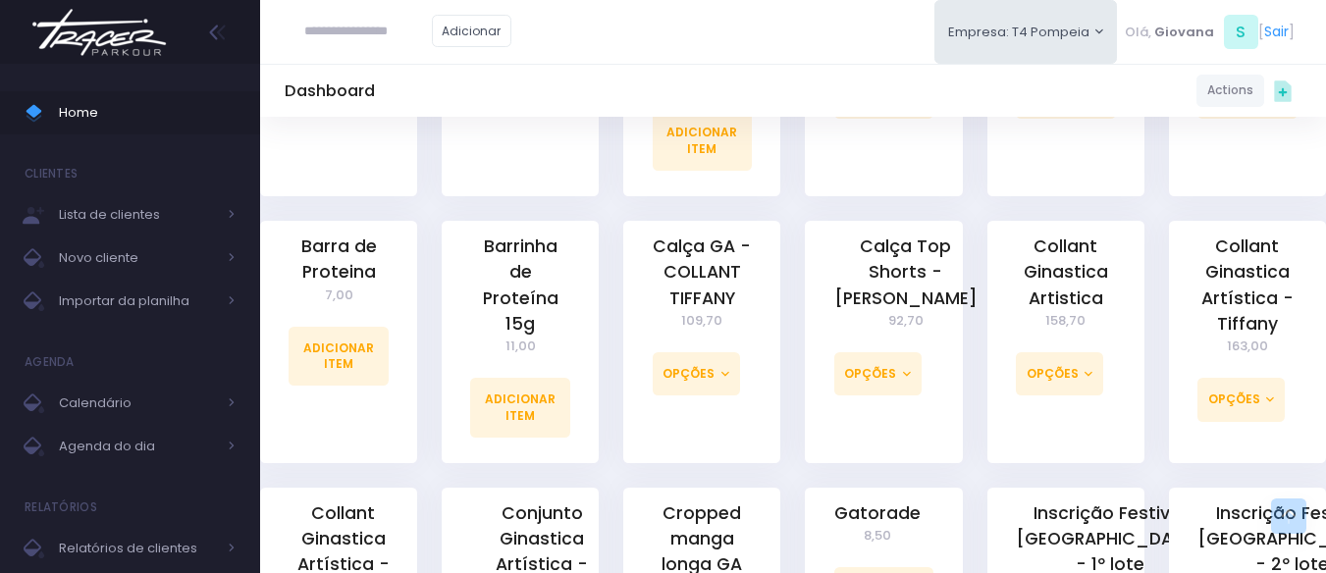
scroll to position [883, 0]
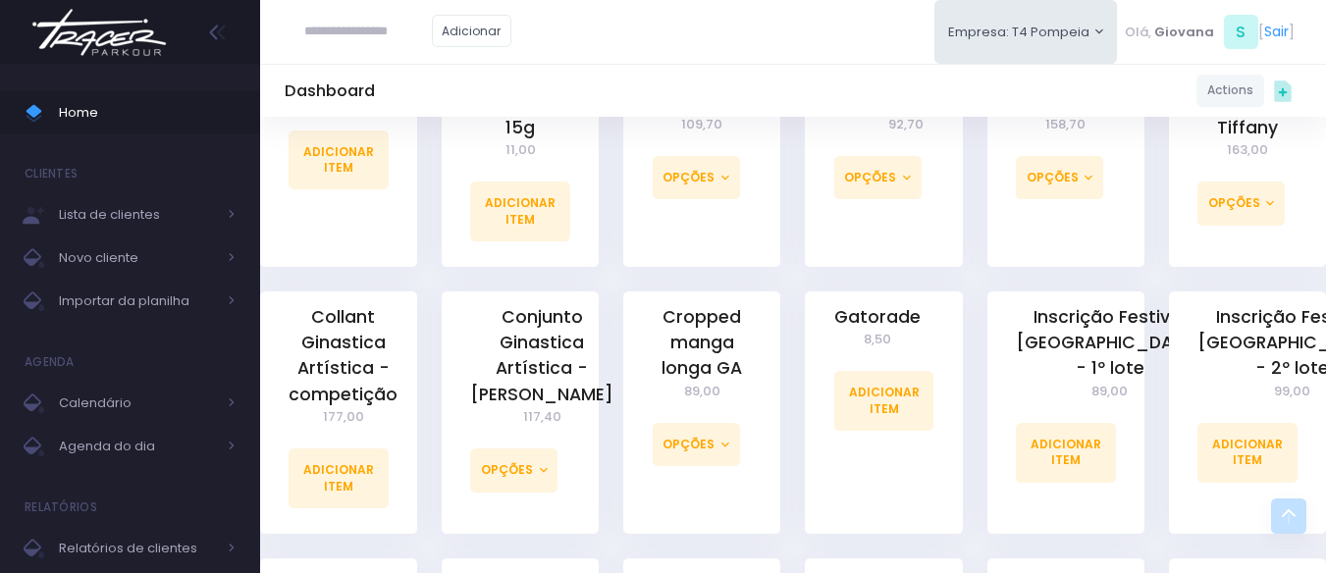
click at [983, 354] on div "Inscrição Festival GA - 1º lote 89,00 Adicionar Item" at bounding box center [1066, 425] width 182 height 267
click at [975, 346] on div "Inscrição Festival GA - 1º lote 89,00 Adicionar Item" at bounding box center [1066, 425] width 182 height 267
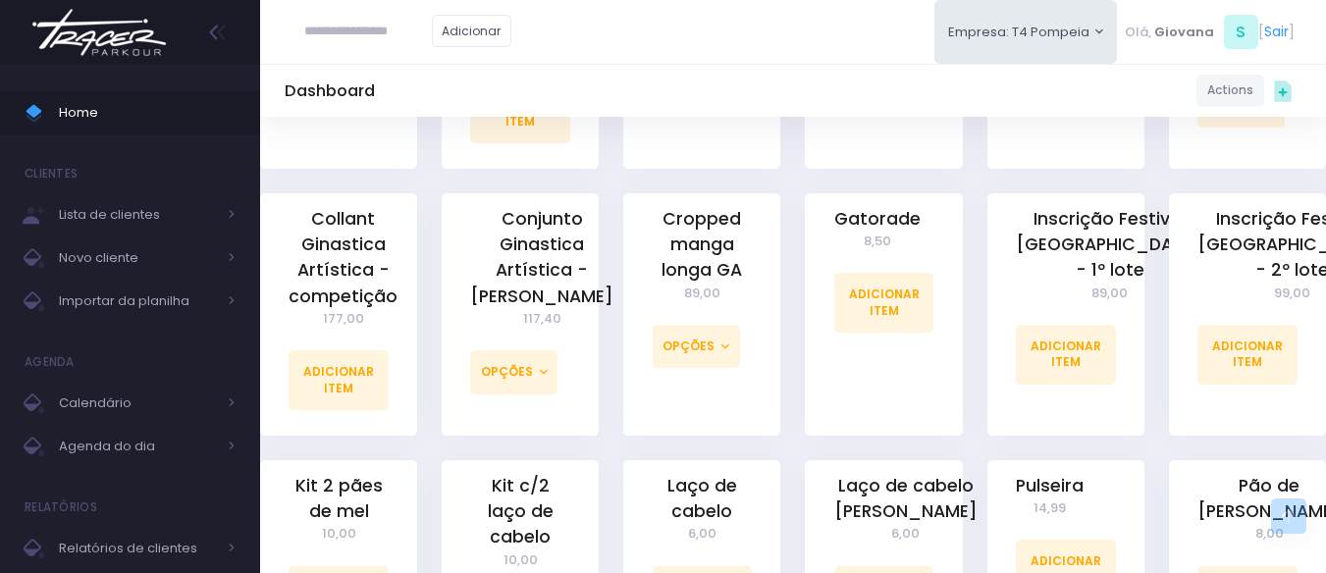
scroll to position [1080, 0]
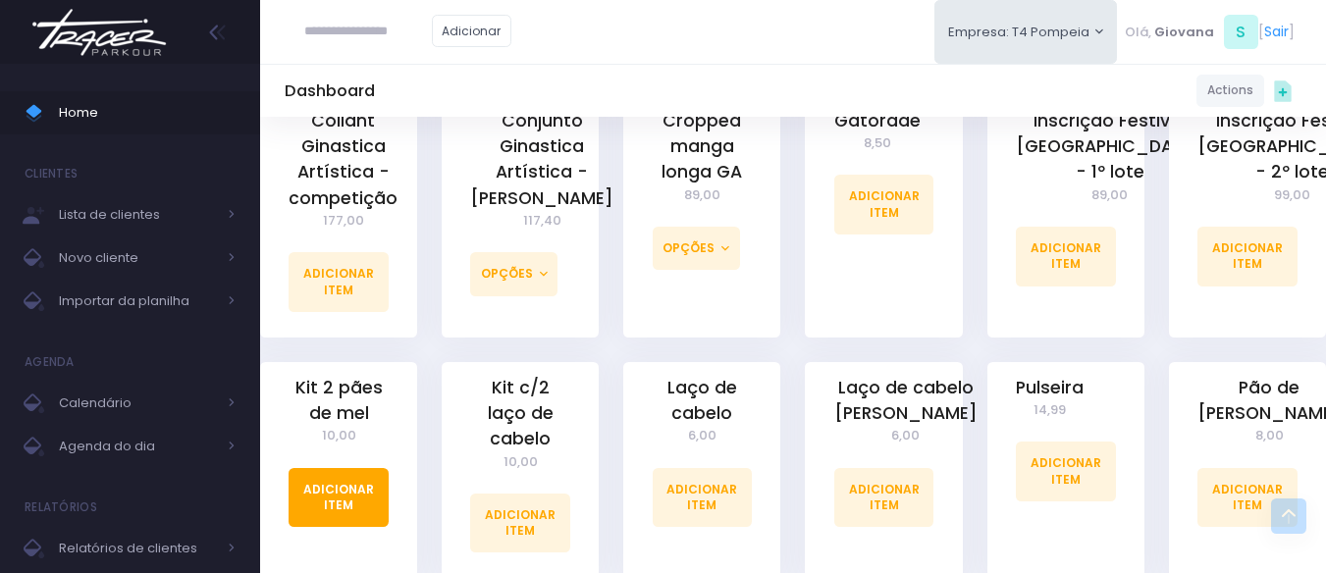
click at [361, 473] on link "Adicionar Item" at bounding box center [339, 497] width 100 height 59
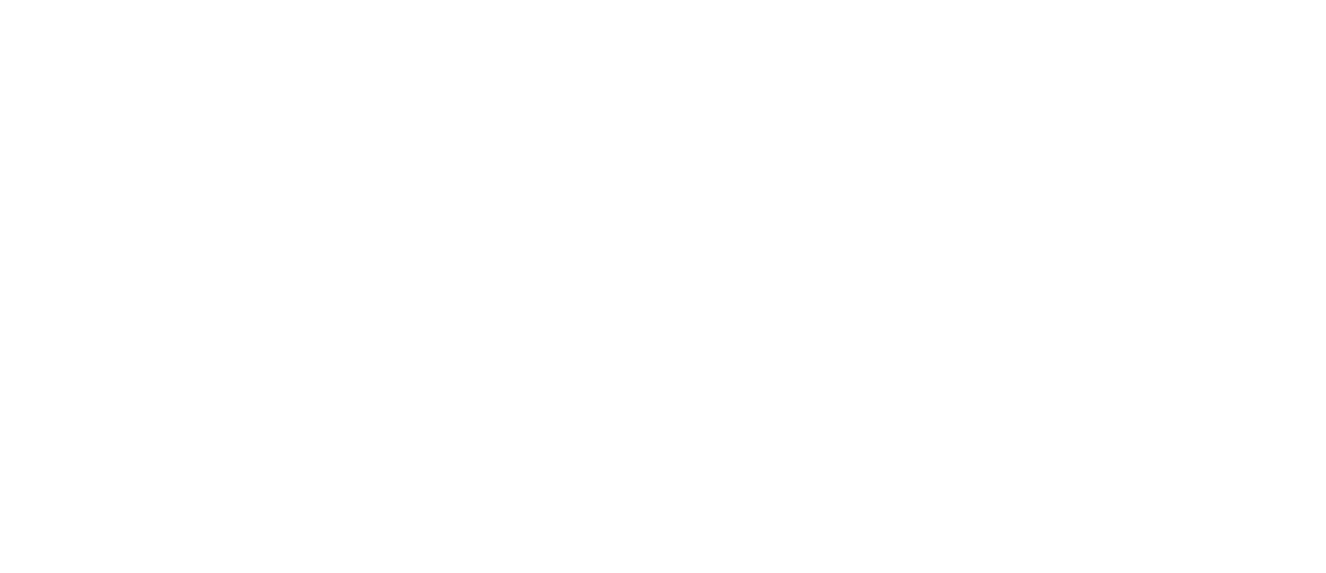
scroll to position [813, 0]
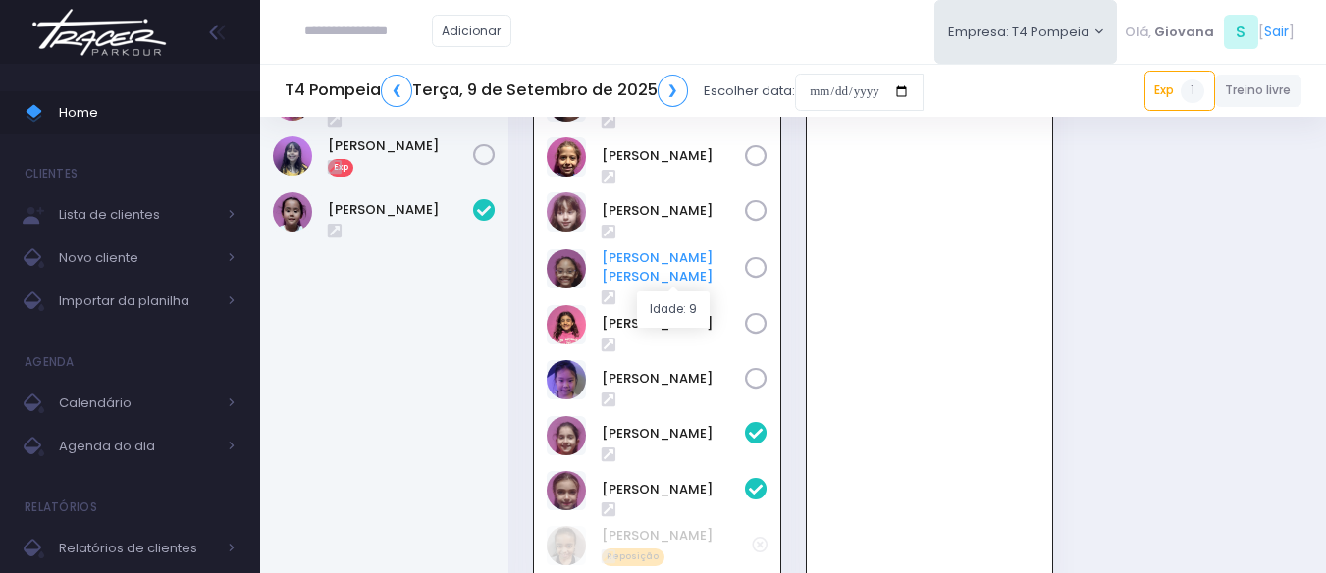
click at [647, 260] on link "[PERSON_NAME] [PERSON_NAME]" at bounding box center [673, 267] width 143 height 38
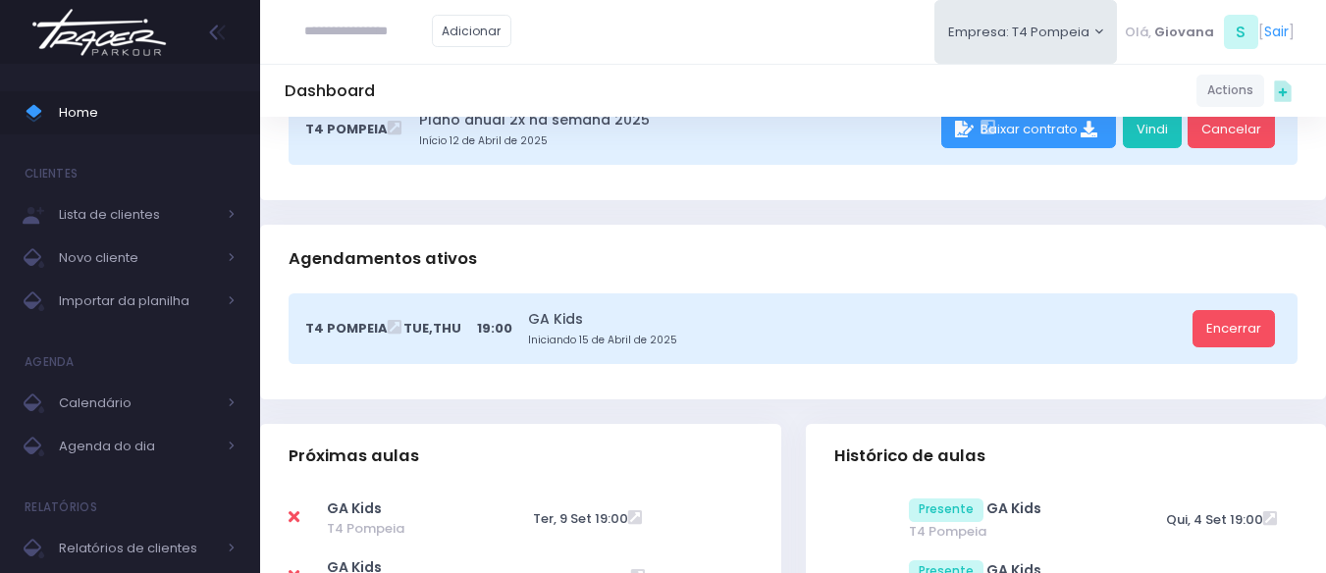
scroll to position [393, 0]
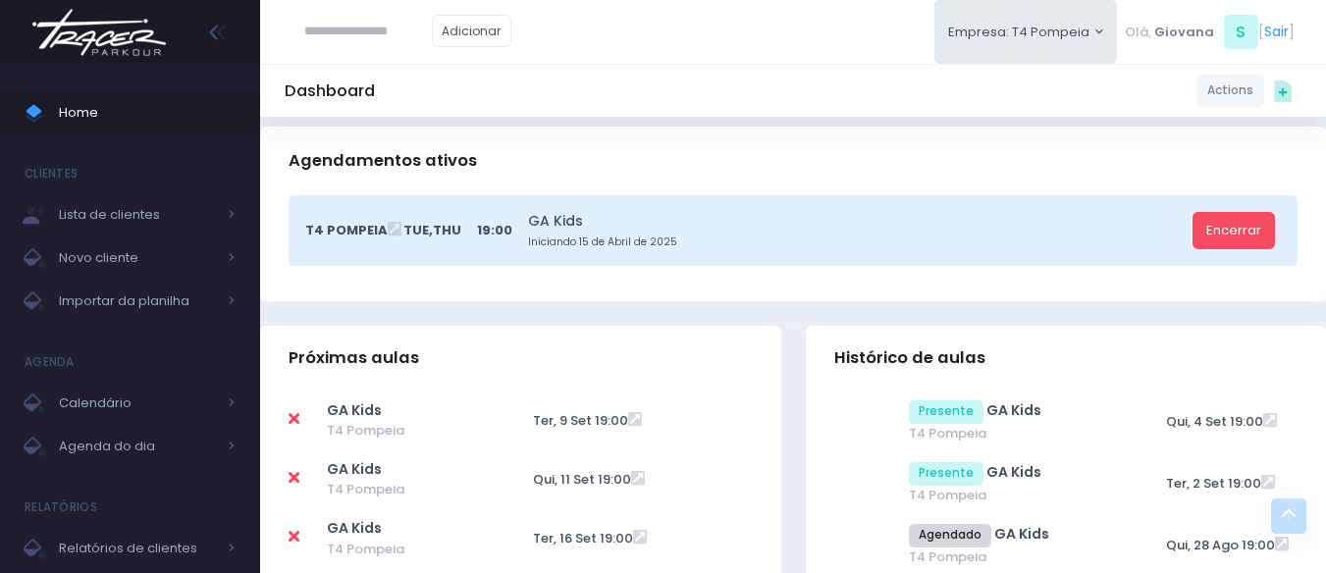
click at [292, 529] on icon at bounding box center [294, 537] width 11 height 16
type input "**********"
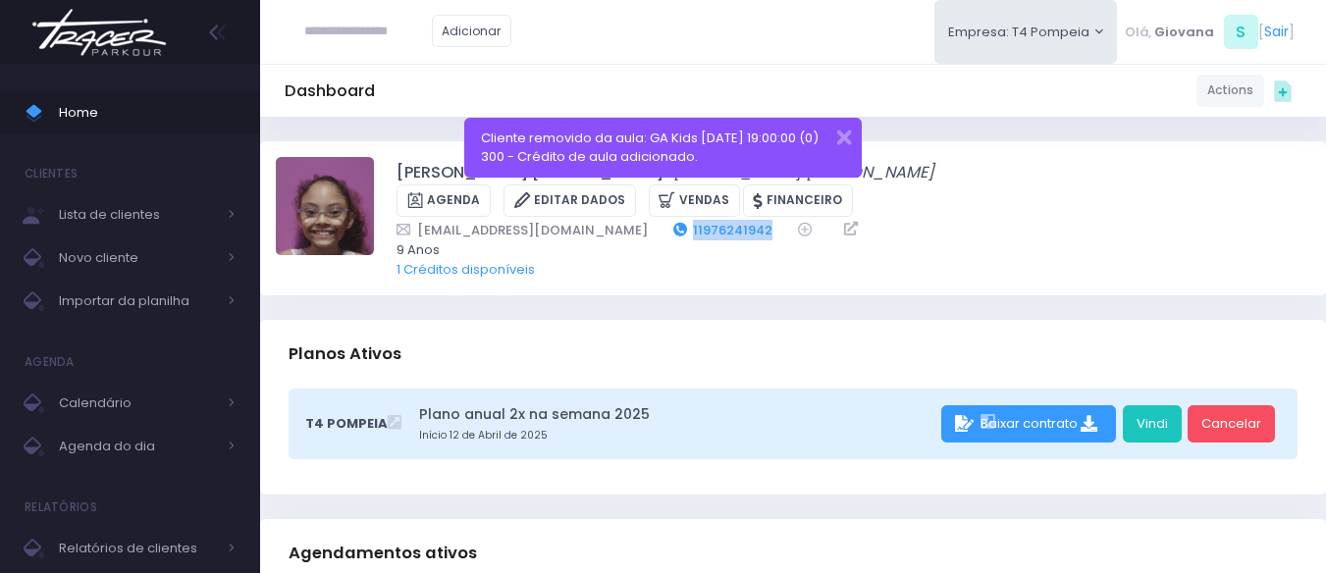
drag, startPoint x: 721, startPoint y: 203, endPoint x: 627, endPoint y: 204, distance: 94.2
click at [627, 220] on div "lupersonalkids@gmail.com 11976241942" at bounding box center [841, 230] width 888 height 21
copy link "11976241942"
click at [679, 189] on icon at bounding box center [669, 200] width 21 height 23
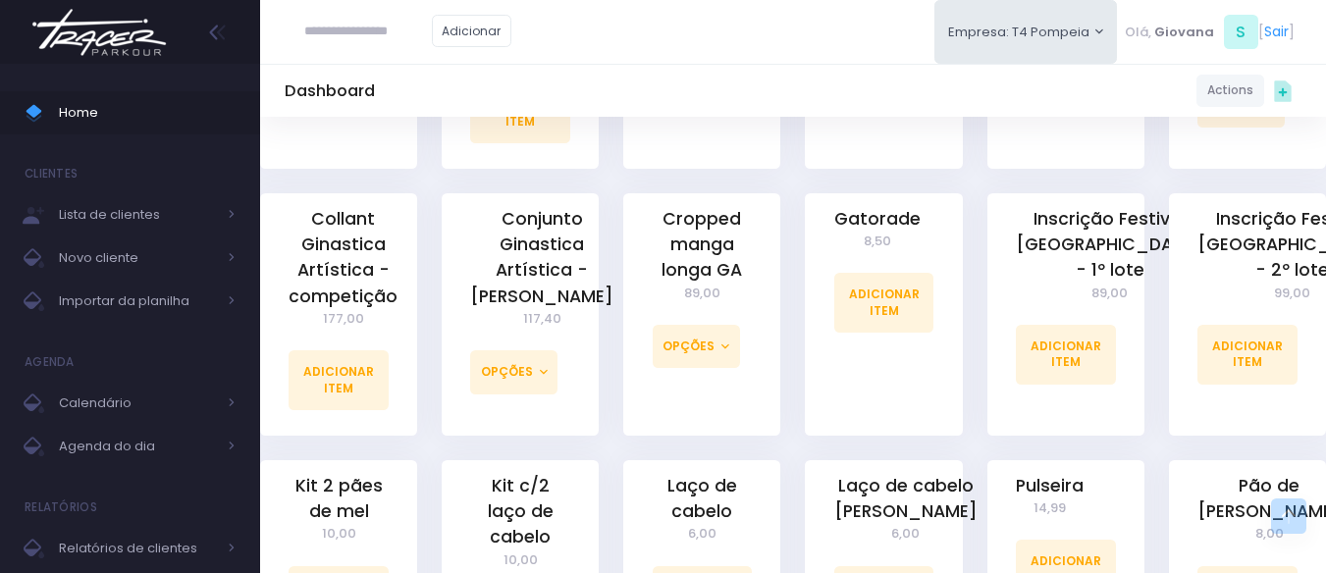
scroll to position [1178, 0]
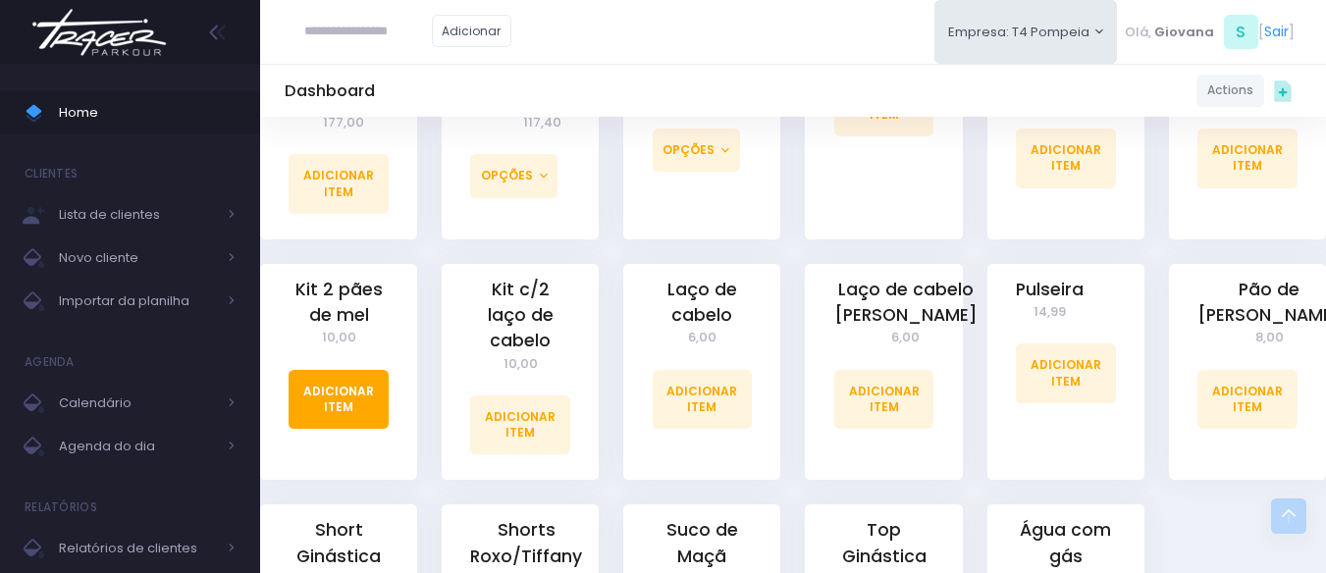
click at [343, 396] on link "Adicionar Item" at bounding box center [339, 399] width 100 height 59
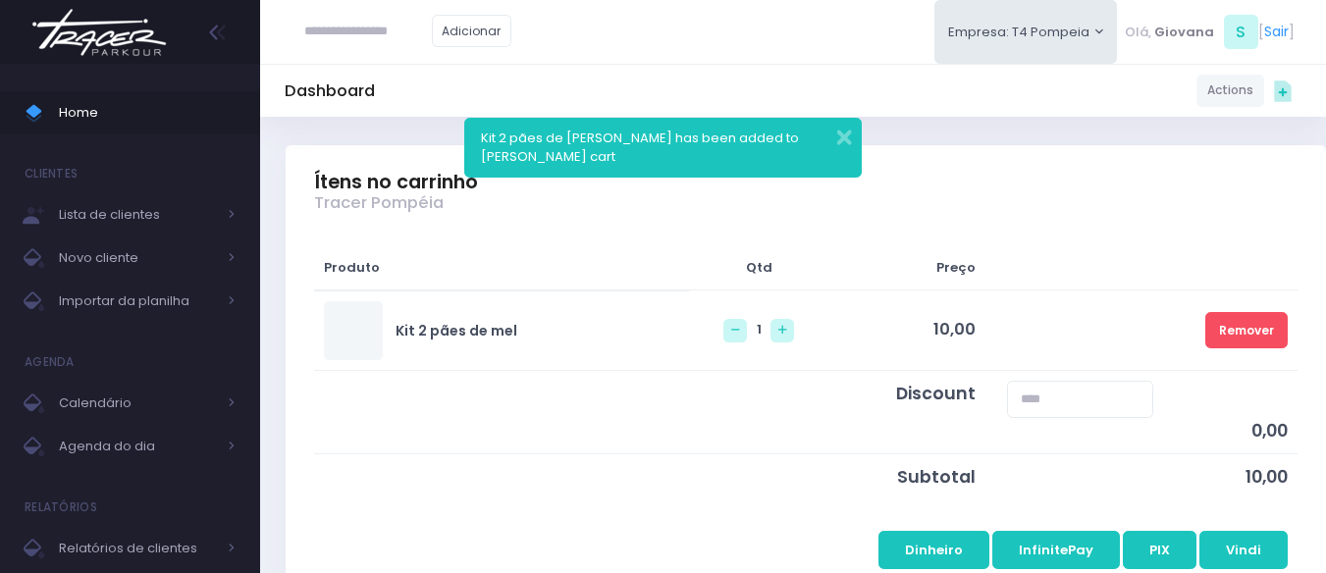
scroll to position [491, 0]
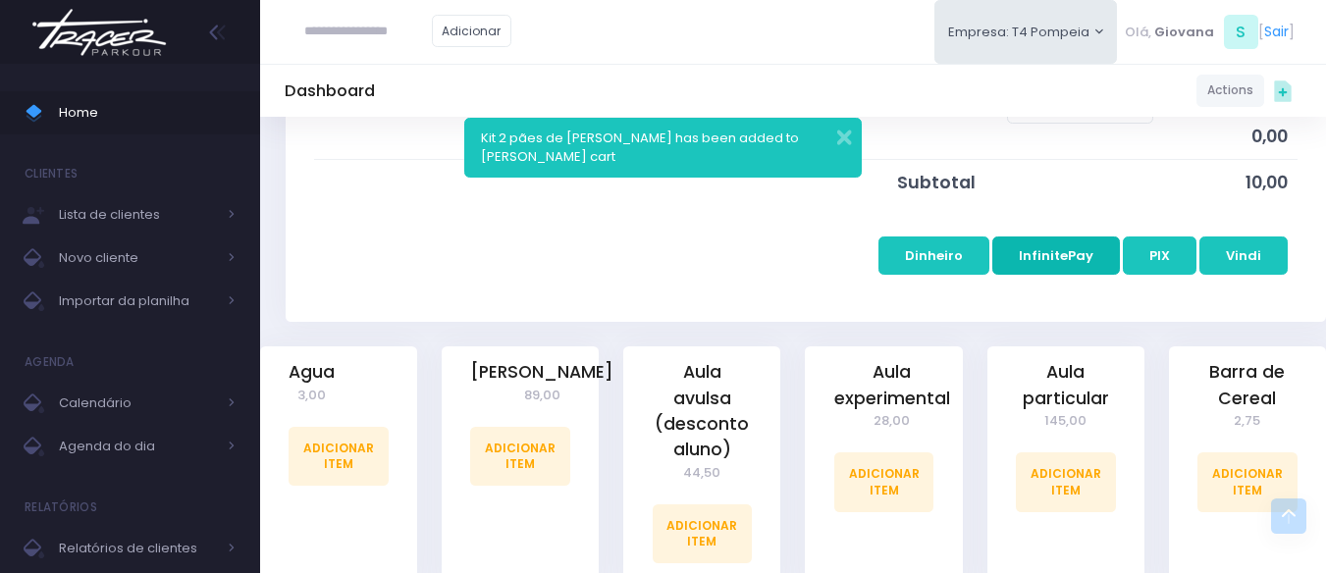
click at [1062, 260] on button "InfinitePay" at bounding box center [1056, 255] width 128 height 37
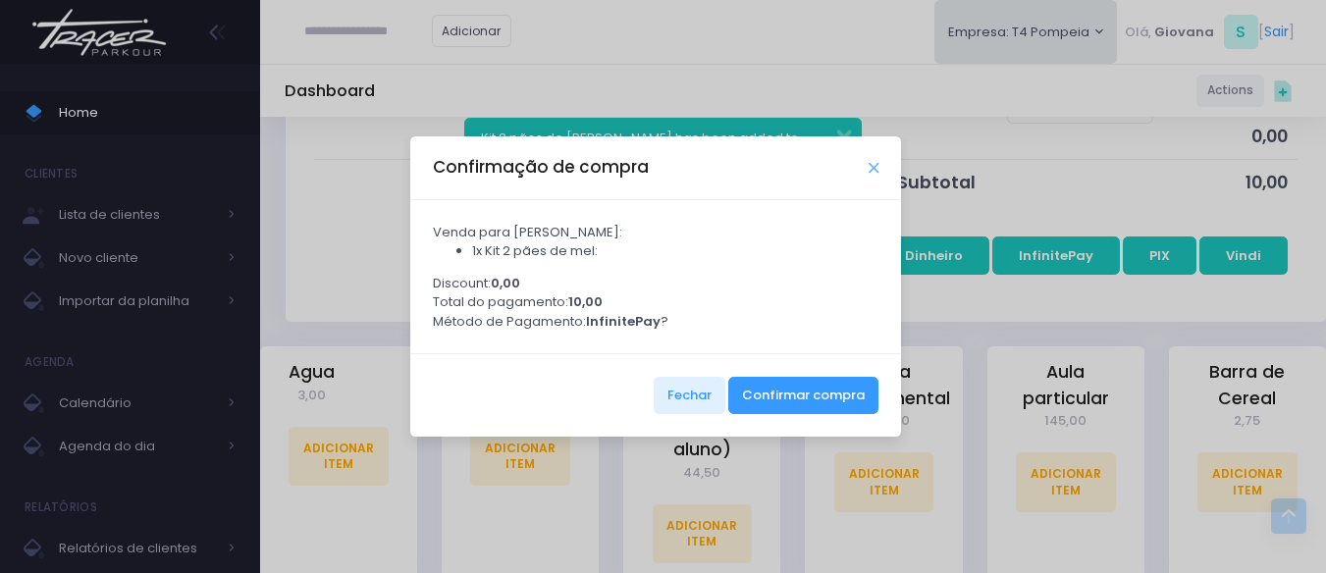
click at [869, 171] on icon "Close" at bounding box center [874, 168] width 10 height 15
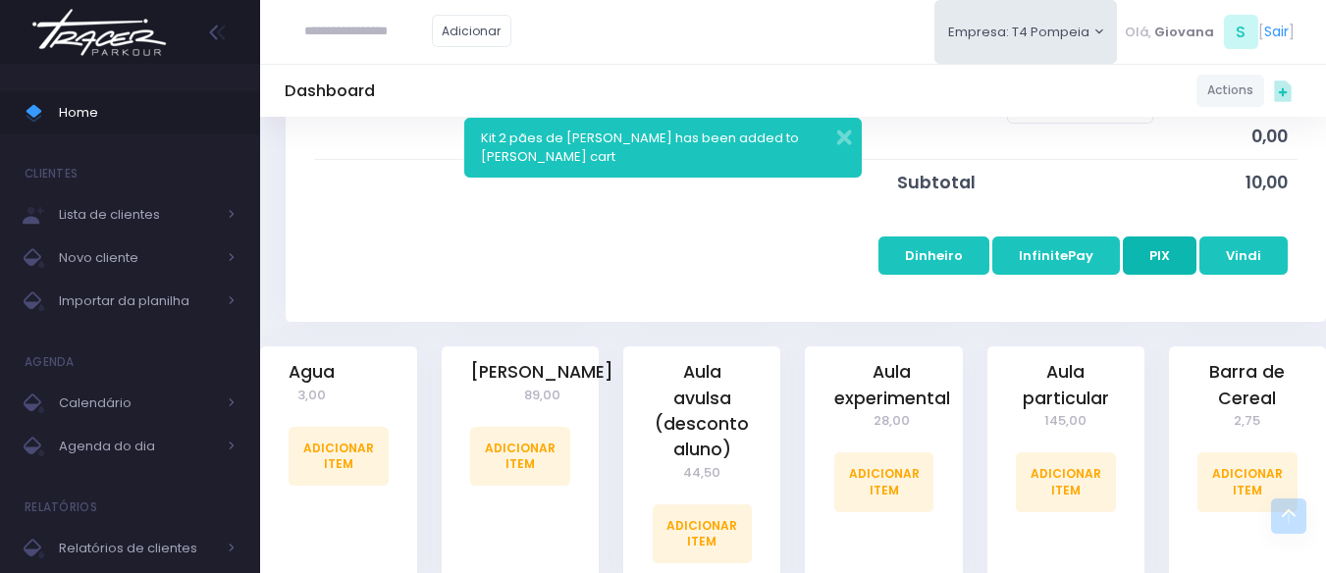
click at [1151, 265] on button "PIX" at bounding box center [1160, 255] width 74 height 37
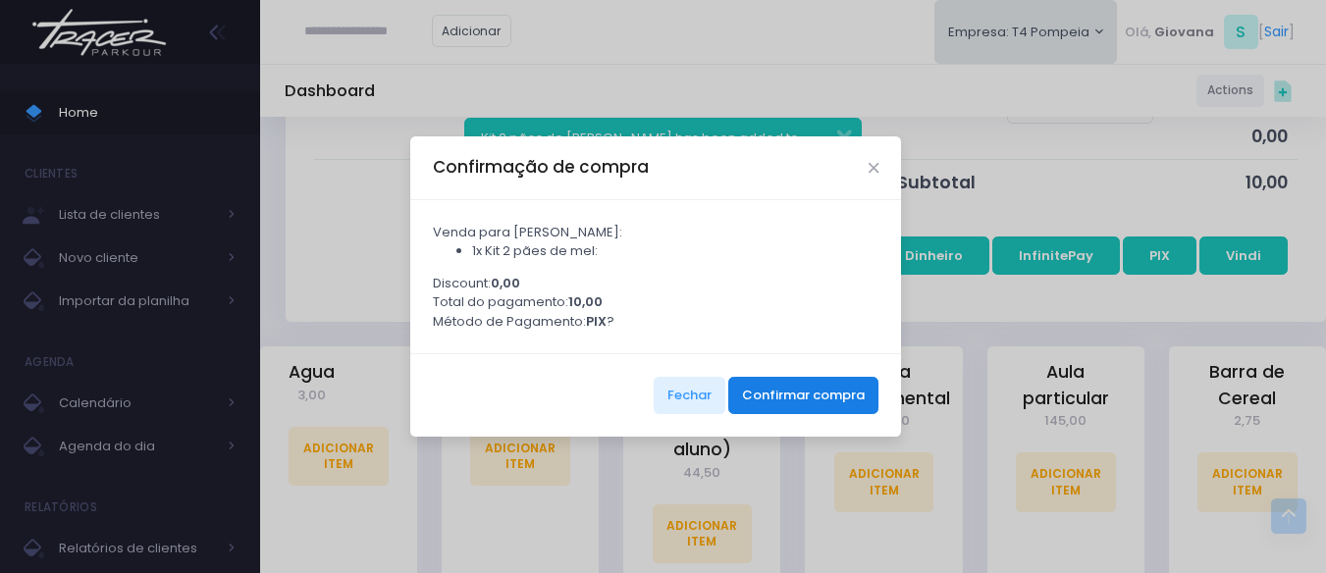
click at [838, 410] on button "Confirmar compra" at bounding box center [803, 395] width 150 height 37
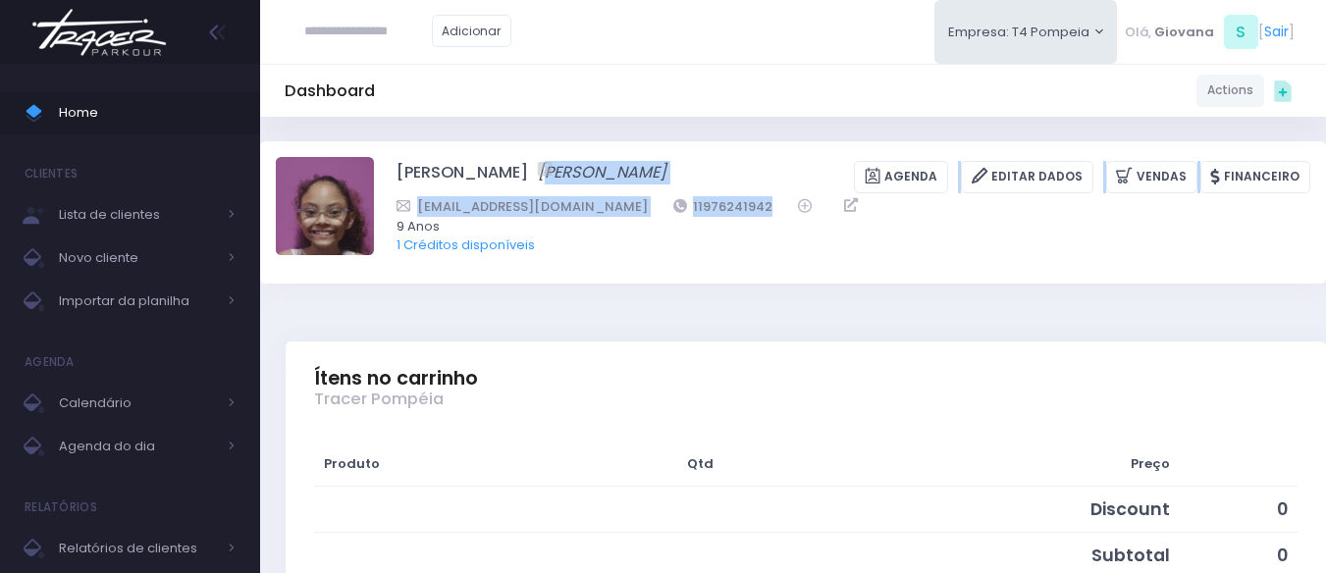
drag, startPoint x: 725, startPoint y: 205, endPoint x: 627, endPoint y: 192, distance: 99.0
click at [627, 192] on div "Maria Clara Vieira Serrano Maria Clara Vieira Serrano Agenda Editar Dados Venda…" at bounding box center [854, 212] width 914 height 110
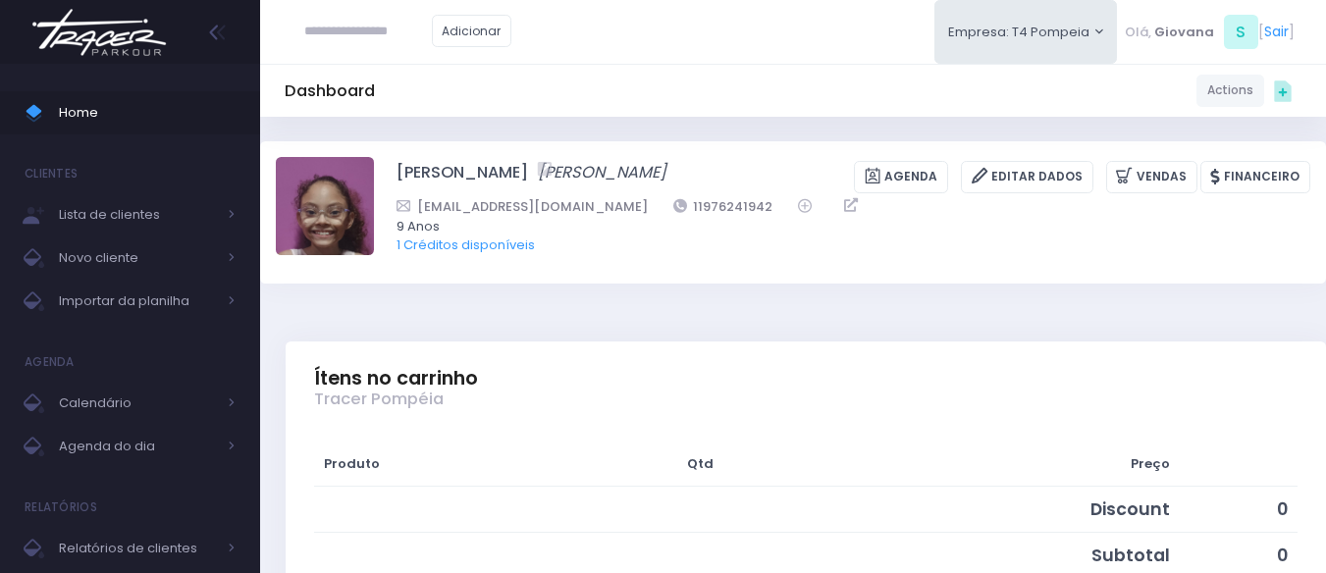
click at [727, 260] on div "Maria Clara Vieira Serrano Maria Clara Vieira Serrano Agenda Editar Dados Venda…" at bounding box center [854, 212] width 914 height 110
drag, startPoint x: 722, startPoint y: 209, endPoint x: 642, endPoint y: 208, distance: 80.5
click at [636, 205] on div "lupersonalkids@gmail.com 11976241942" at bounding box center [841, 206] width 888 height 21
copy link "11976241942"
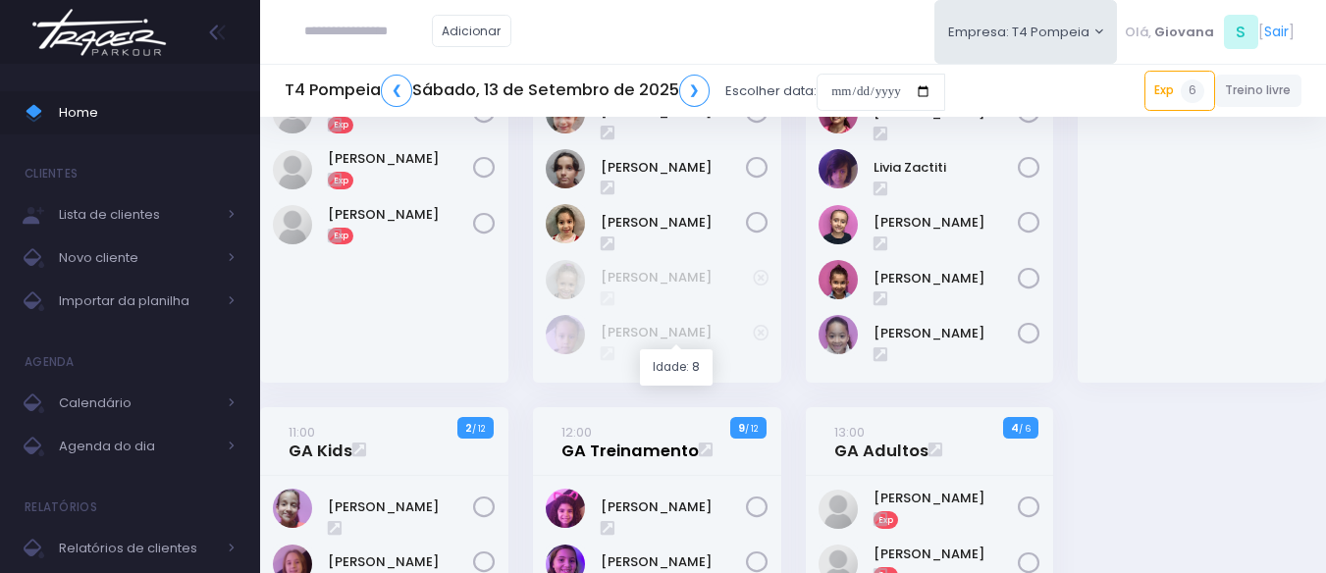
scroll to position [393, 0]
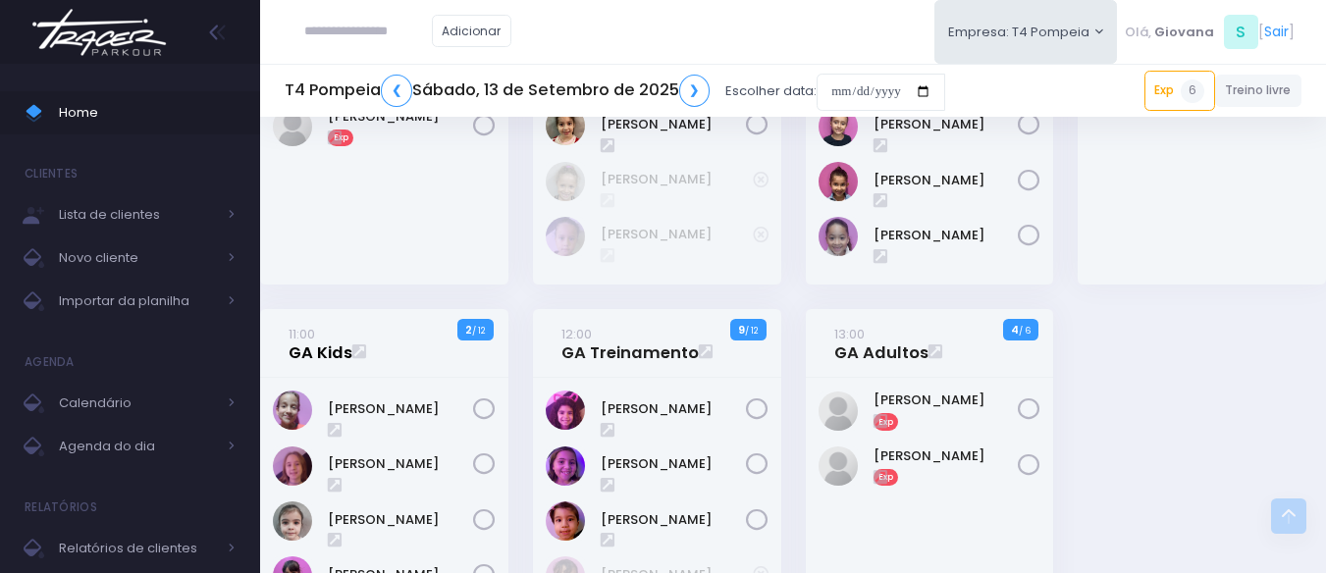
click at [302, 342] on small "11:00" at bounding box center [302, 334] width 27 height 19
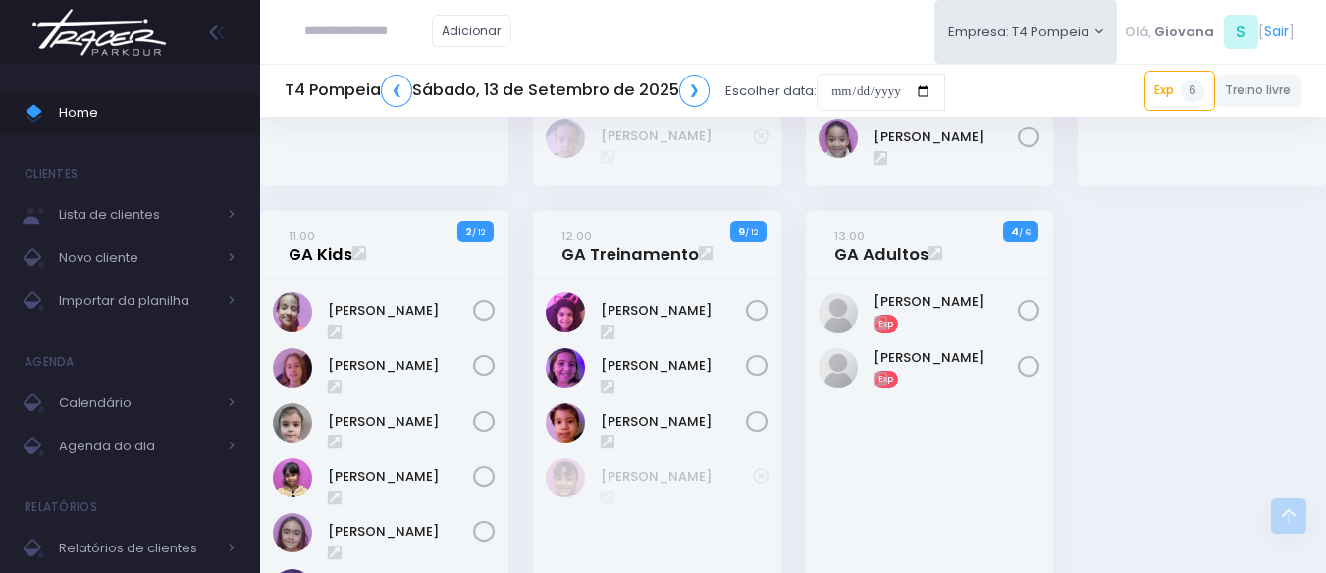
scroll to position [687, 0]
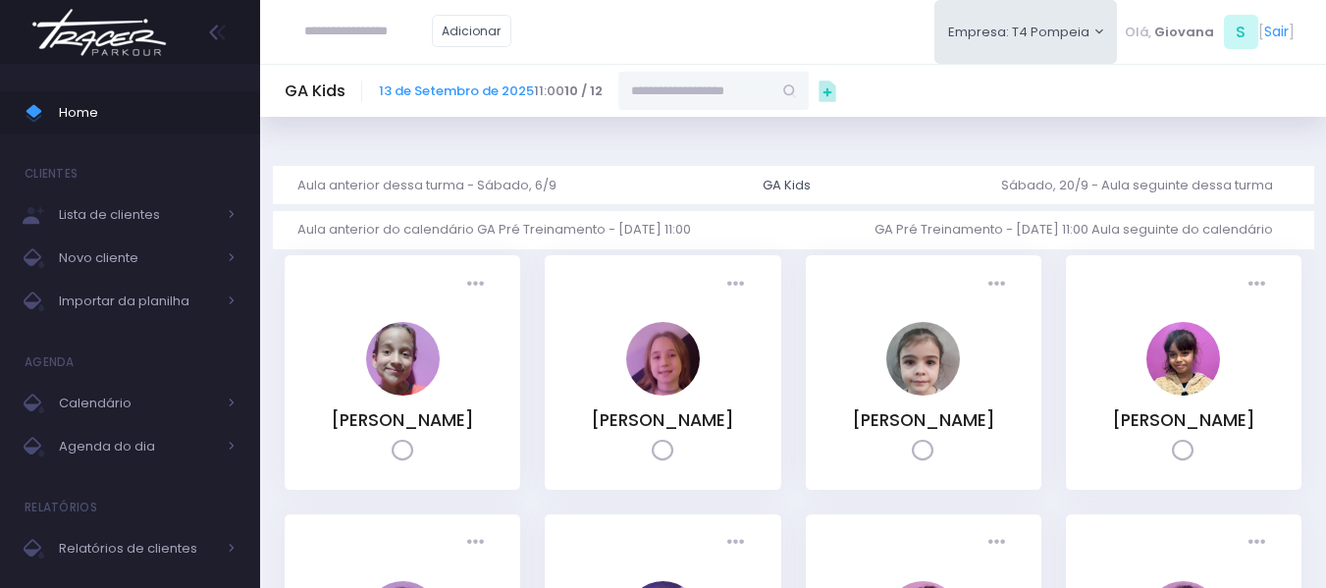
click at [673, 100] on input "text" at bounding box center [694, 90] width 153 height 37
paste input "**********"
click at [692, 128] on link "[PERSON_NAME] [PERSON_NAME]" at bounding box center [715, 126] width 114 height 20
type input "**********"
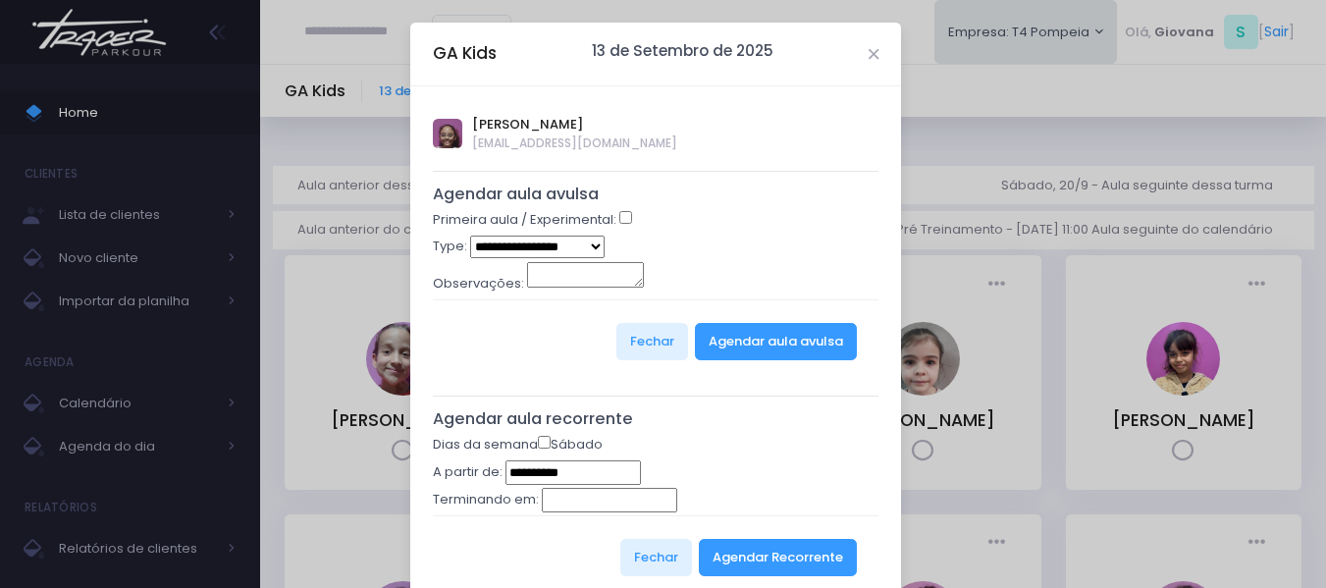
click at [554, 243] on select "**********" at bounding box center [537, 247] width 134 height 23
select select "*"
click at [470, 236] on select "**********" at bounding box center [537, 247] width 134 height 23
click at [757, 348] on button "Agendar aula avulsa" at bounding box center [776, 341] width 162 height 37
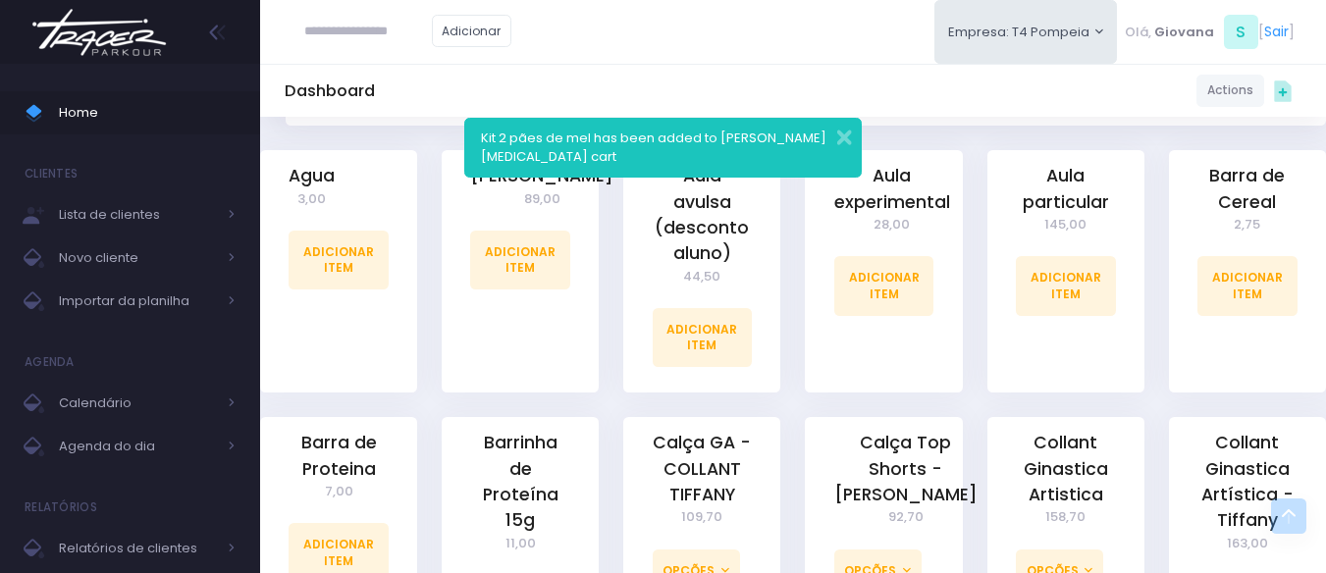
scroll to position [1178, 0]
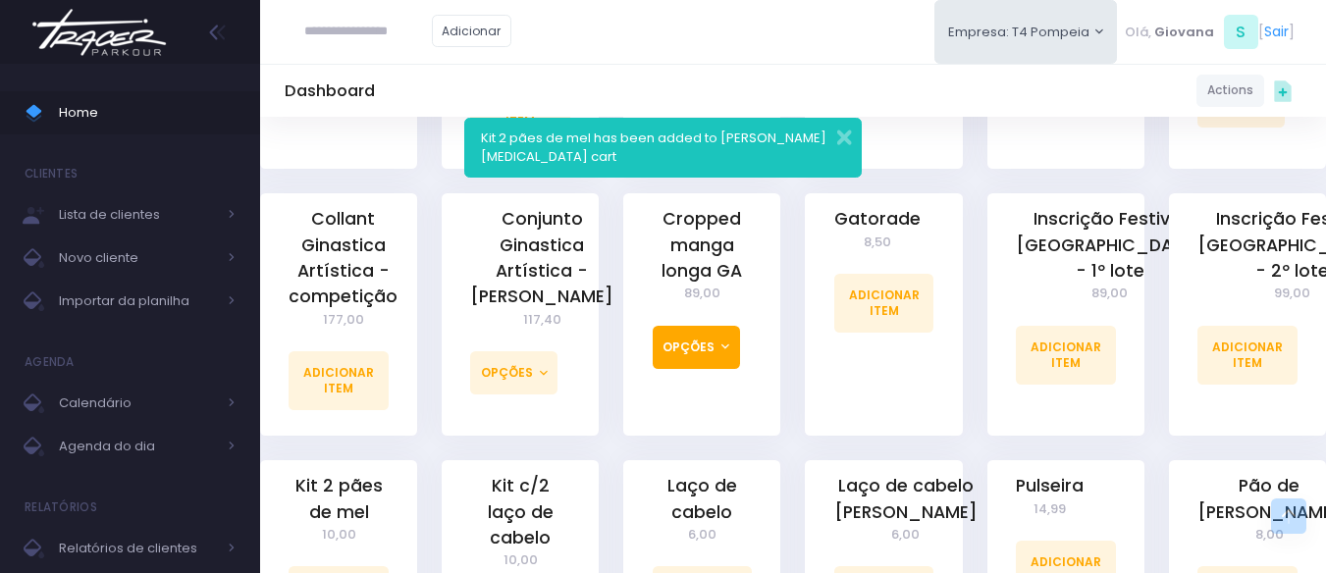
click at [708, 333] on button "Opções" at bounding box center [696, 347] width 87 height 43
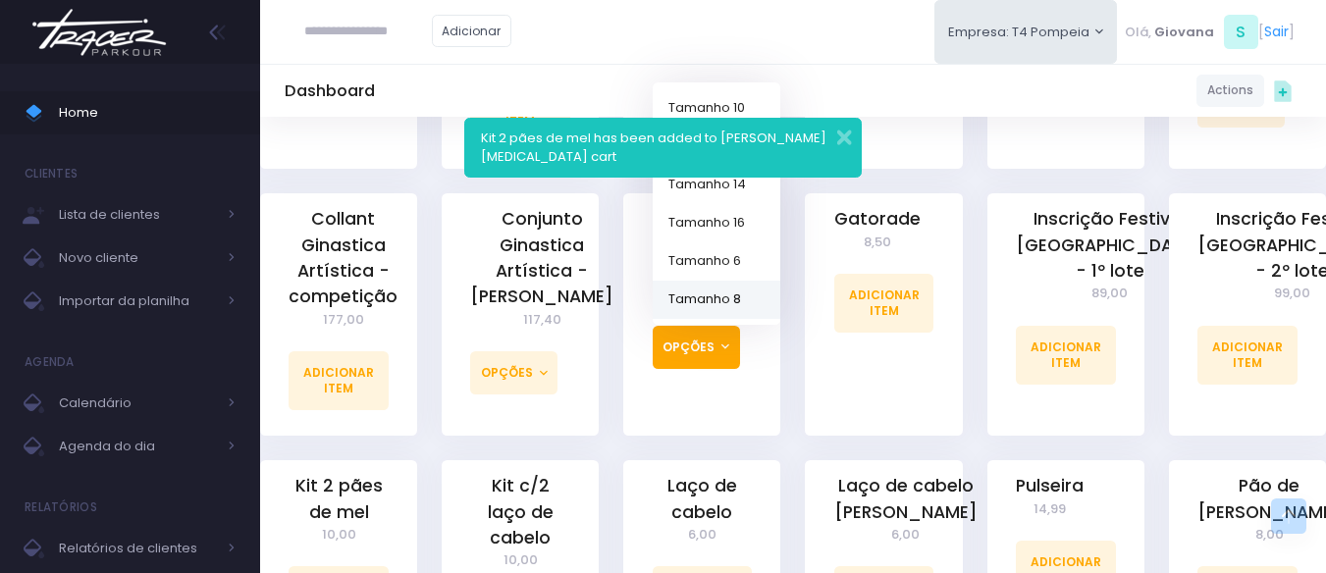
scroll to position [1080, 0]
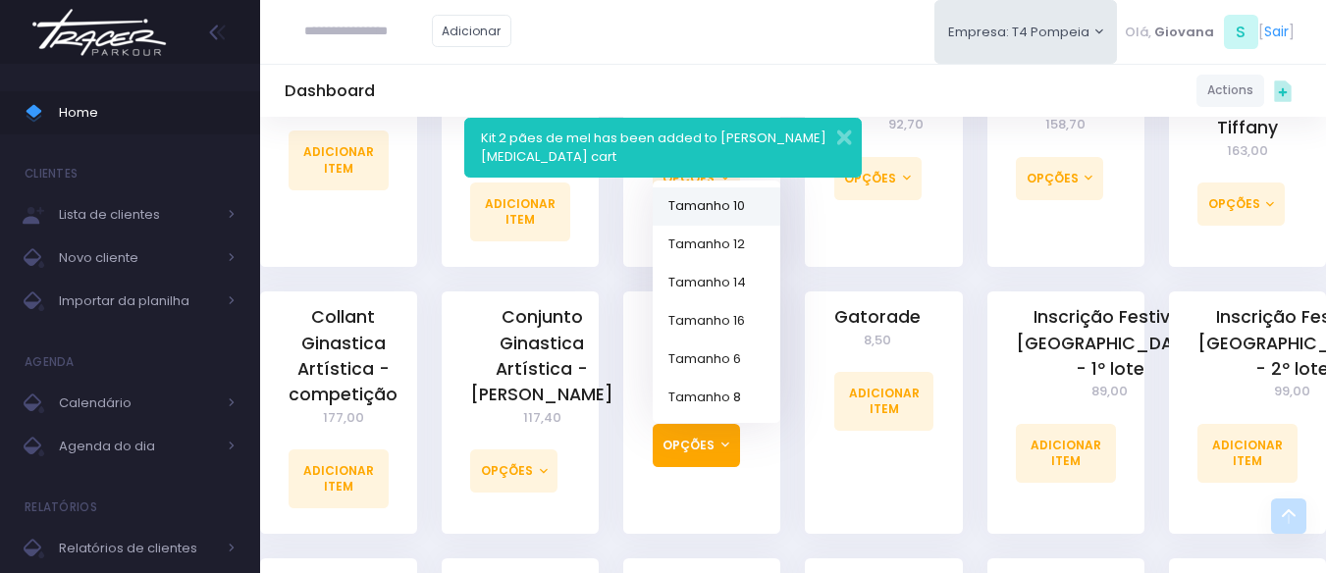
click at [750, 195] on link "Tamanho 10" at bounding box center [717, 206] width 128 height 38
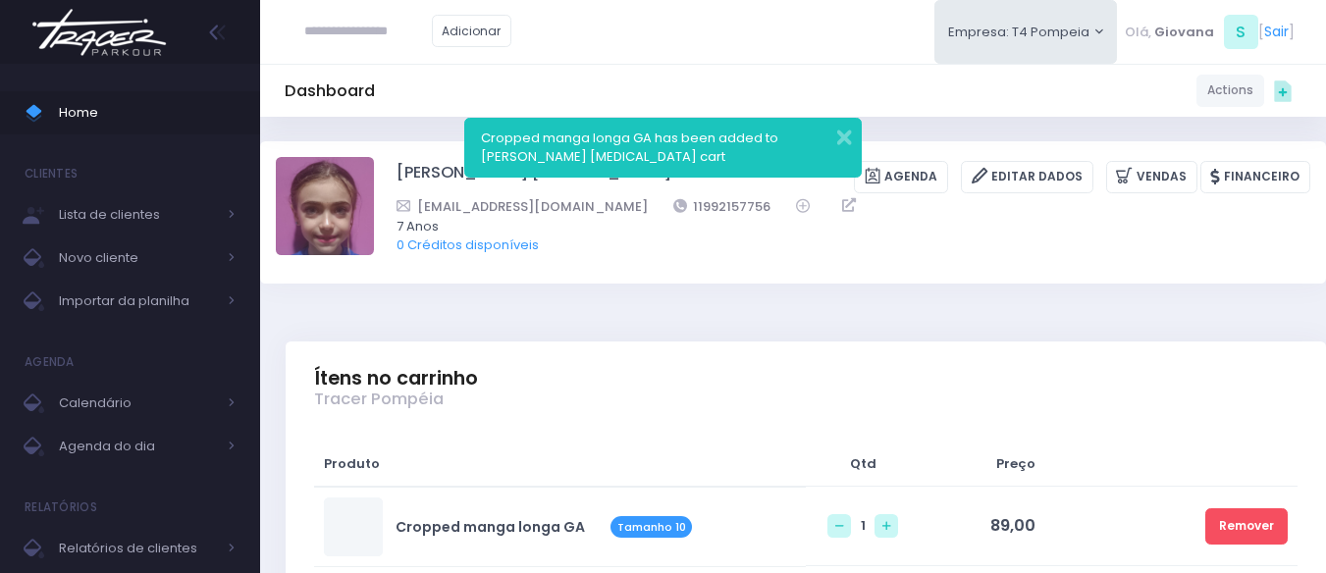
scroll to position [294, 0]
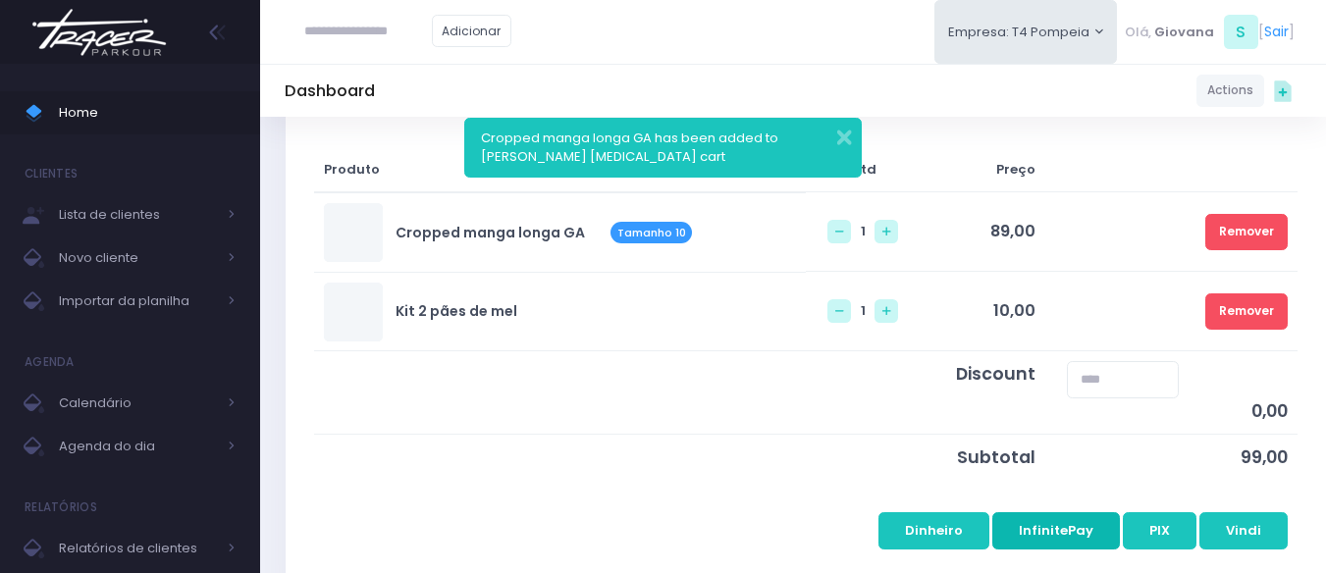
click at [1069, 531] on button "InfinitePay" at bounding box center [1056, 530] width 128 height 37
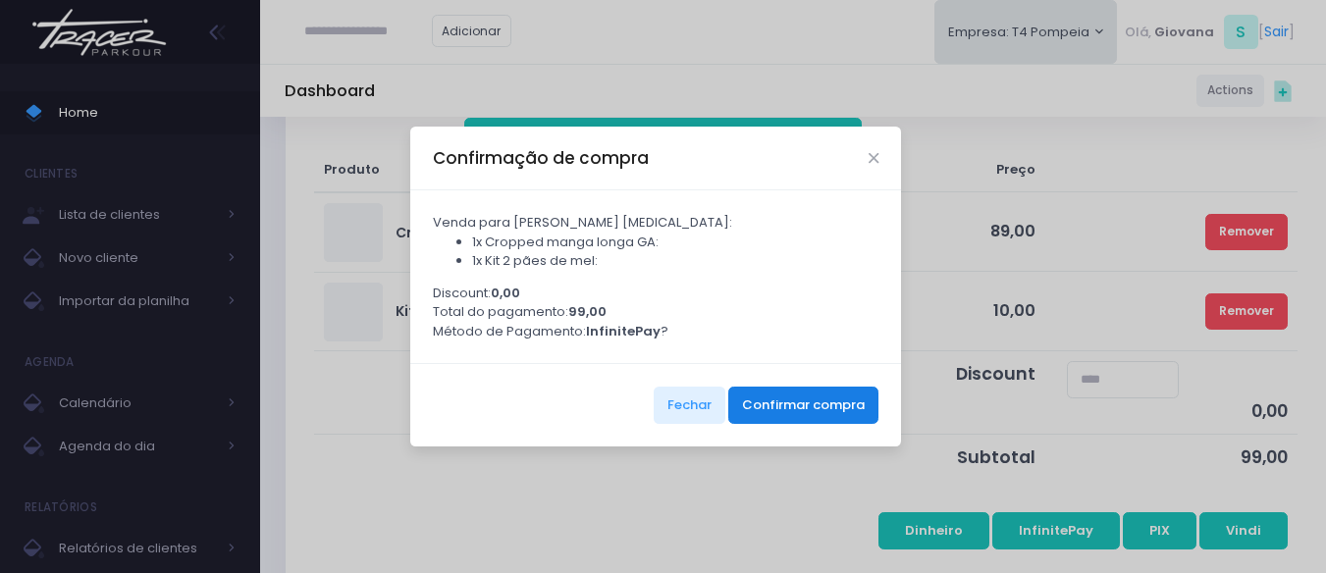
click at [761, 400] on button "Confirmar compra" at bounding box center [803, 405] width 150 height 37
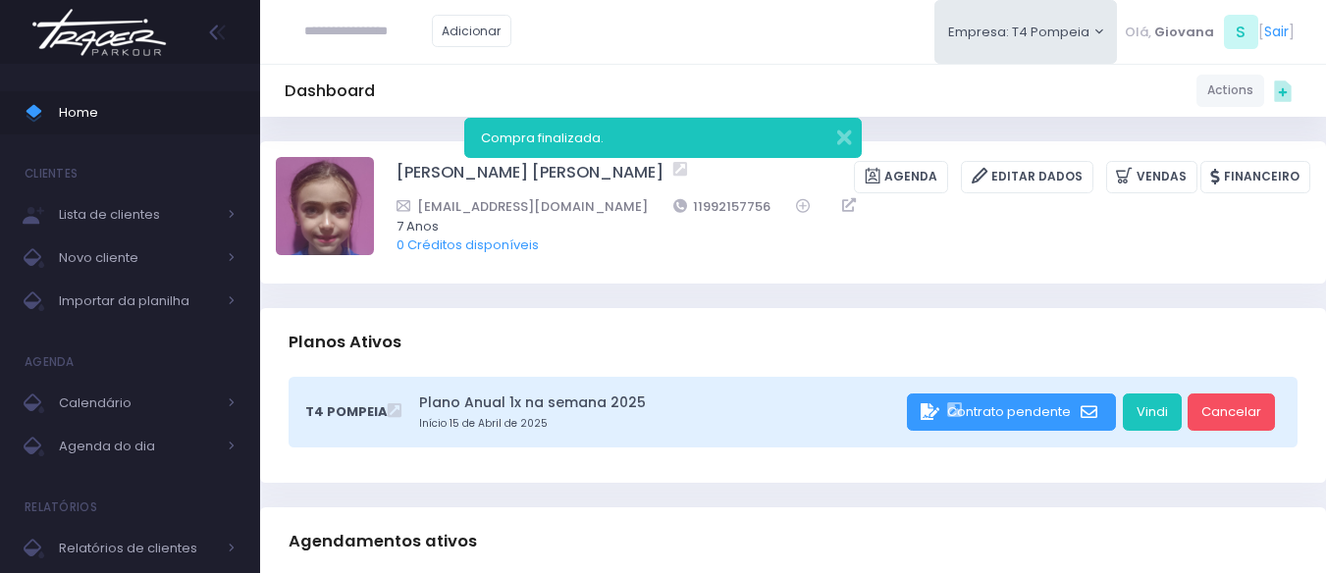
drag, startPoint x: 102, startPoint y: 104, endPoint x: 101, endPoint y: 10, distance: 94.2
click at [102, 104] on span "Home" at bounding box center [147, 113] width 177 height 26
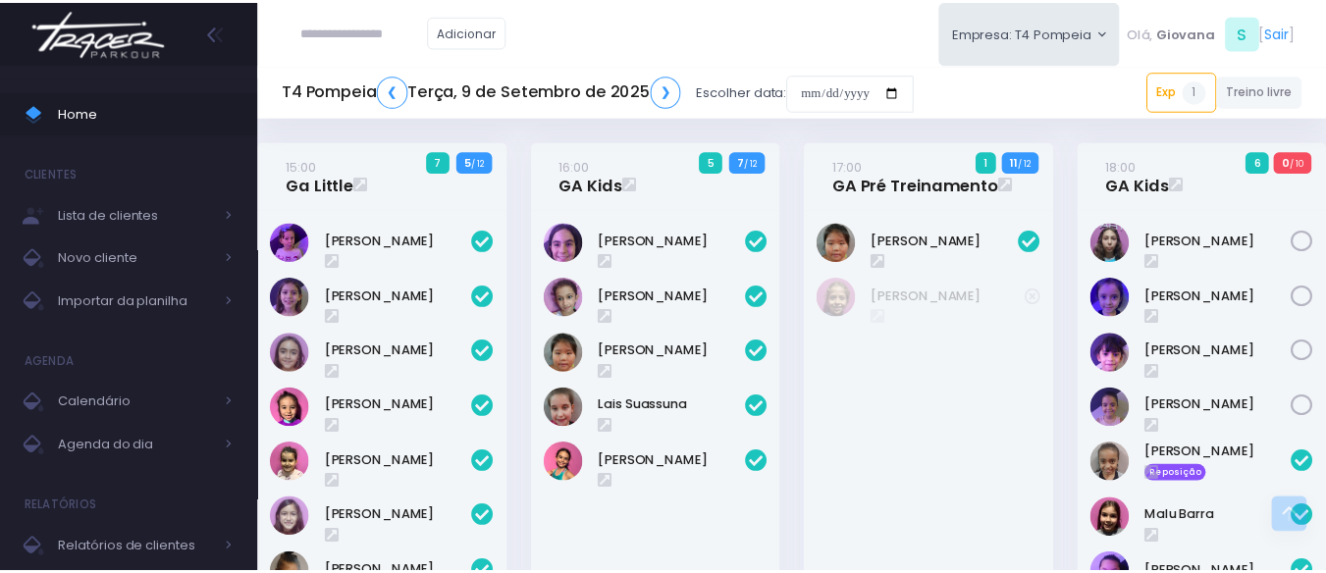
scroll to position [813, 0]
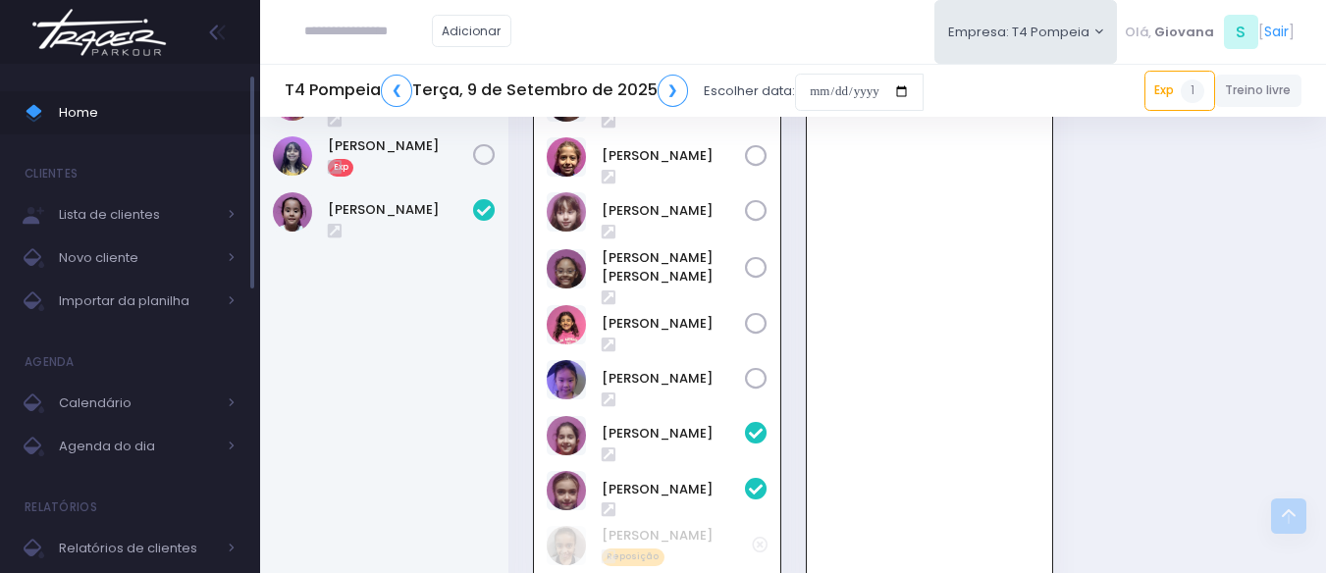
click at [77, 120] on span "Home" at bounding box center [147, 113] width 177 height 26
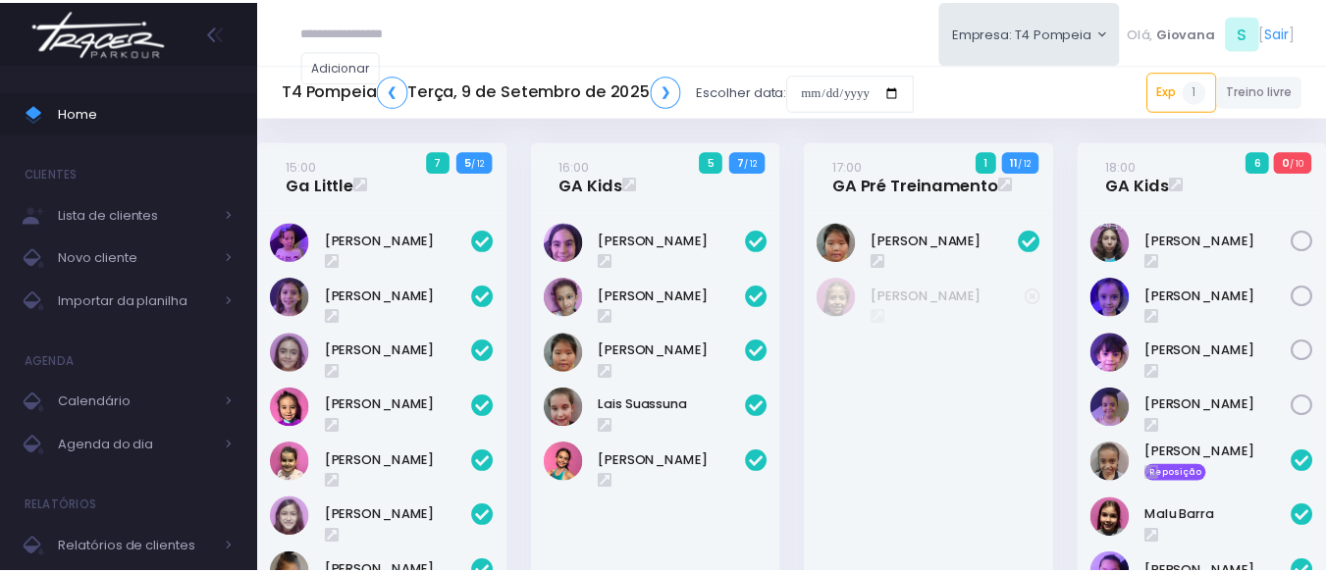
scroll to position [813, 0]
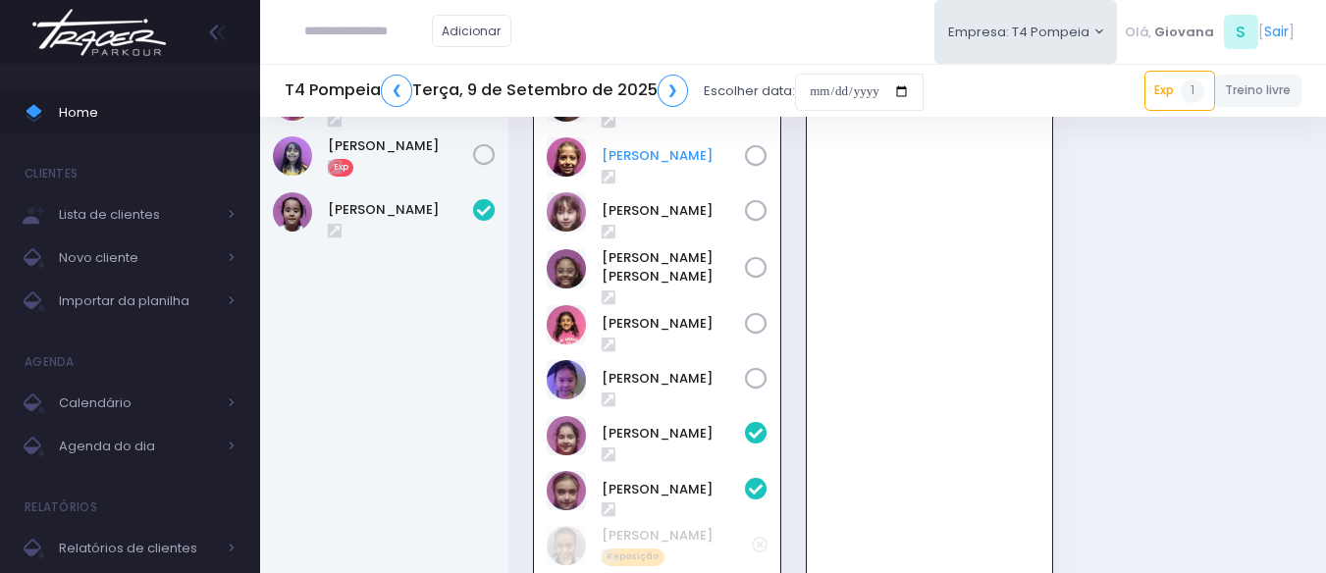
click at [631, 155] on link "[PERSON_NAME]" at bounding box center [673, 156] width 143 height 20
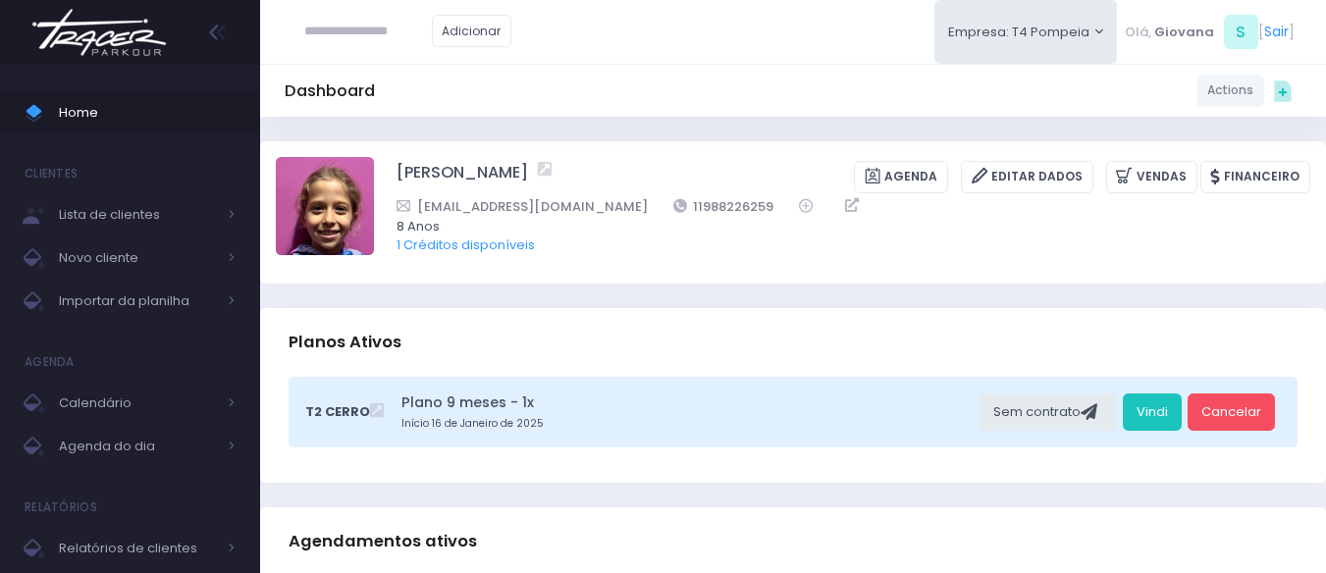
scroll to position [589, 0]
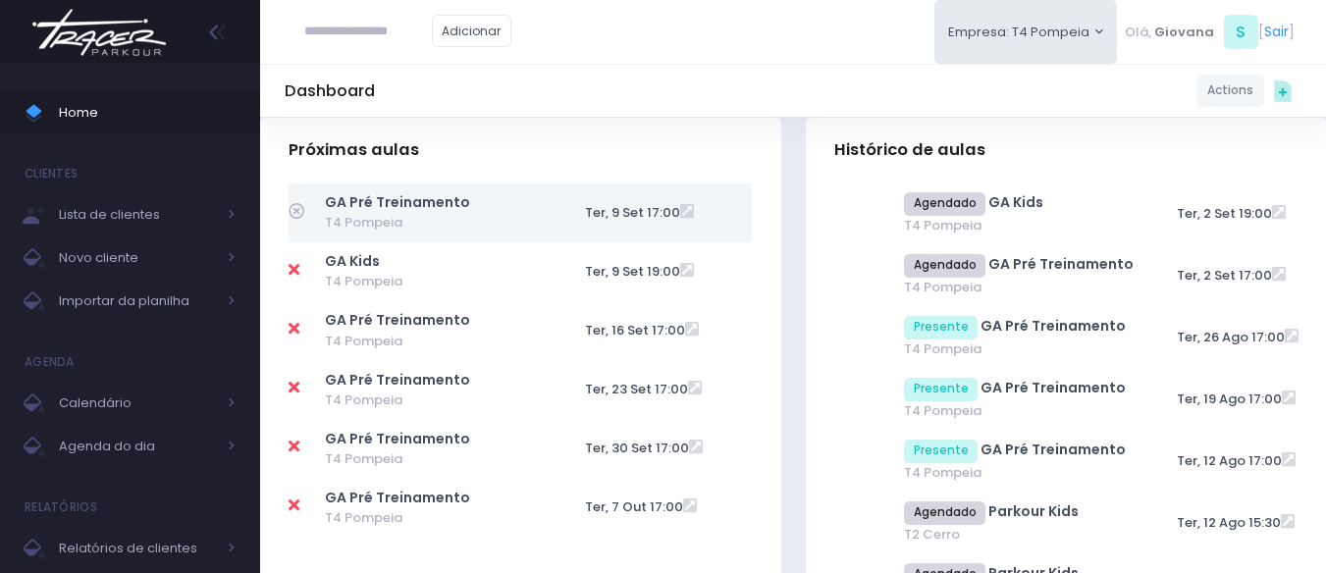
click at [747, 381] on td "Ter, 23 Set 17:00" at bounding box center [663, 389] width 177 height 59
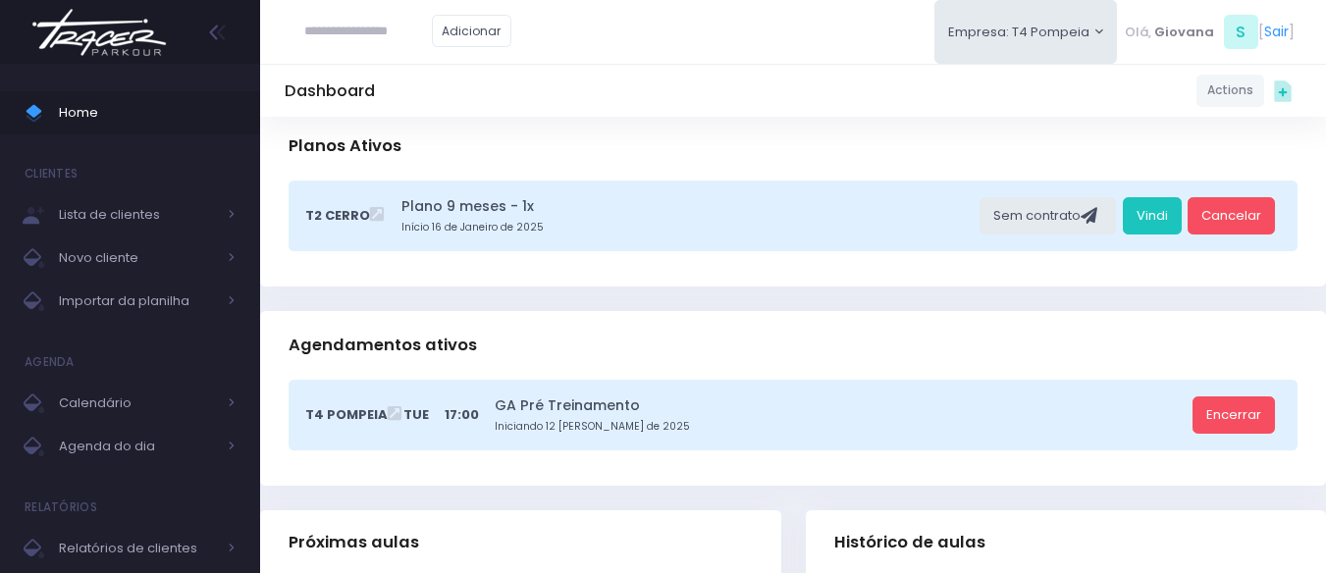
scroll to position [491, 0]
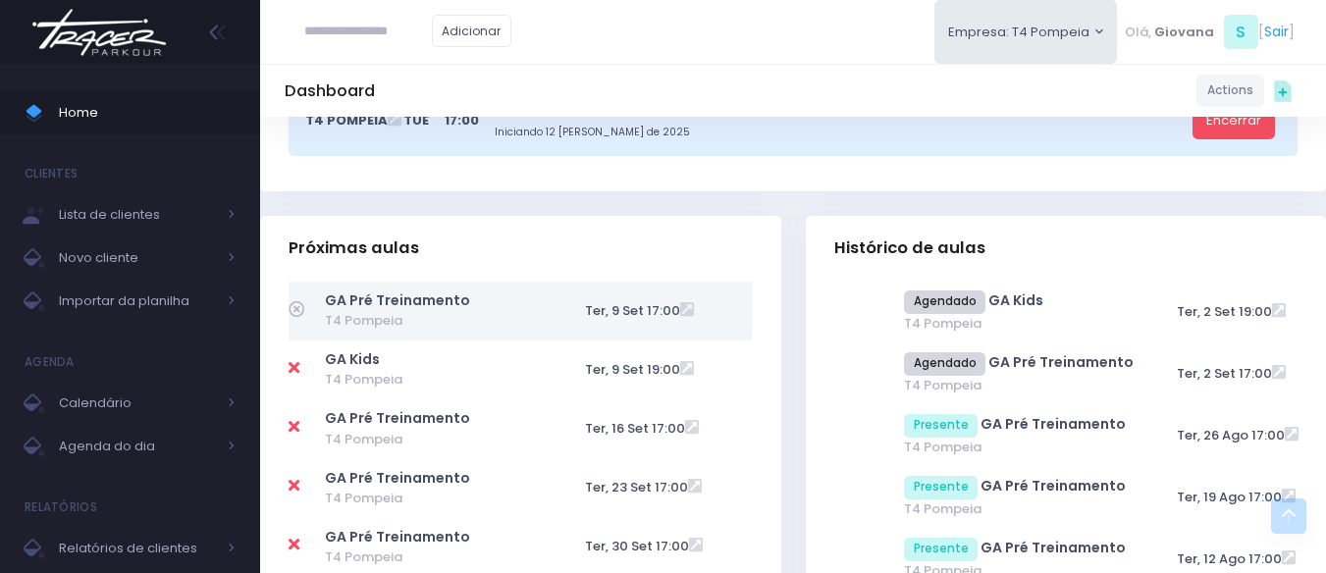
click at [298, 315] on icon at bounding box center [297, 309] width 16 height 16
click at [299, 303] on icon at bounding box center [297, 309] width 16 height 16
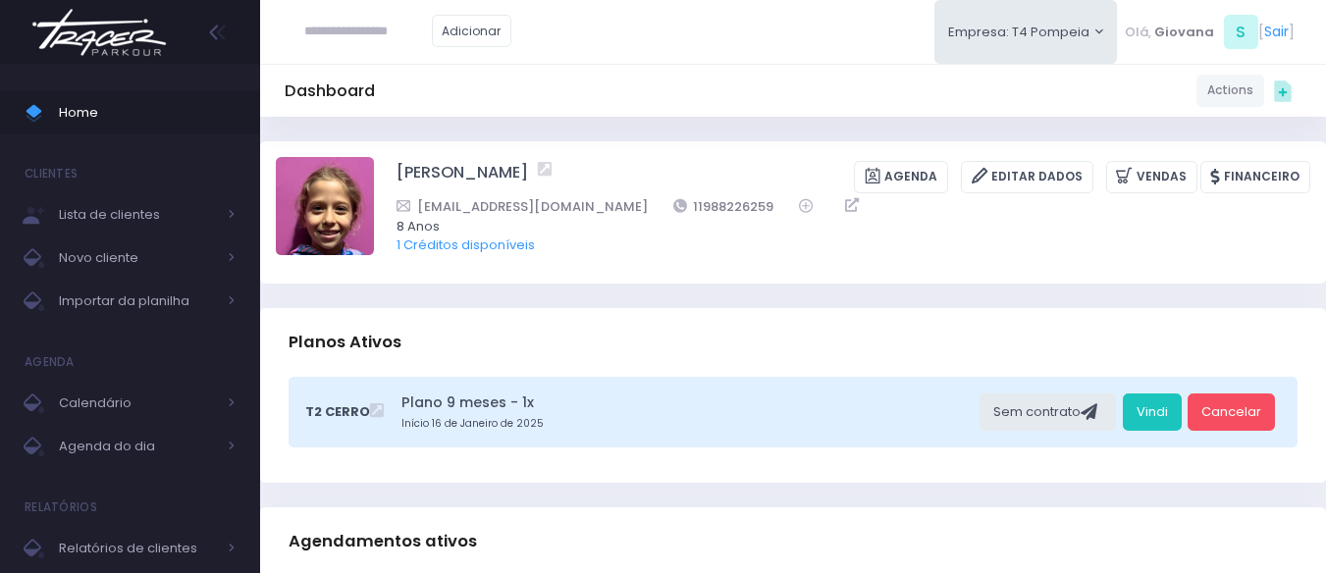
scroll to position [294, 0]
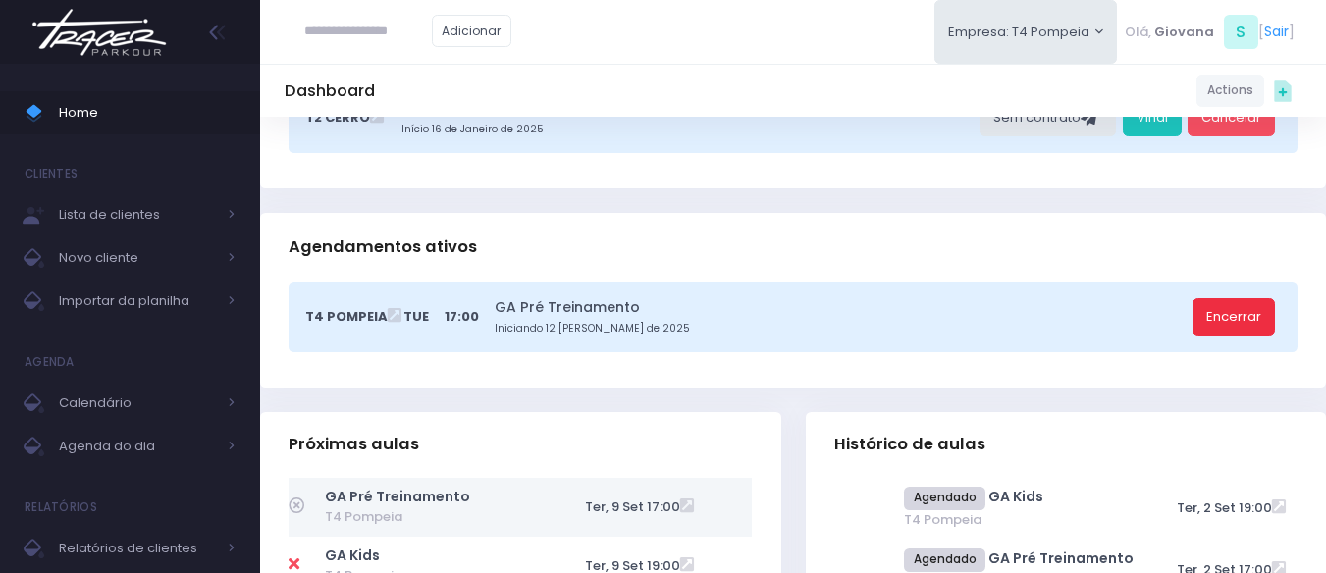
drag, startPoint x: 1231, startPoint y: 319, endPoint x: 1207, endPoint y: 325, distance: 24.3
click at [1231, 320] on link "Encerrar" at bounding box center [1234, 316] width 82 height 37
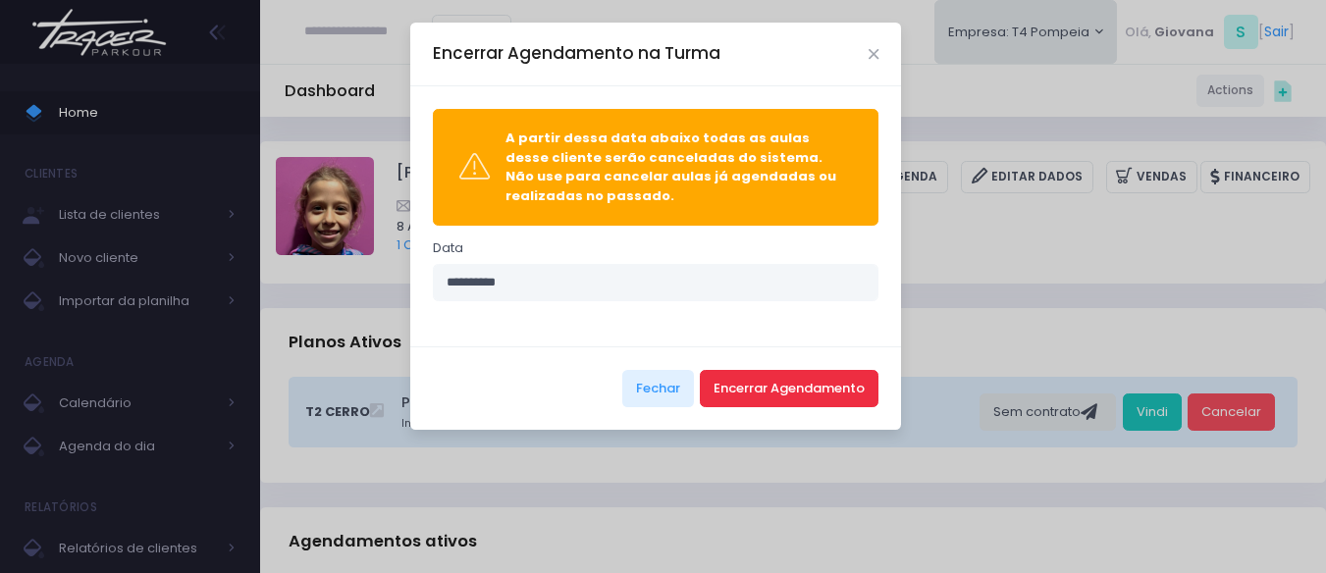
click at [833, 398] on button "Encerrar Agendamento" at bounding box center [789, 388] width 179 height 37
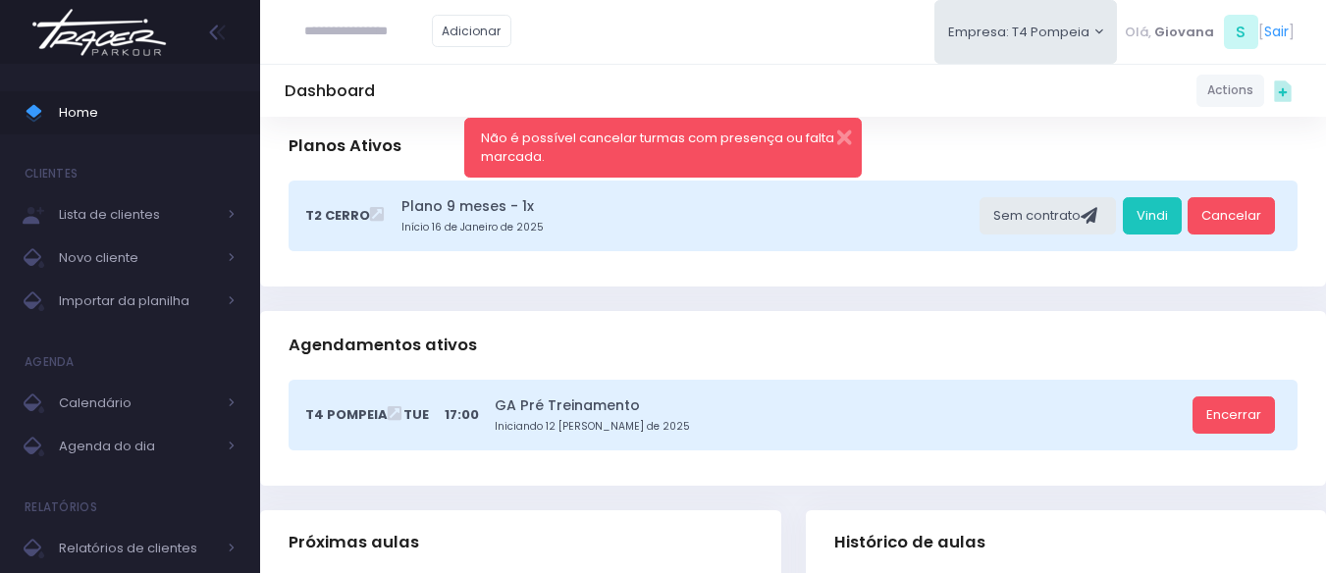
scroll to position [491, 0]
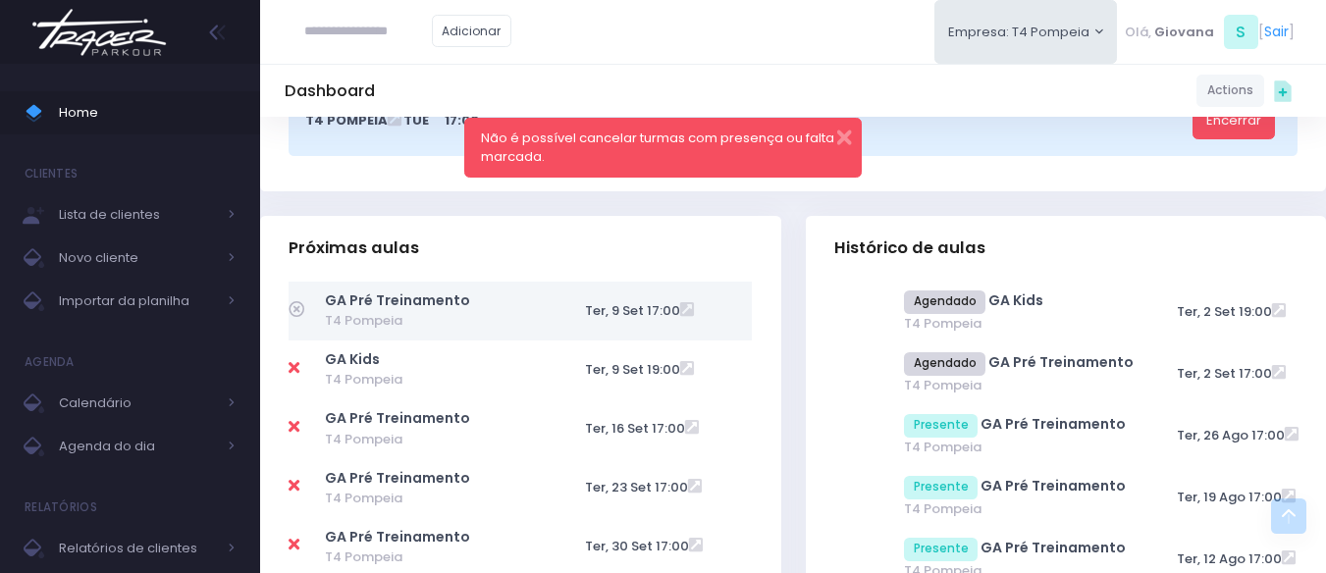
click at [293, 308] on icon at bounding box center [297, 309] width 16 height 16
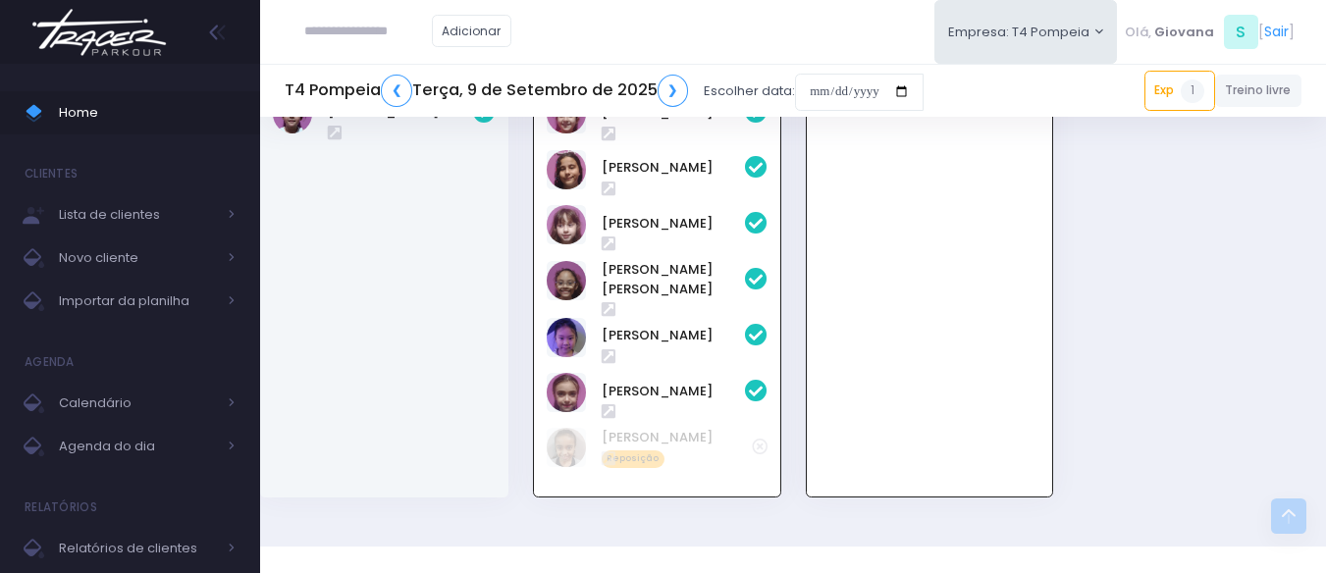
scroll to position [715, 0]
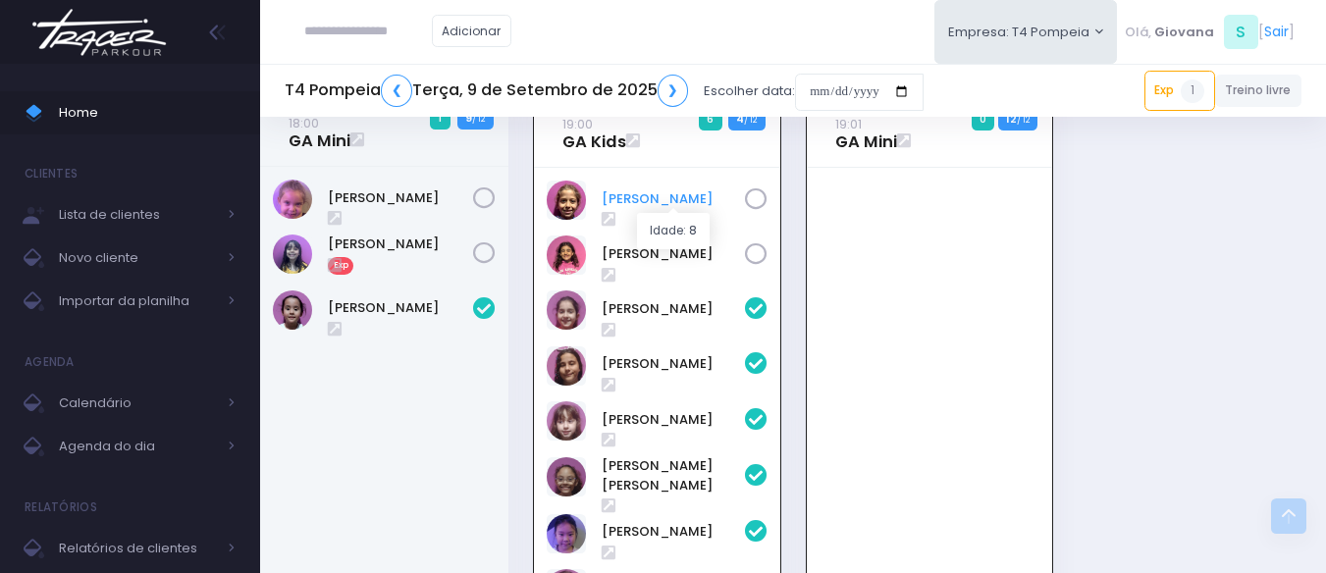
click at [651, 200] on link "[PERSON_NAME]" at bounding box center [673, 199] width 143 height 20
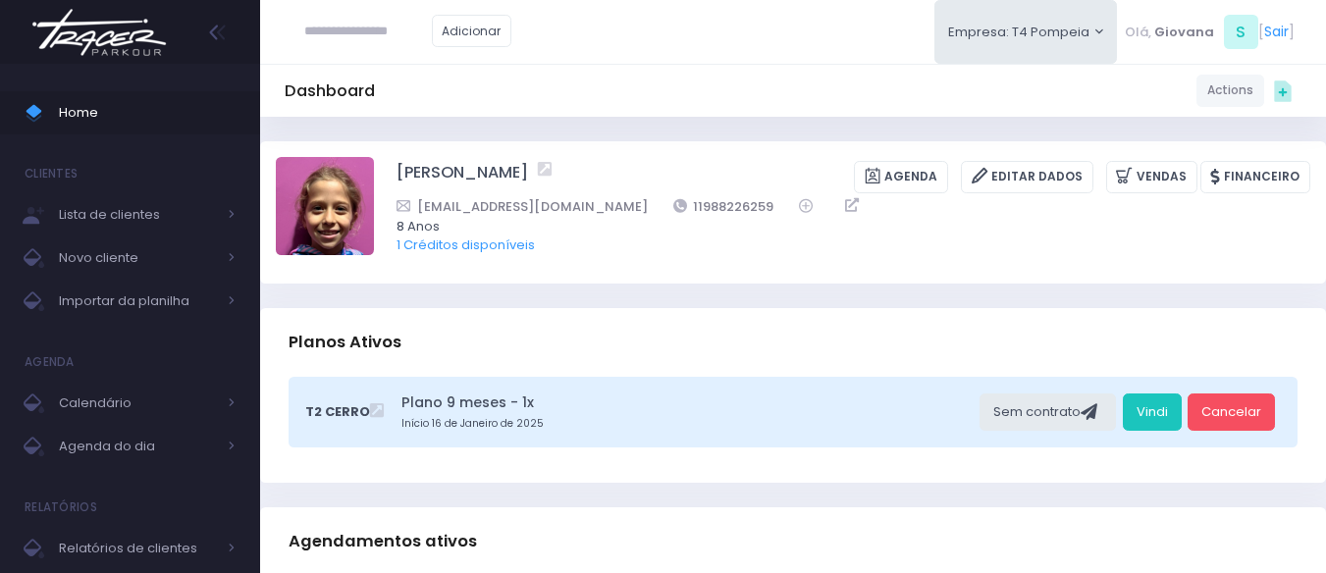
click at [736, 282] on div "Julia Gomes Agenda Editar Dados Vendas Financeiro 11988226259" at bounding box center [793, 212] width 1066 height 142
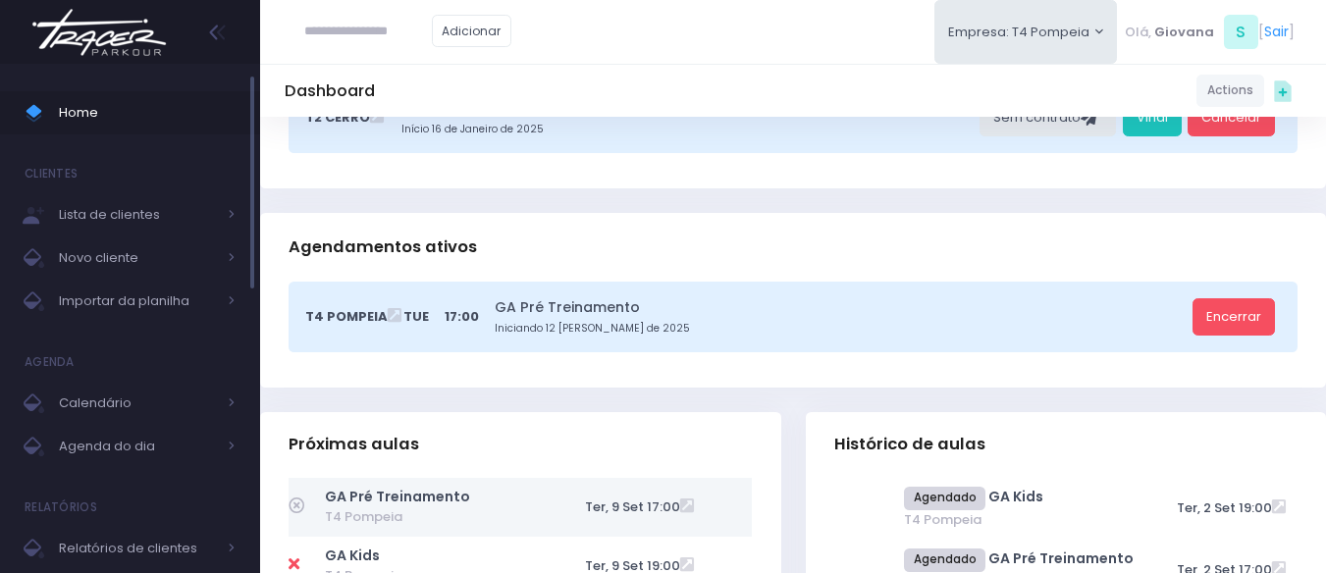
click at [117, 106] on span "Home" at bounding box center [147, 113] width 177 height 26
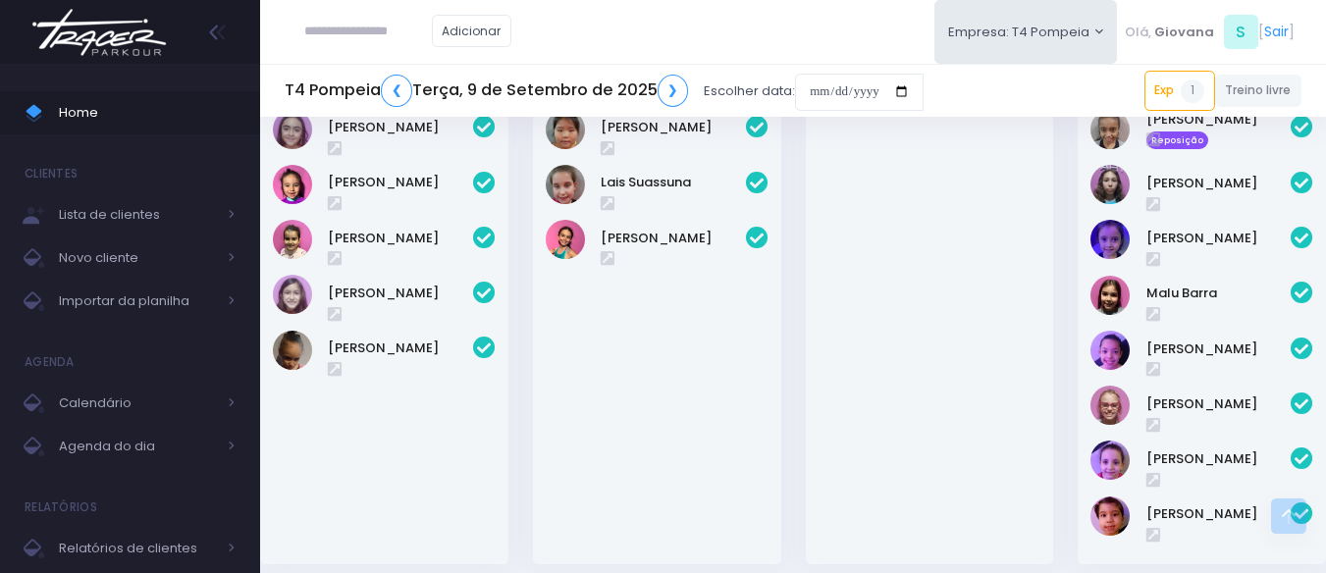
scroll to position [27, 0]
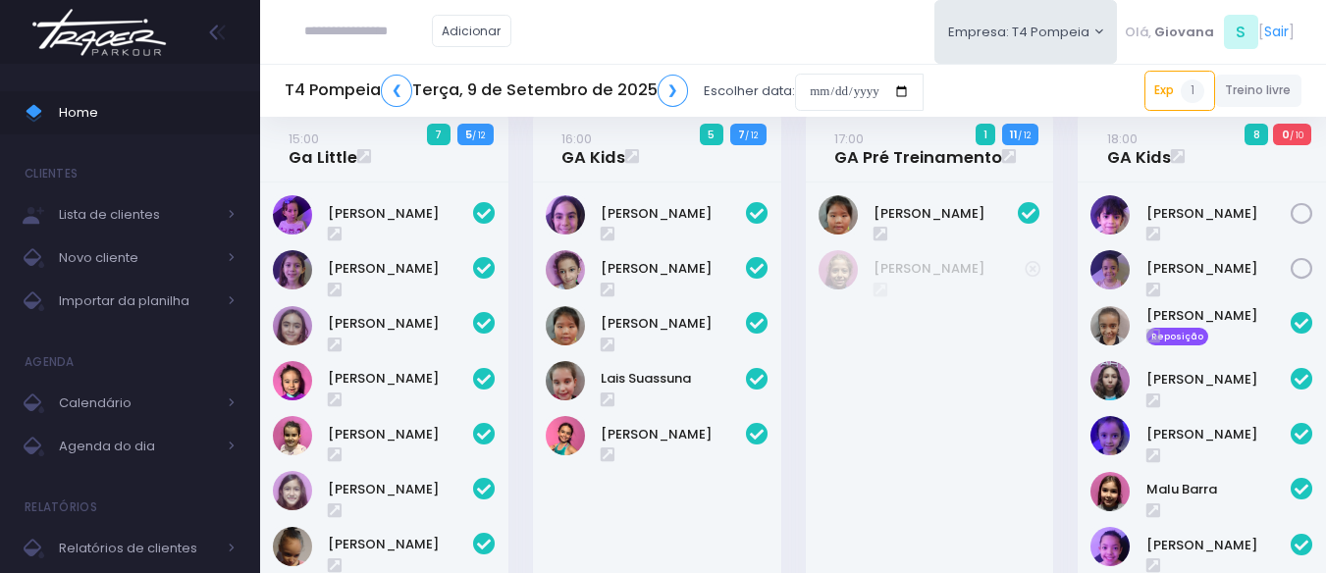
click at [1036, 275] on icon at bounding box center [1033, 269] width 16 height 16
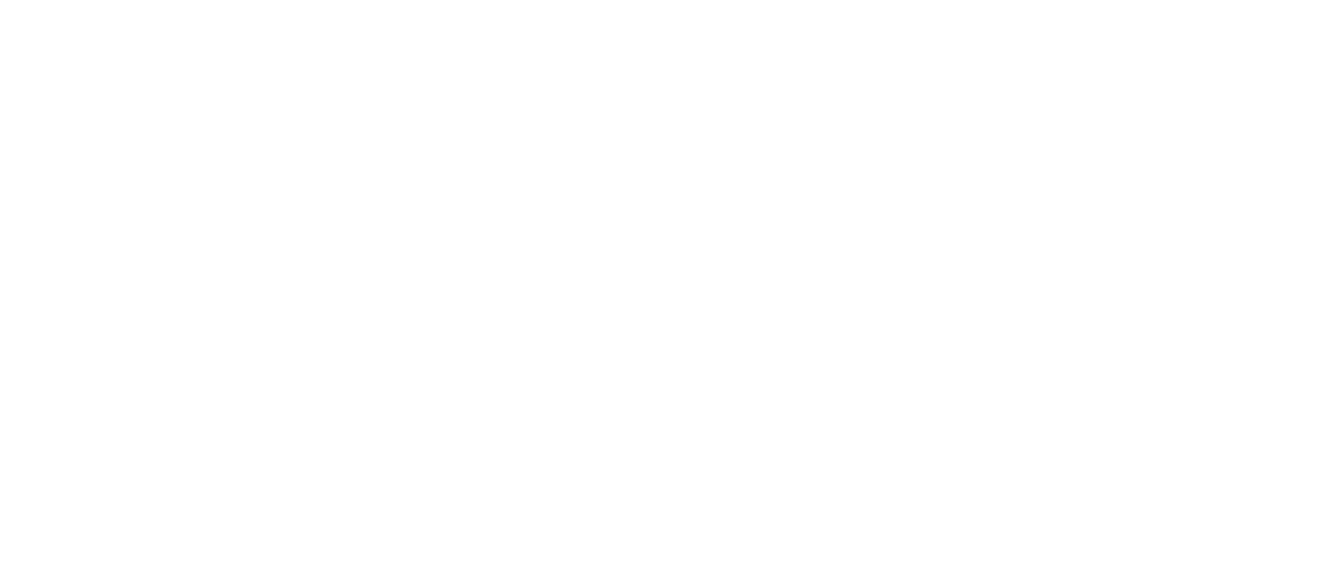
scroll to position [491, 0]
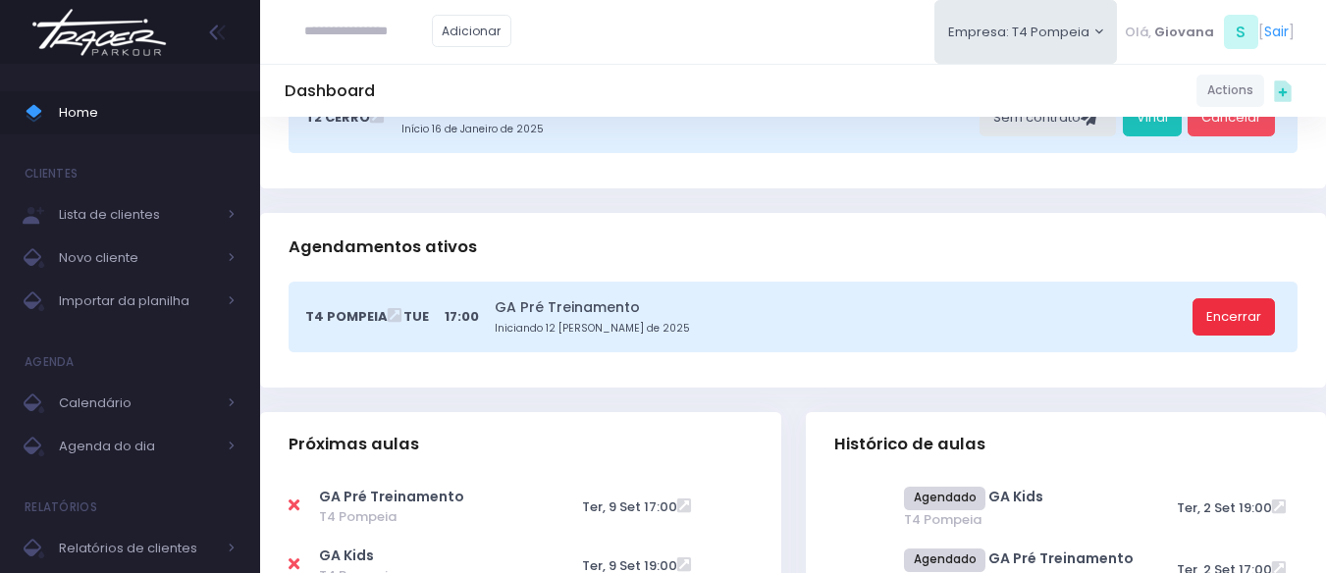
drag, startPoint x: 1231, startPoint y: 329, endPoint x: 1220, endPoint y: 334, distance: 11.9
click at [1231, 329] on link "Encerrar" at bounding box center [1234, 316] width 82 height 37
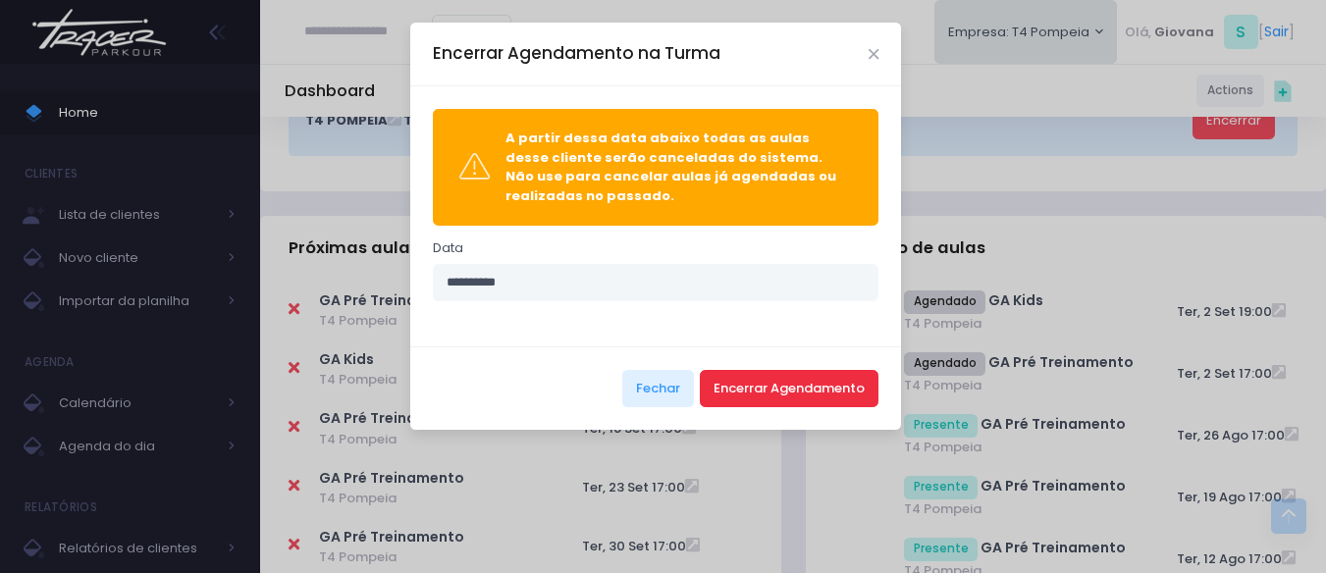
click at [808, 386] on button "Encerrar Agendamento" at bounding box center [789, 388] width 179 height 37
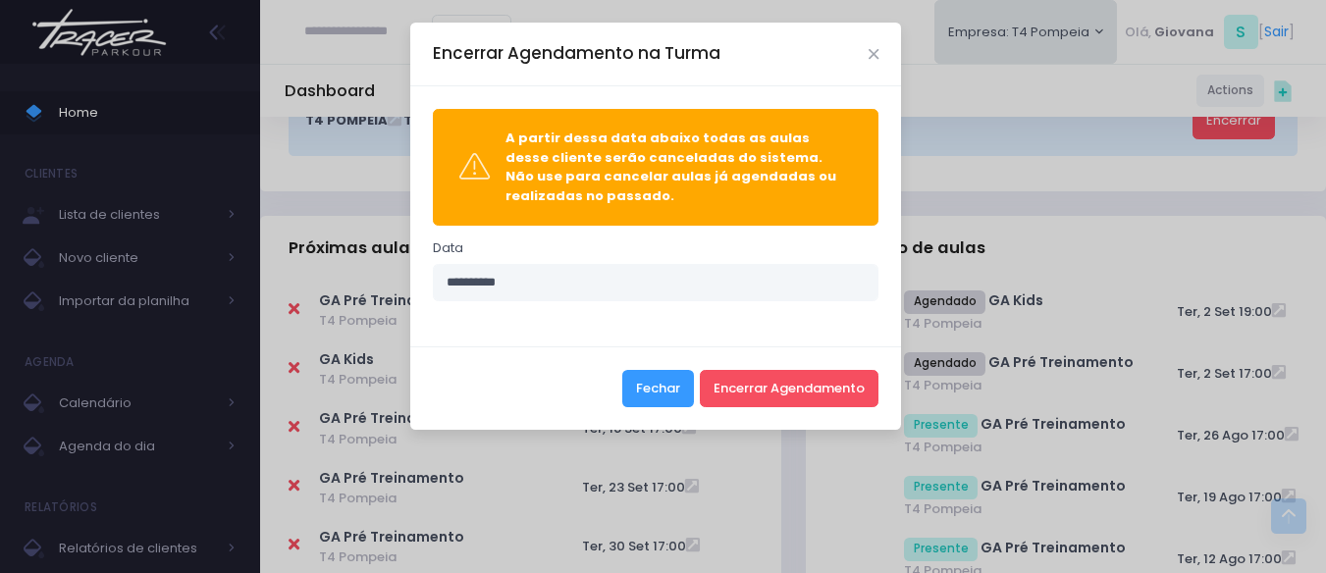
click at [666, 386] on button "Fechar" at bounding box center [658, 388] width 72 height 37
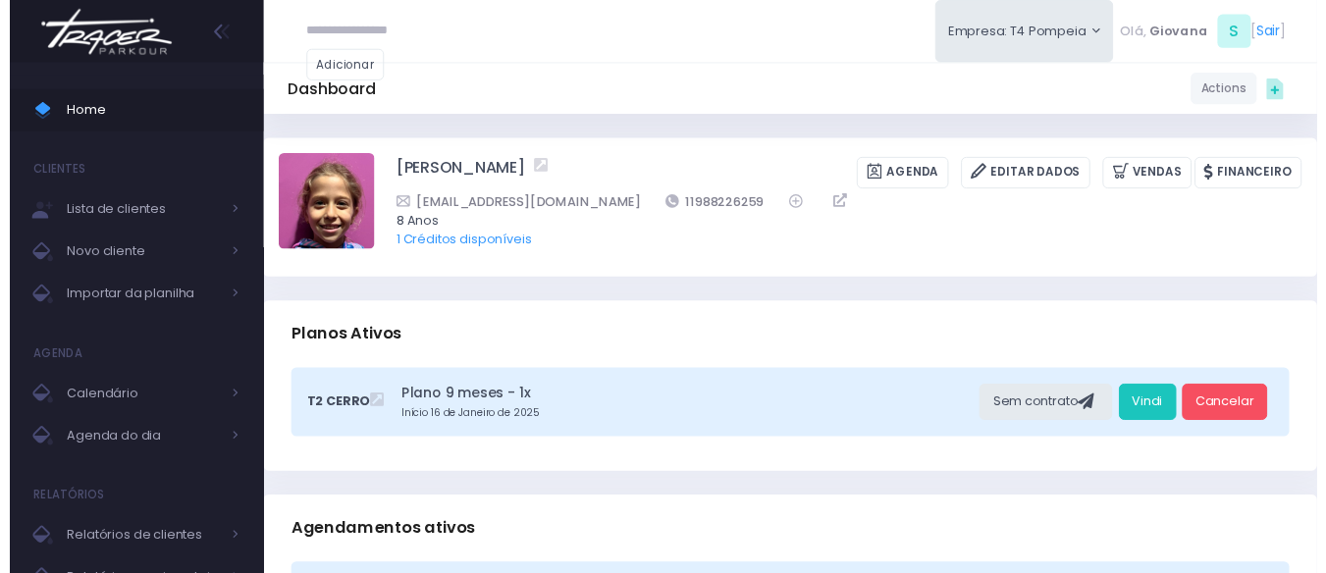
scroll to position [491, 0]
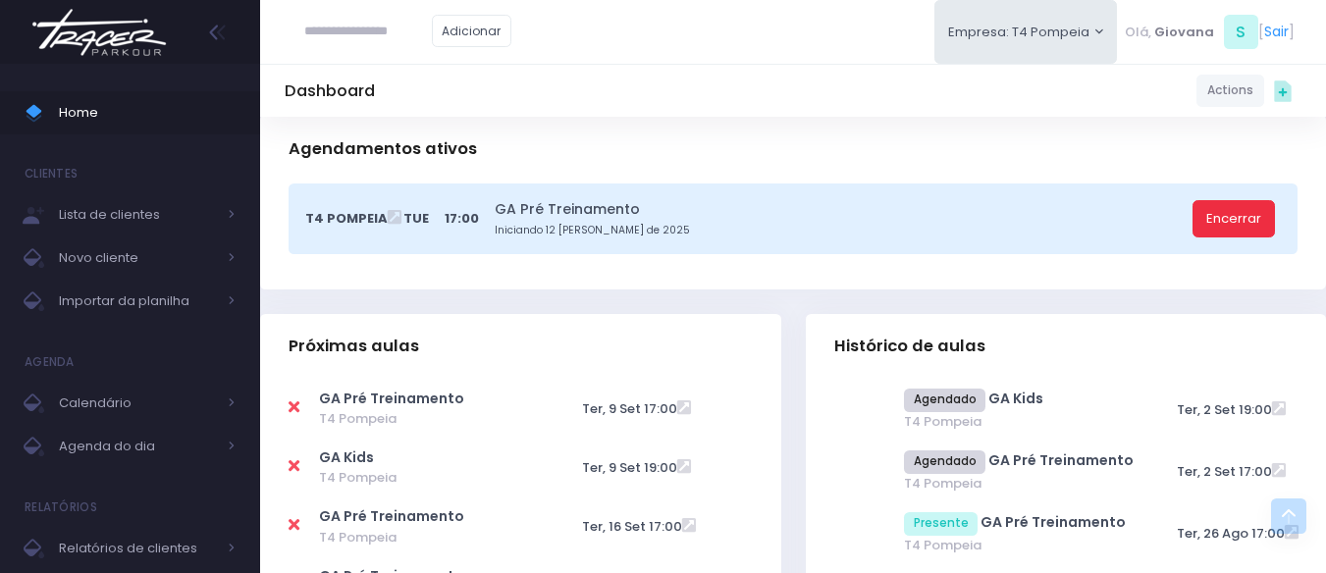
click at [1240, 215] on link "Encerrar" at bounding box center [1234, 218] width 82 height 37
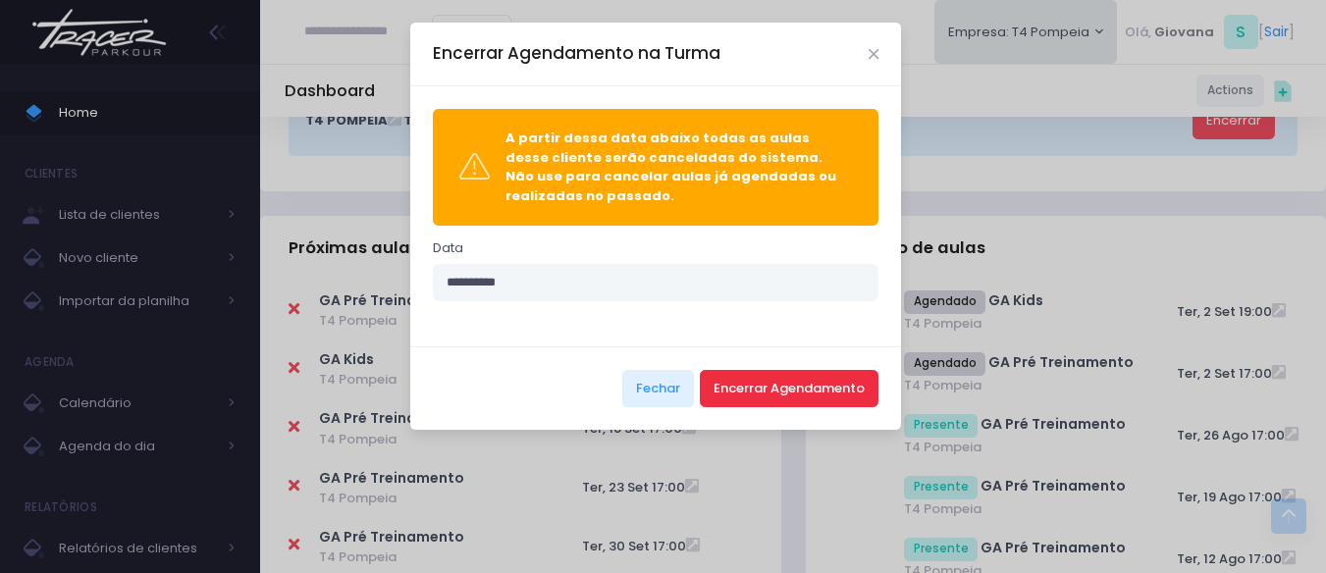
click at [762, 399] on button "Encerrar Agendamento" at bounding box center [789, 388] width 179 height 37
click at [572, 293] on input "**********" at bounding box center [656, 282] width 447 height 37
type input "*********"
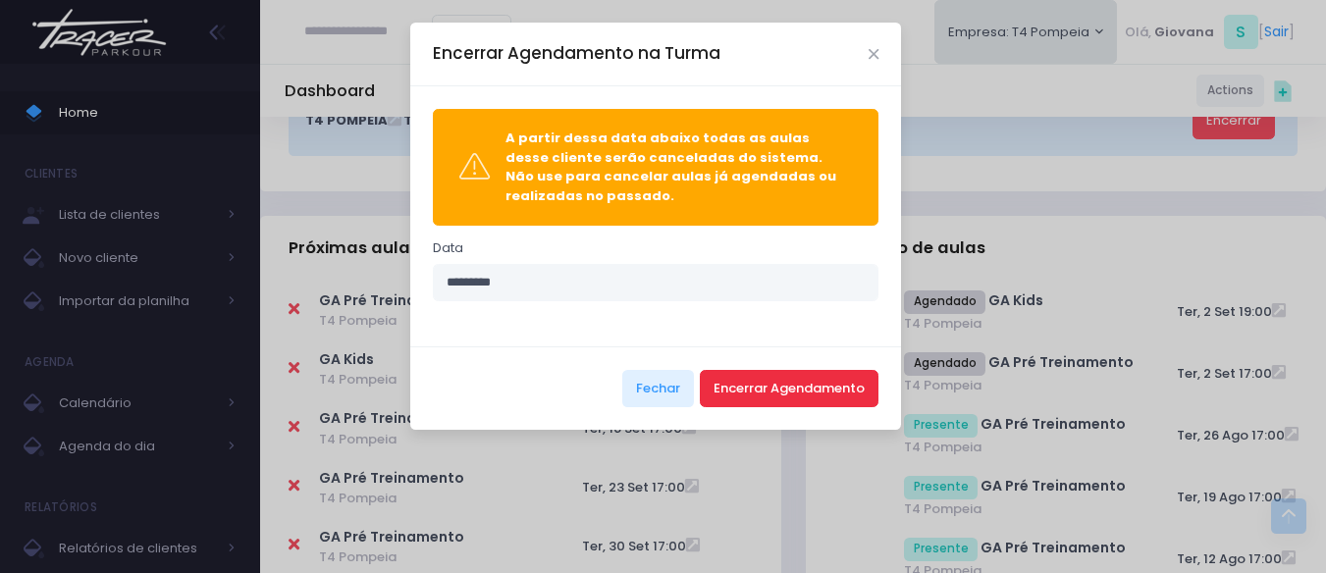
click at [786, 381] on button "Encerrar Agendamento" at bounding box center [789, 388] width 179 height 37
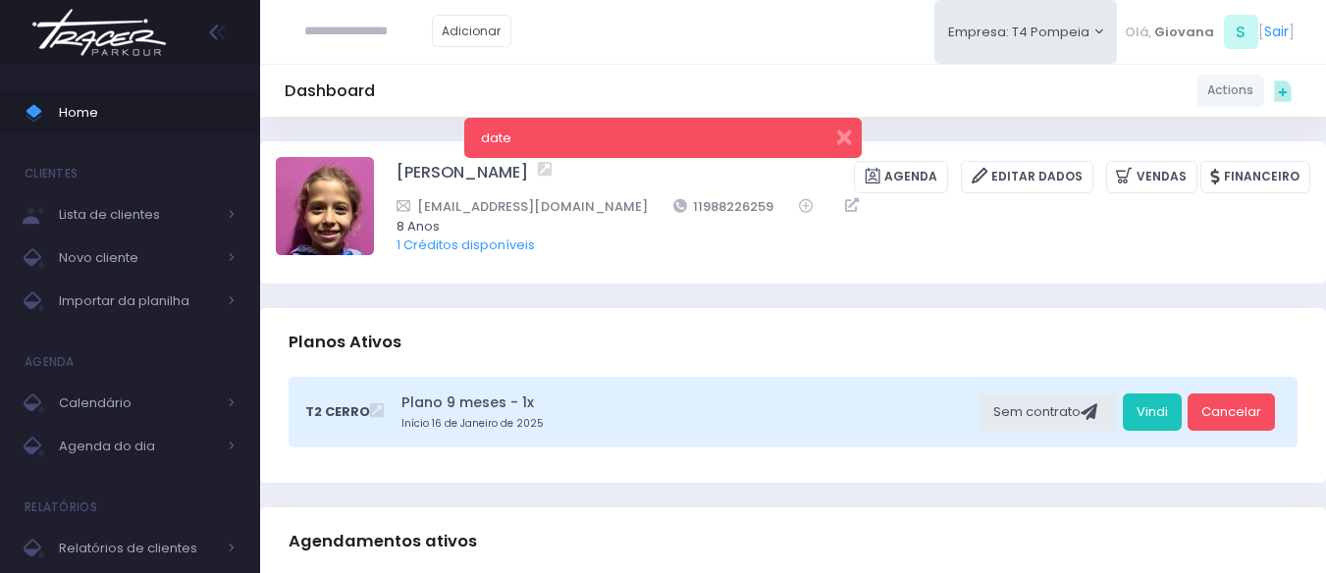
scroll to position [294, 0]
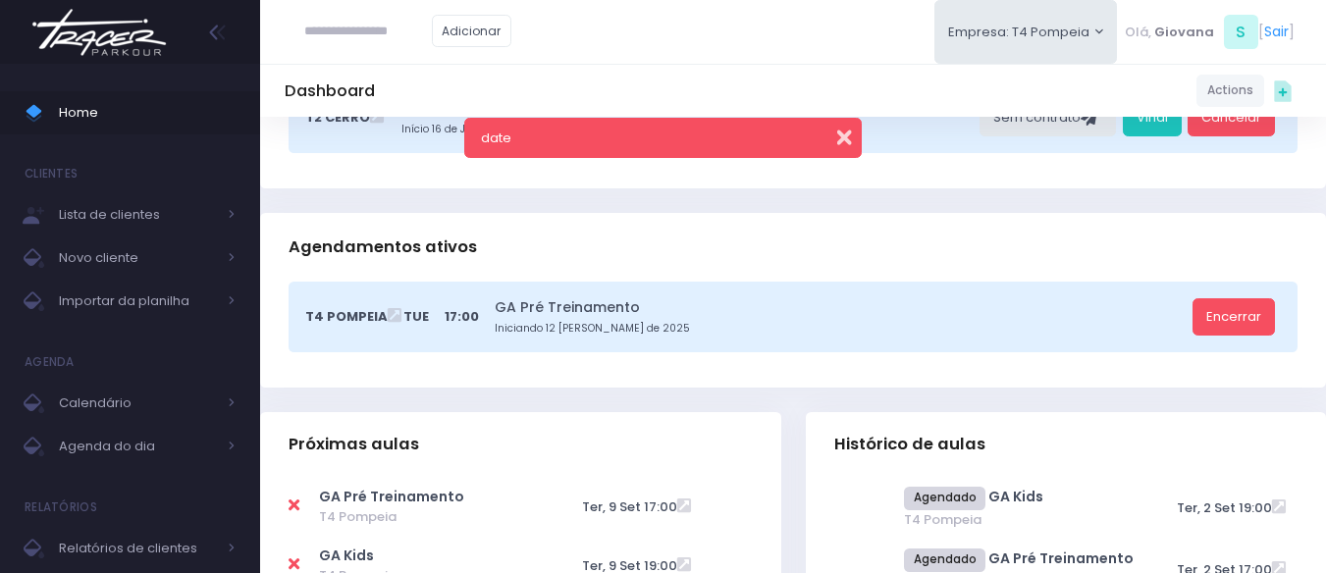
click at [838, 136] on button "button" at bounding box center [831, 135] width 39 height 23
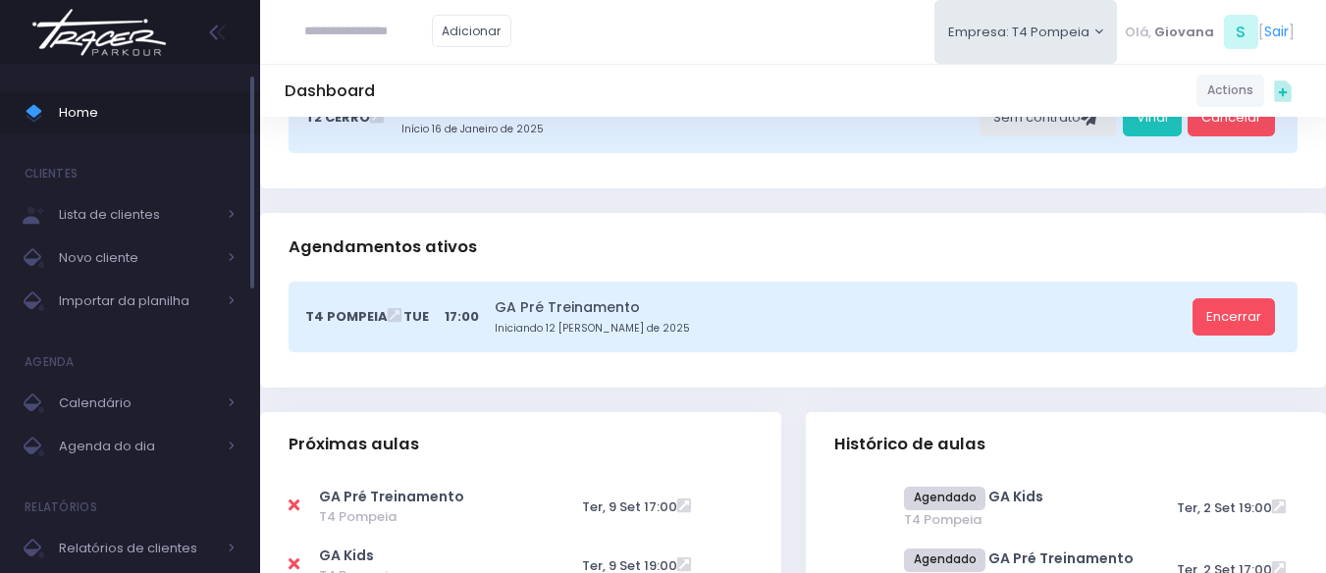
click at [89, 116] on span "Home" at bounding box center [147, 113] width 177 height 26
